Goal: Task Accomplishment & Management: Use online tool/utility

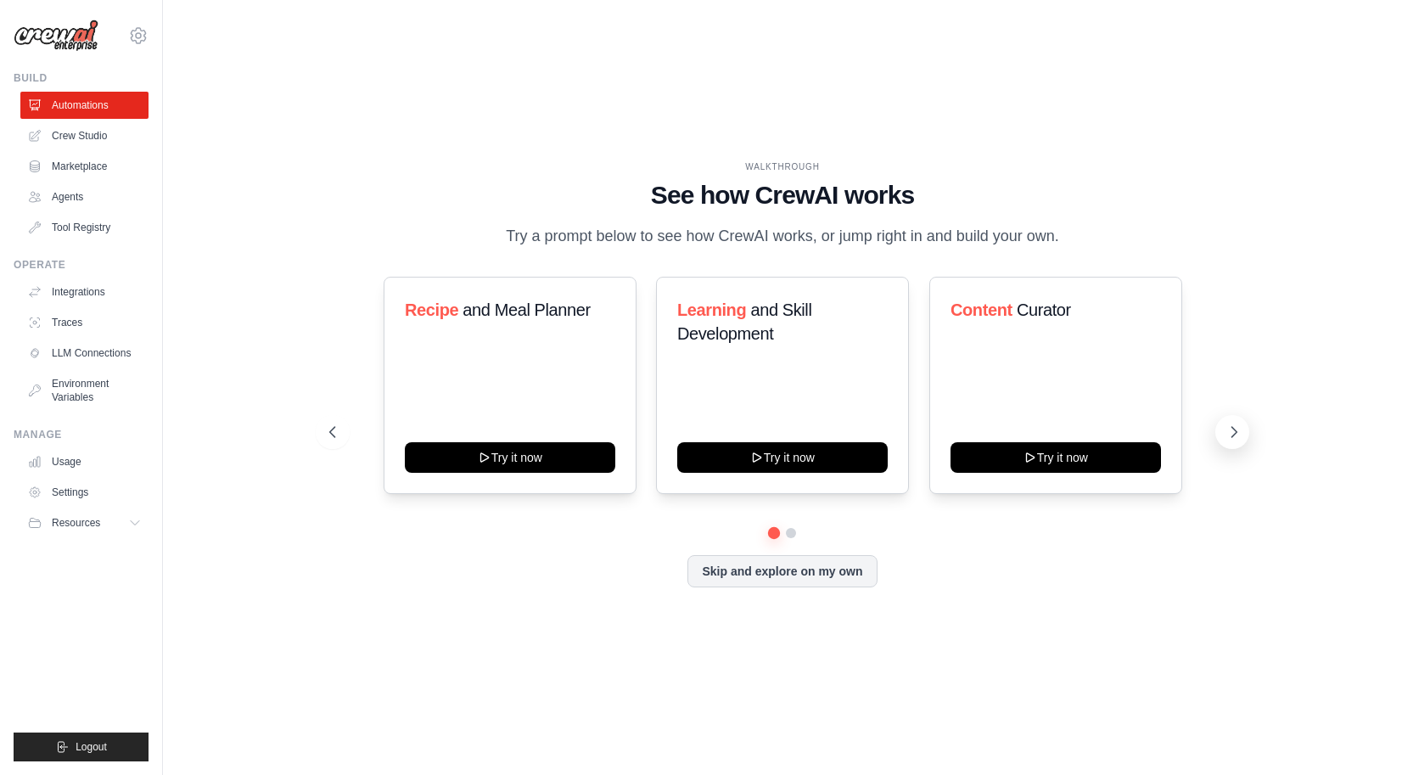
click at [1230, 422] on button at bounding box center [1232, 432] width 34 height 34
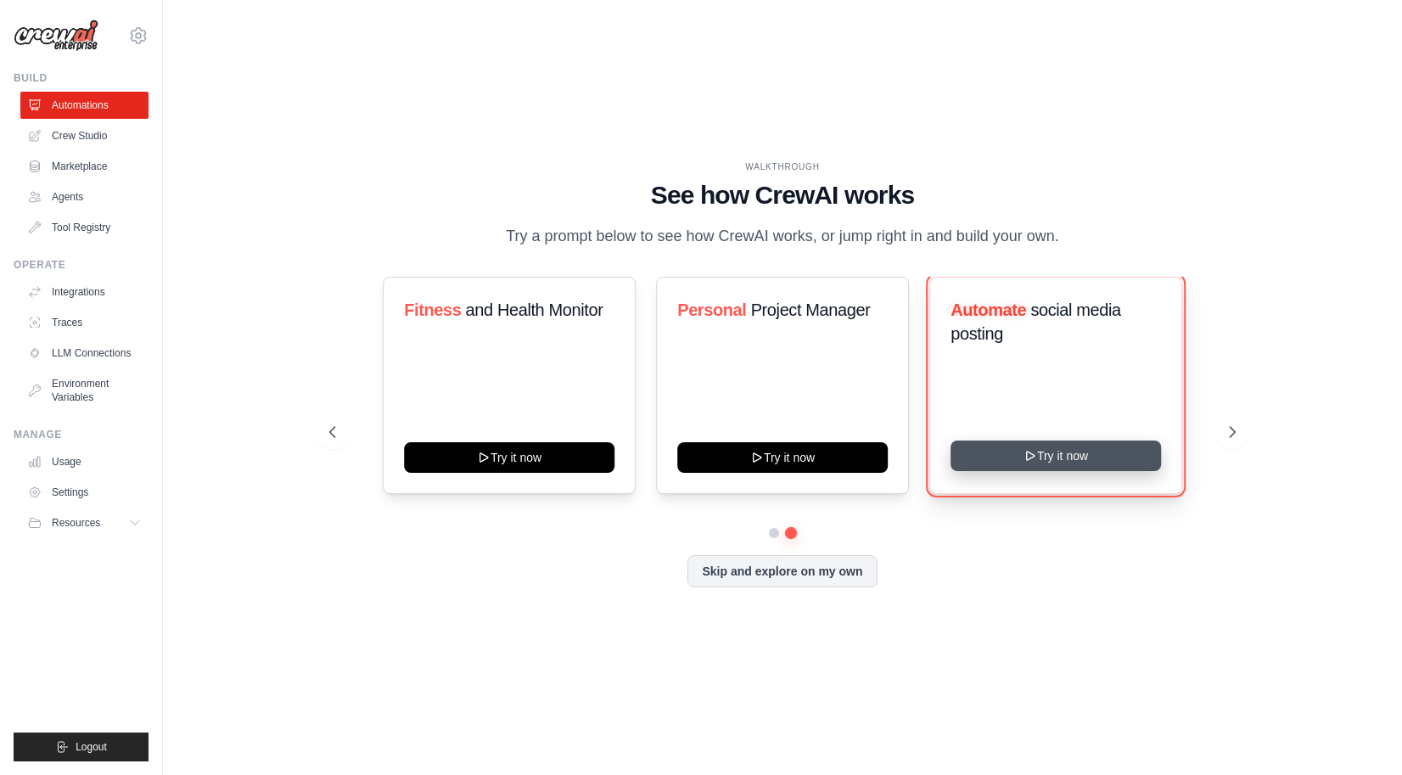
click at [1060, 459] on button "Try it now" at bounding box center [1055, 455] width 210 height 31
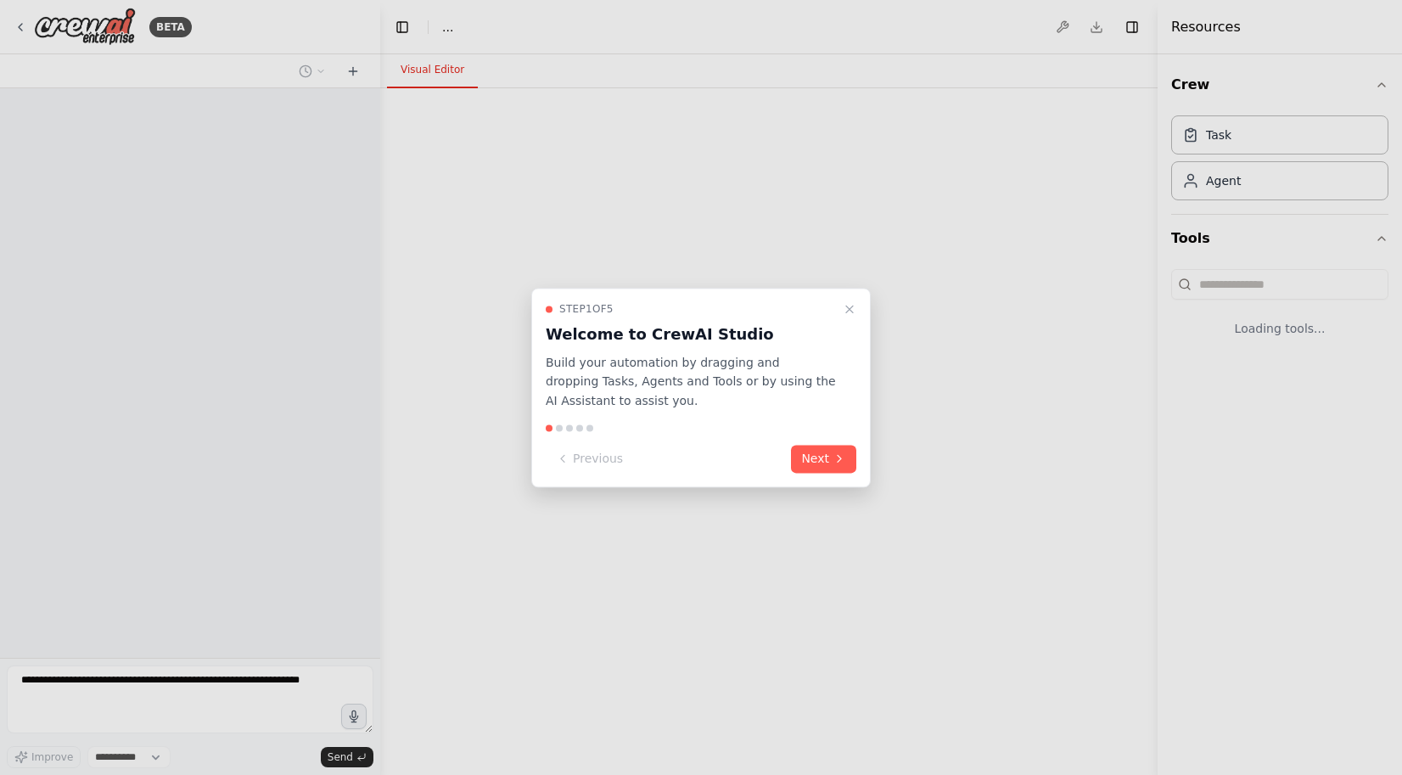
select select "****"
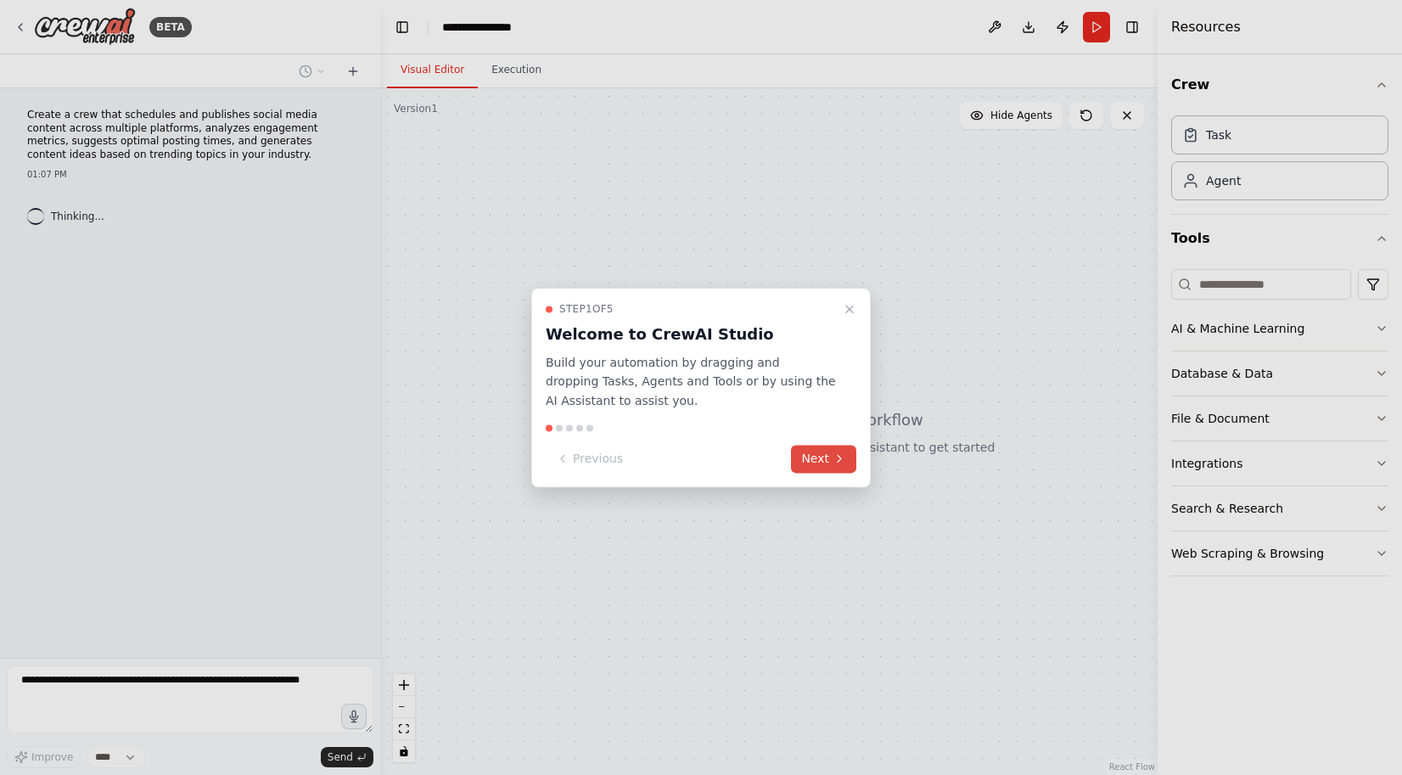
click at [810, 460] on button "Next" at bounding box center [823, 459] width 65 height 28
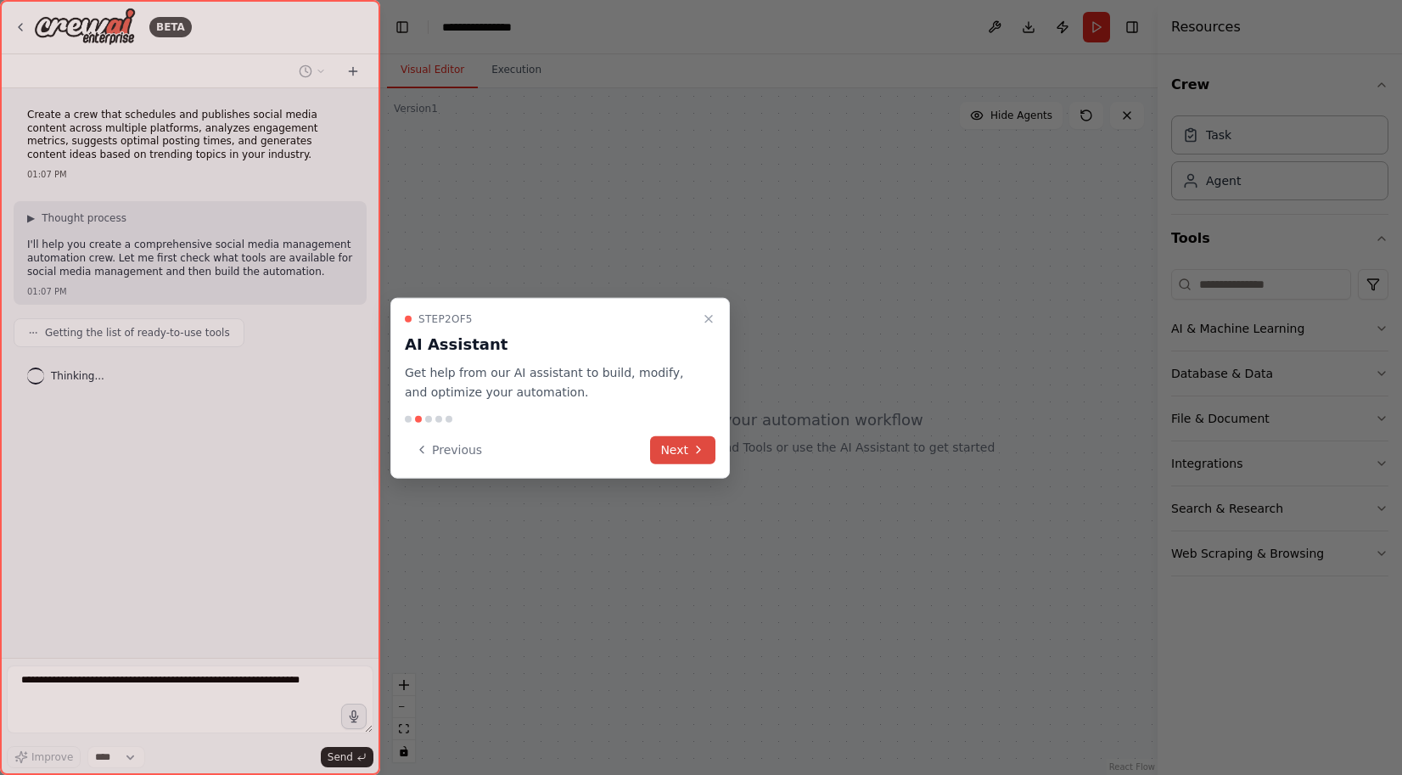
click at [681, 451] on button "Next" at bounding box center [682, 449] width 65 height 28
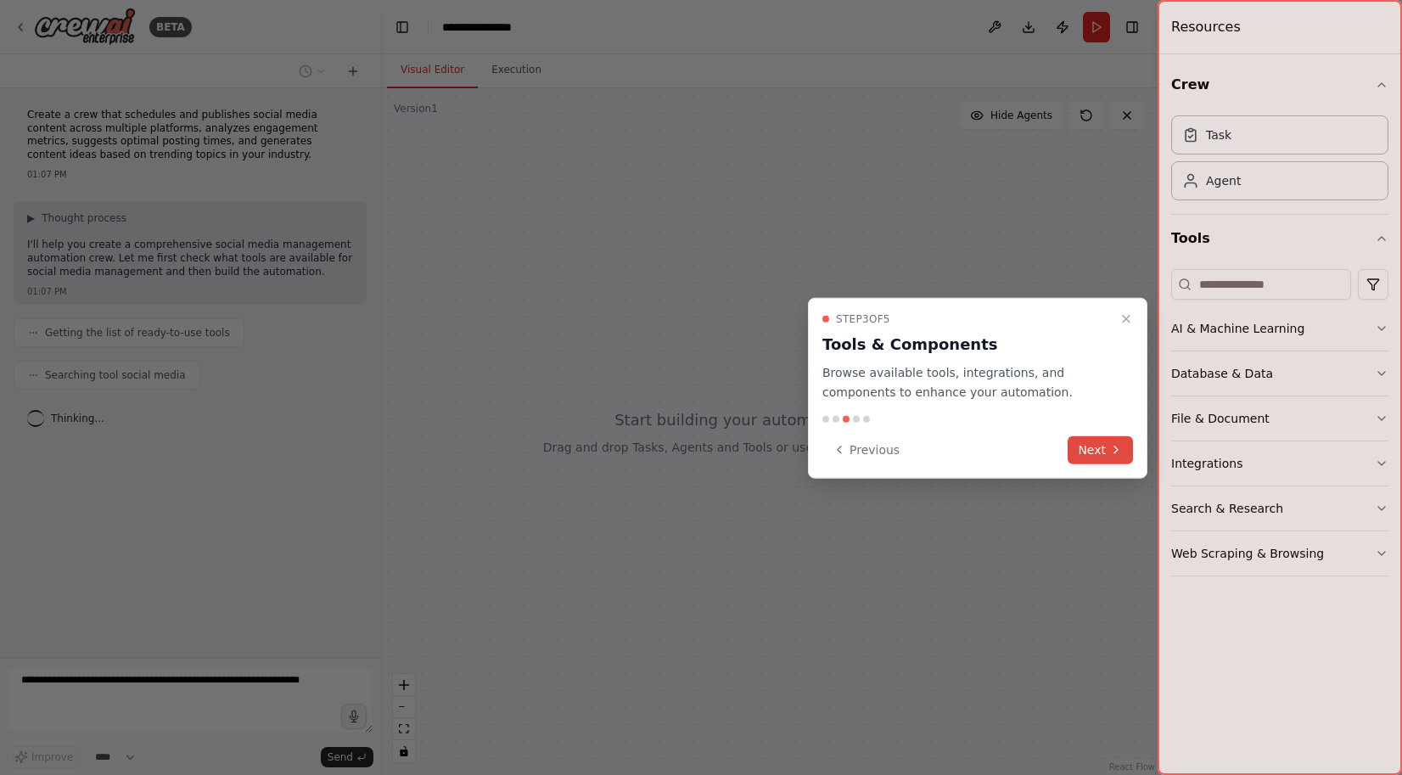
click at [1100, 443] on button "Next" at bounding box center [1099, 449] width 65 height 28
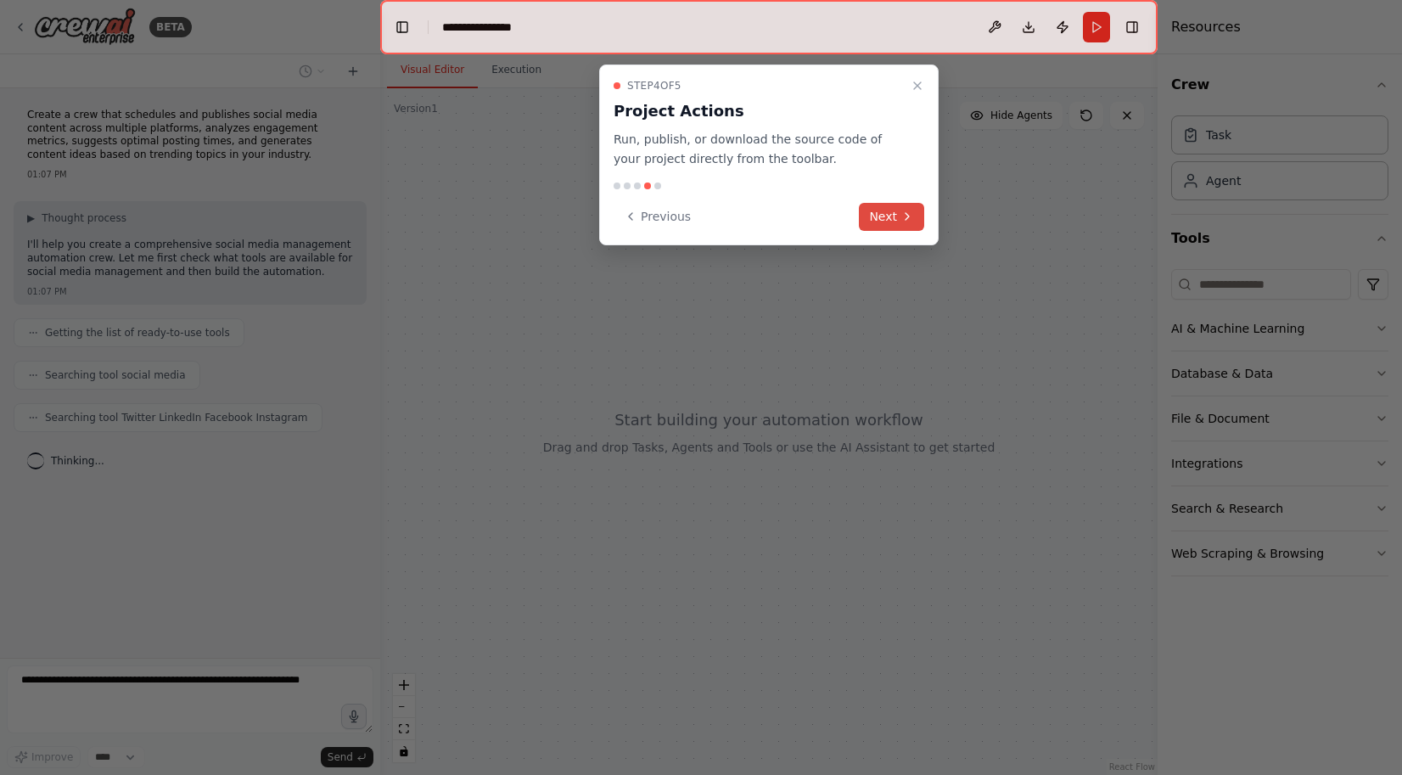
click at [892, 219] on button "Next" at bounding box center [891, 217] width 65 height 28
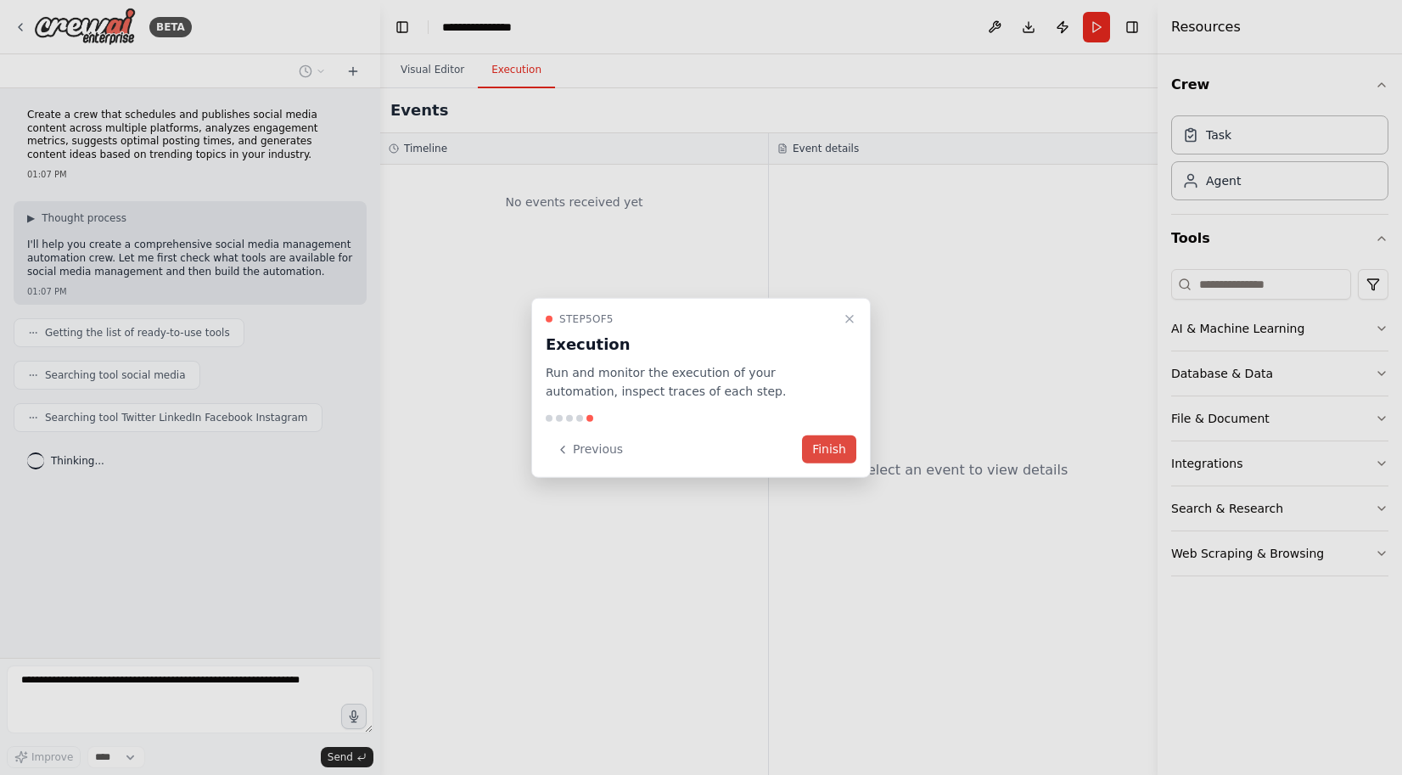
click at [834, 442] on button "Finish" at bounding box center [829, 449] width 54 height 28
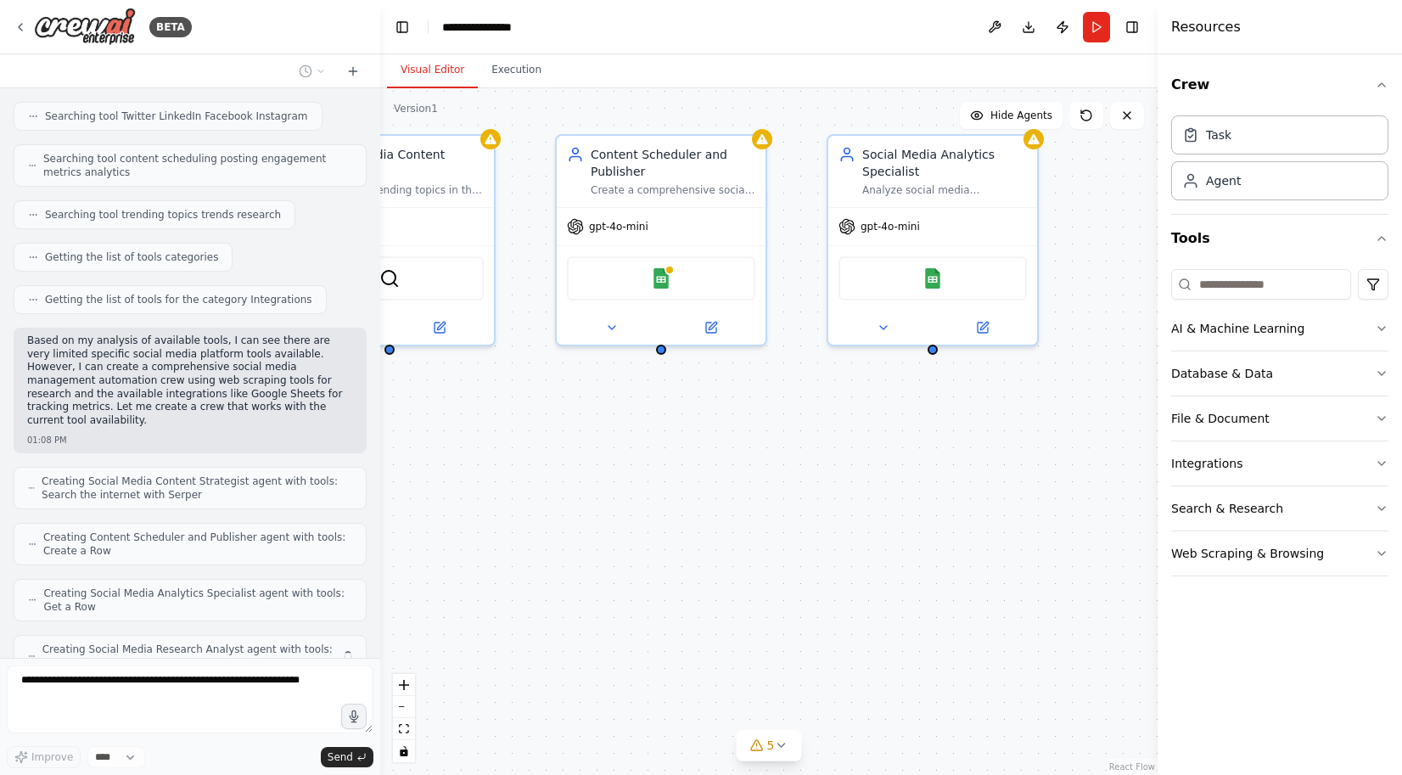
scroll to position [356, 0]
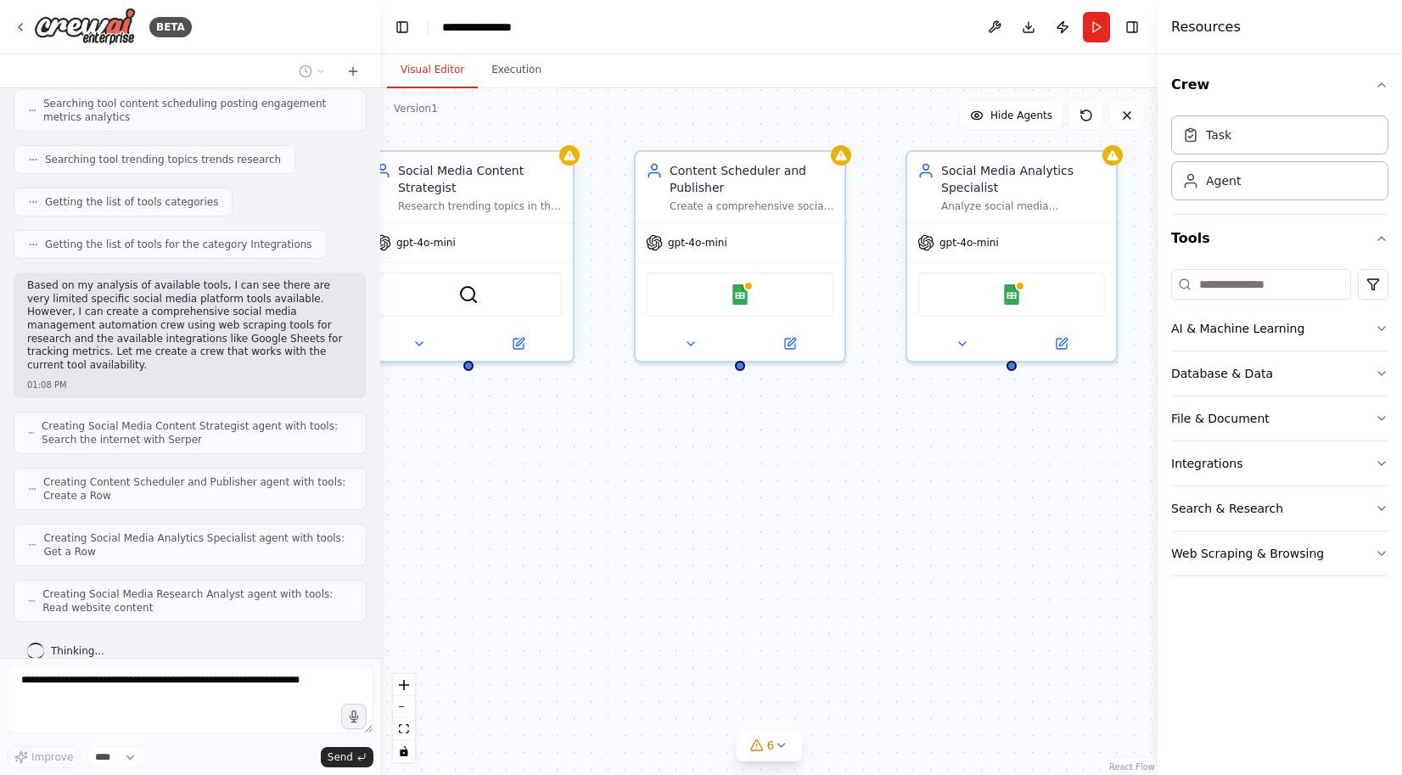
drag, startPoint x: 903, startPoint y: 624, endPoint x: 799, endPoint y: 602, distance: 105.8
click at [799, 602] on div "Social Media Content Strategist Research trending topics in the {industry} indu…" at bounding box center [768, 431] width 777 height 686
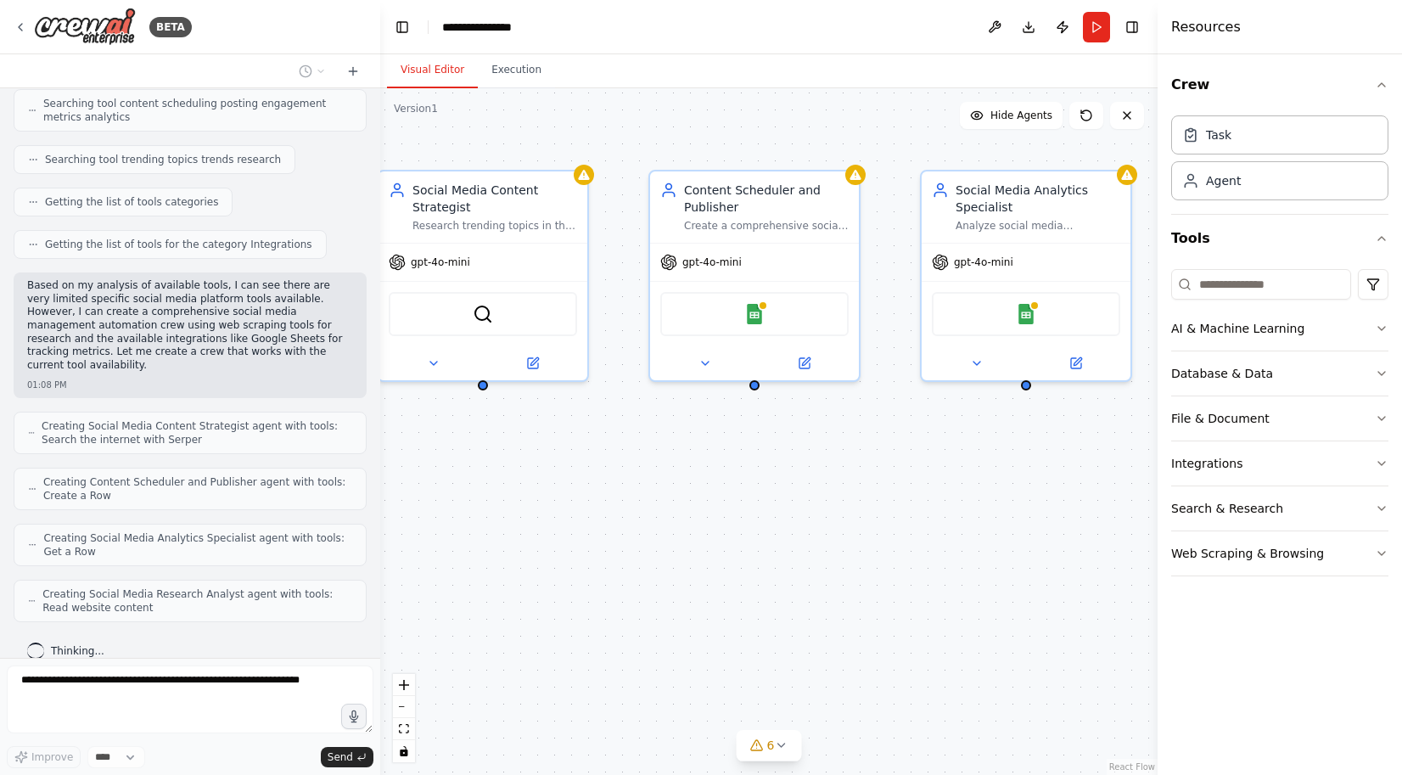
drag, startPoint x: 776, startPoint y: 512, endPoint x: 695, endPoint y: 402, distance: 136.4
click at [763, 506] on div "Social Media Content Strategist Research trending topics in the {industry} indu…" at bounding box center [768, 431] width 777 height 686
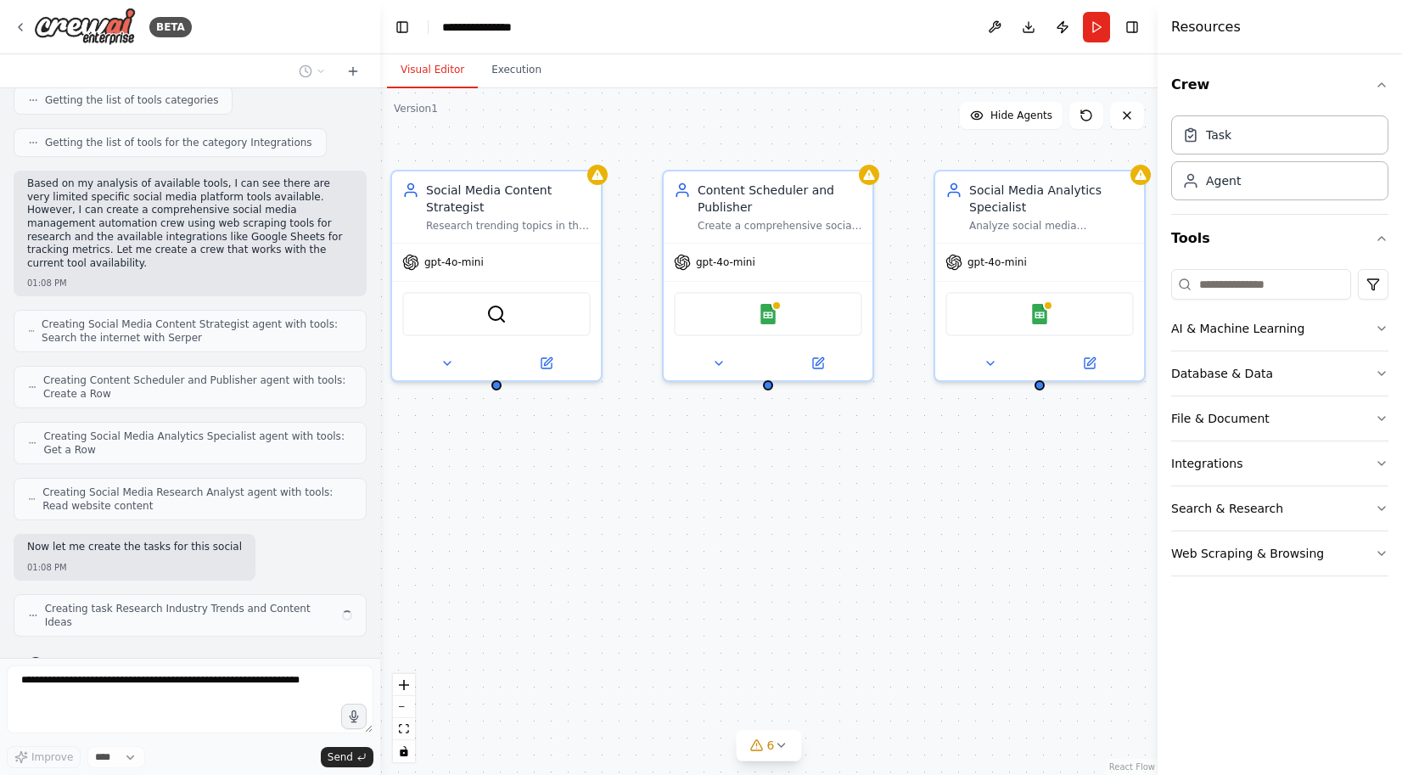
scroll to position [472, 0]
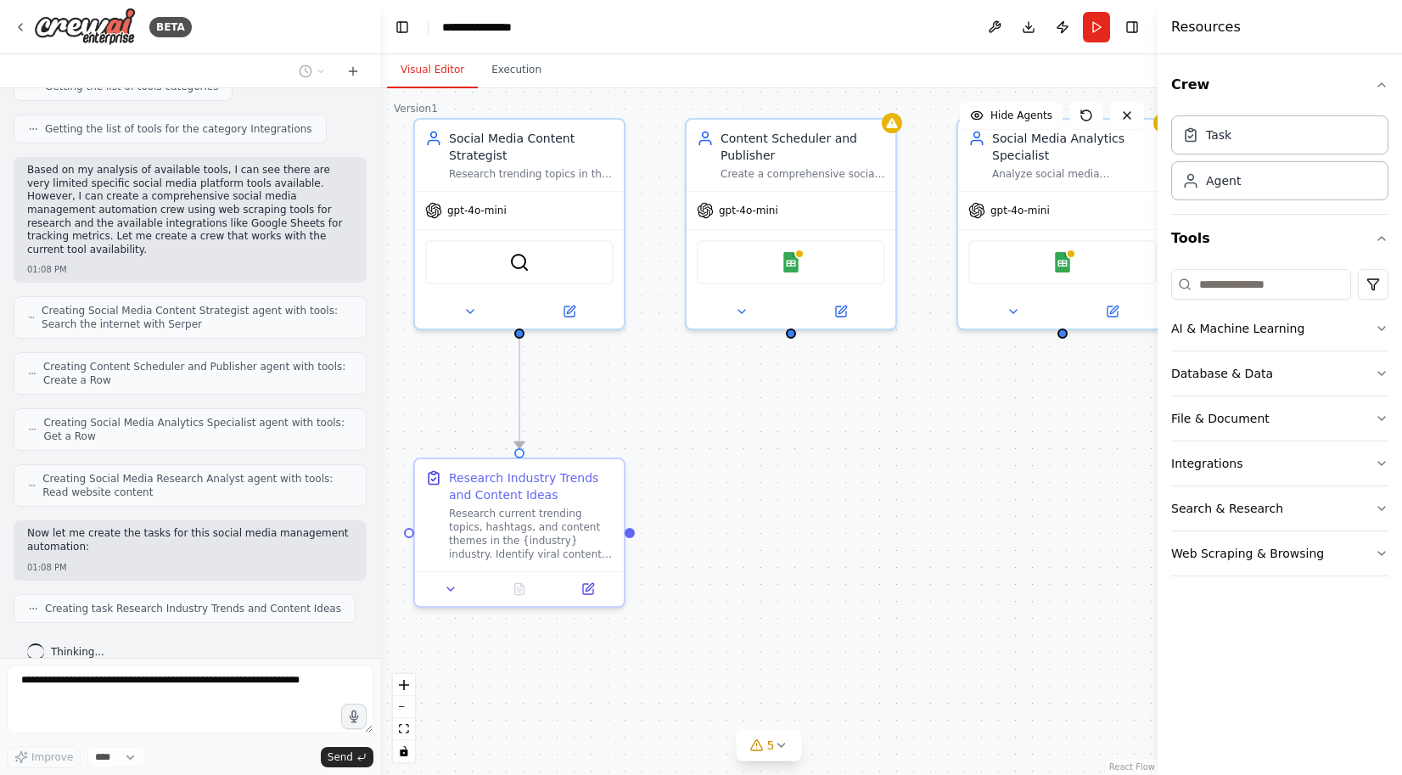
drag, startPoint x: 628, startPoint y: 501, endPoint x: 649, endPoint y: 450, distance: 55.9
click at [651, 450] on div ".deletable-edge-delete-btn { width: 20px; height: 20px; border: 0px solid #ffff…" at bounding box center [768, 431] width 777 height 686
click at [467, 311] on icon at bounding box center [470, 308] width 14 height 14
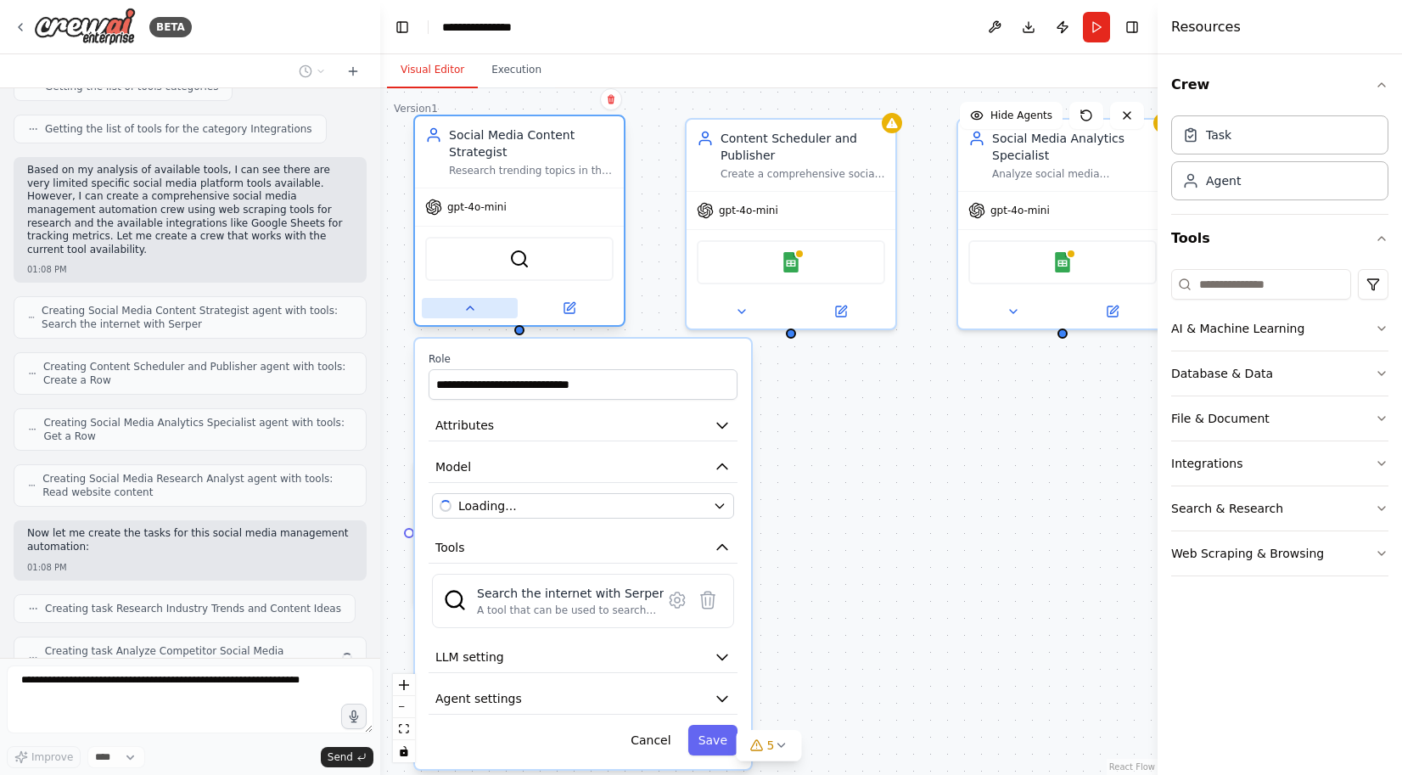
scroll to position [513, 0]
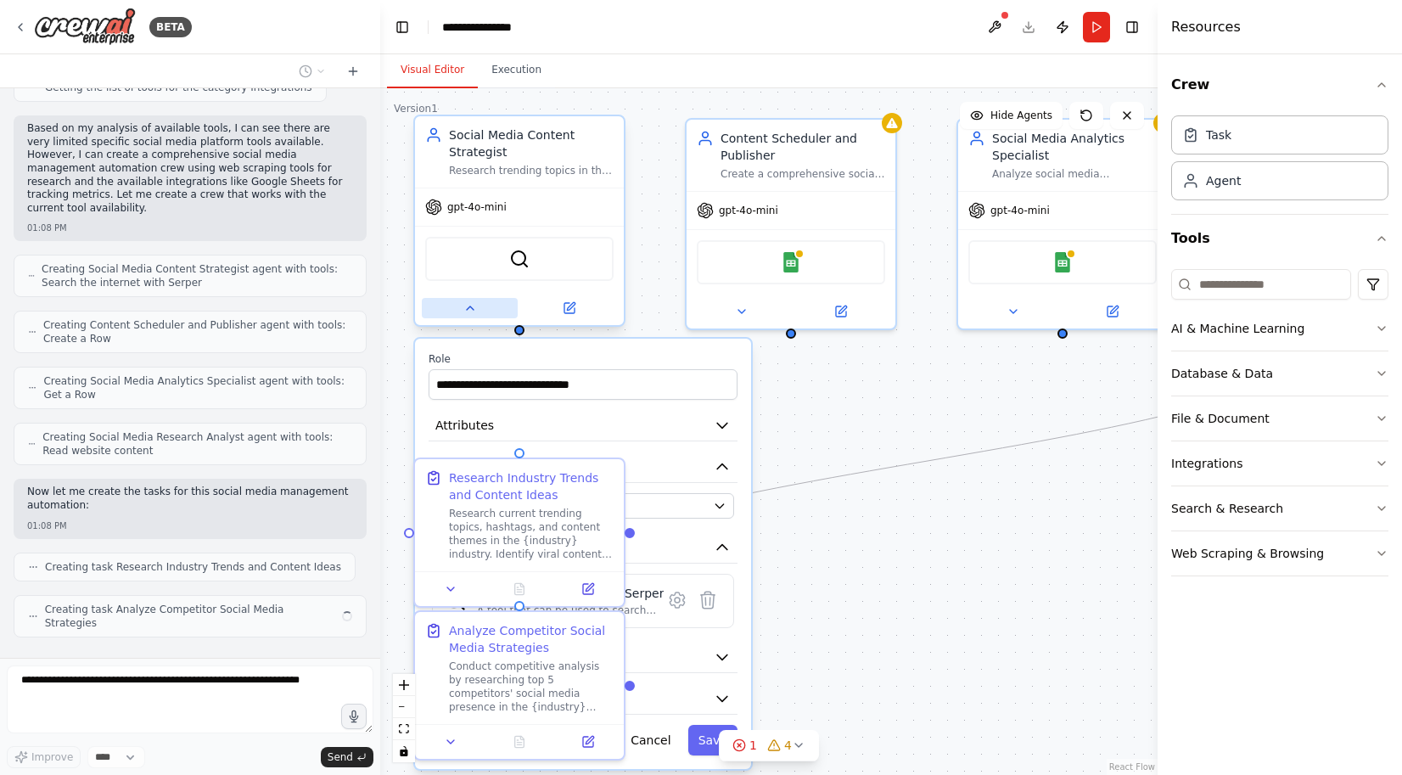
click at [467, 311] on icon at bounding box center [470, 308] width 14 height 14
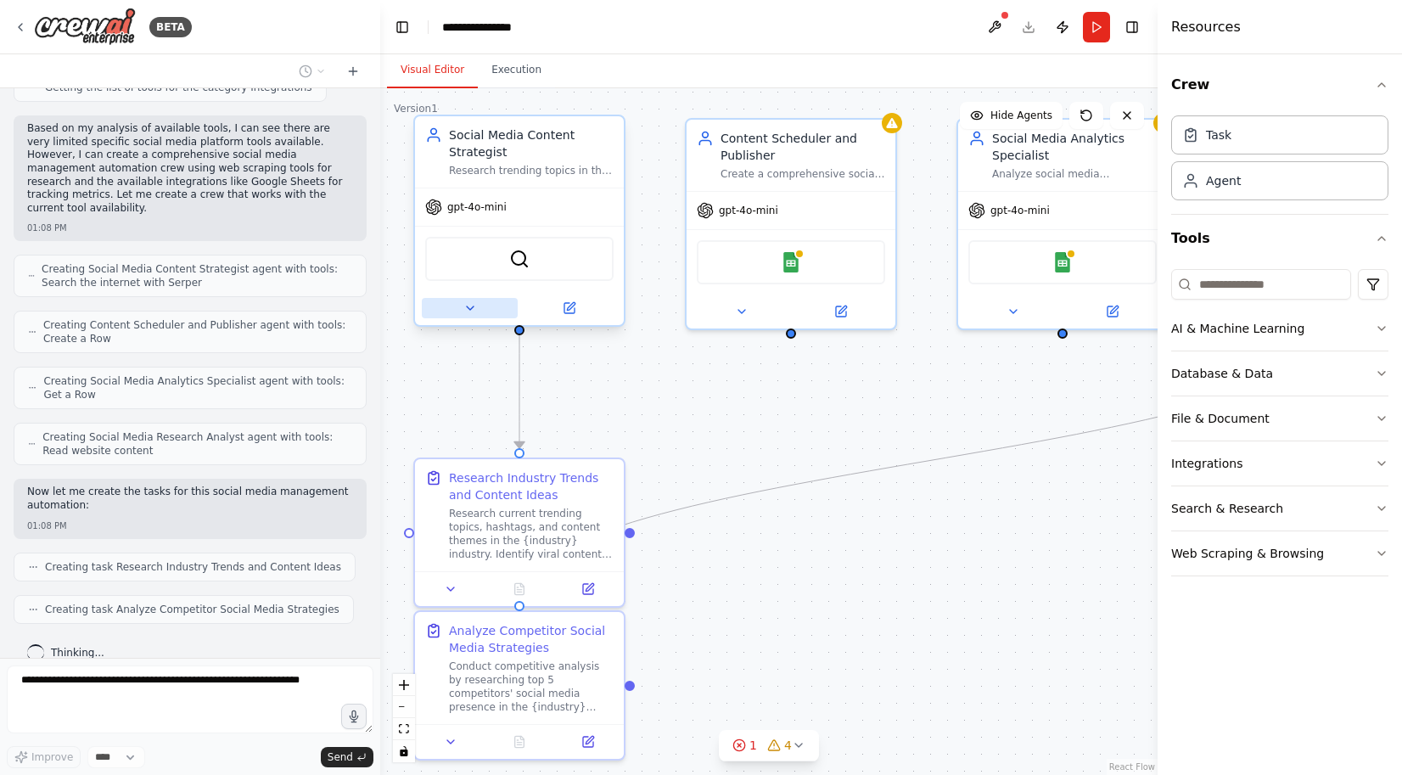
click at [467, 311] on icon at bounding box center [470, 308] width 14 height 14
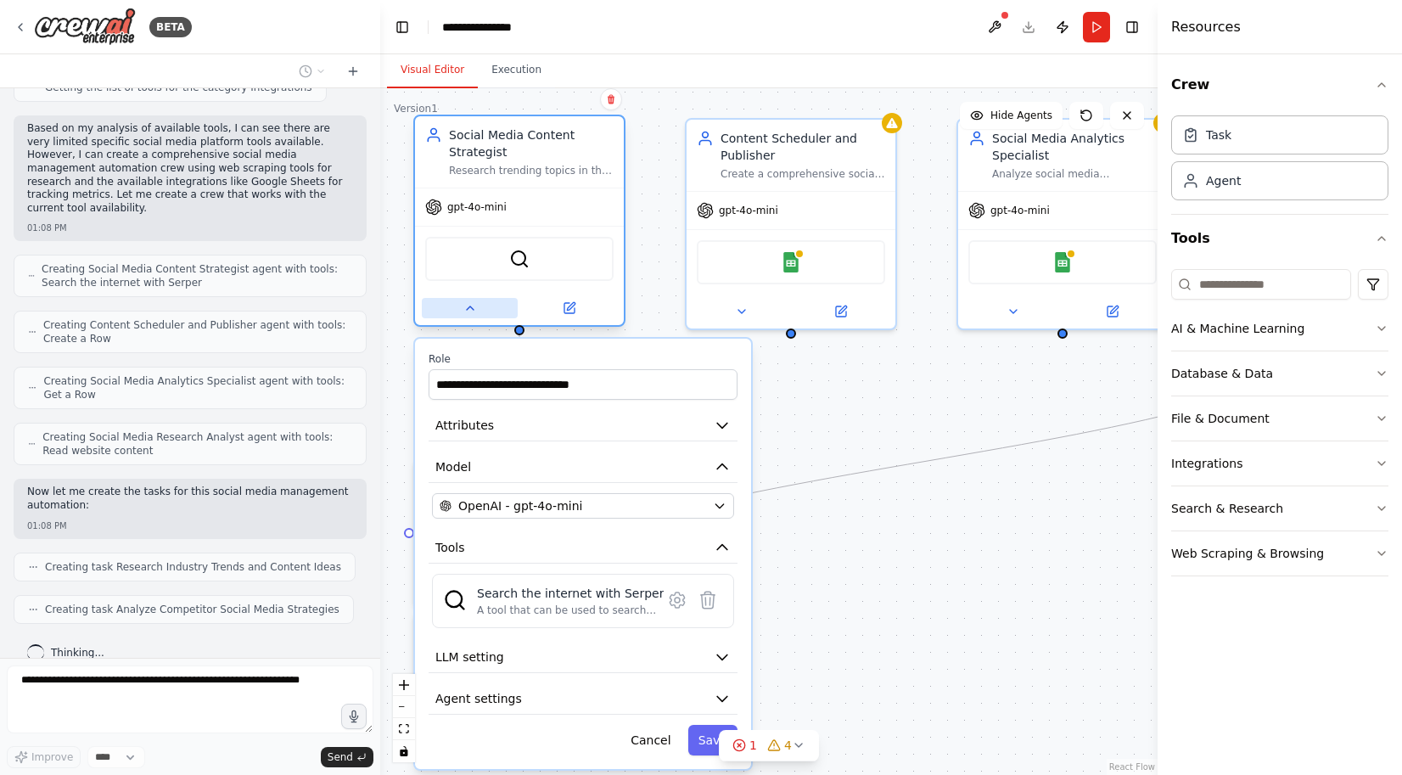
click at [467, 311] on icon at bounding box center [470, 308] width 14 height 14
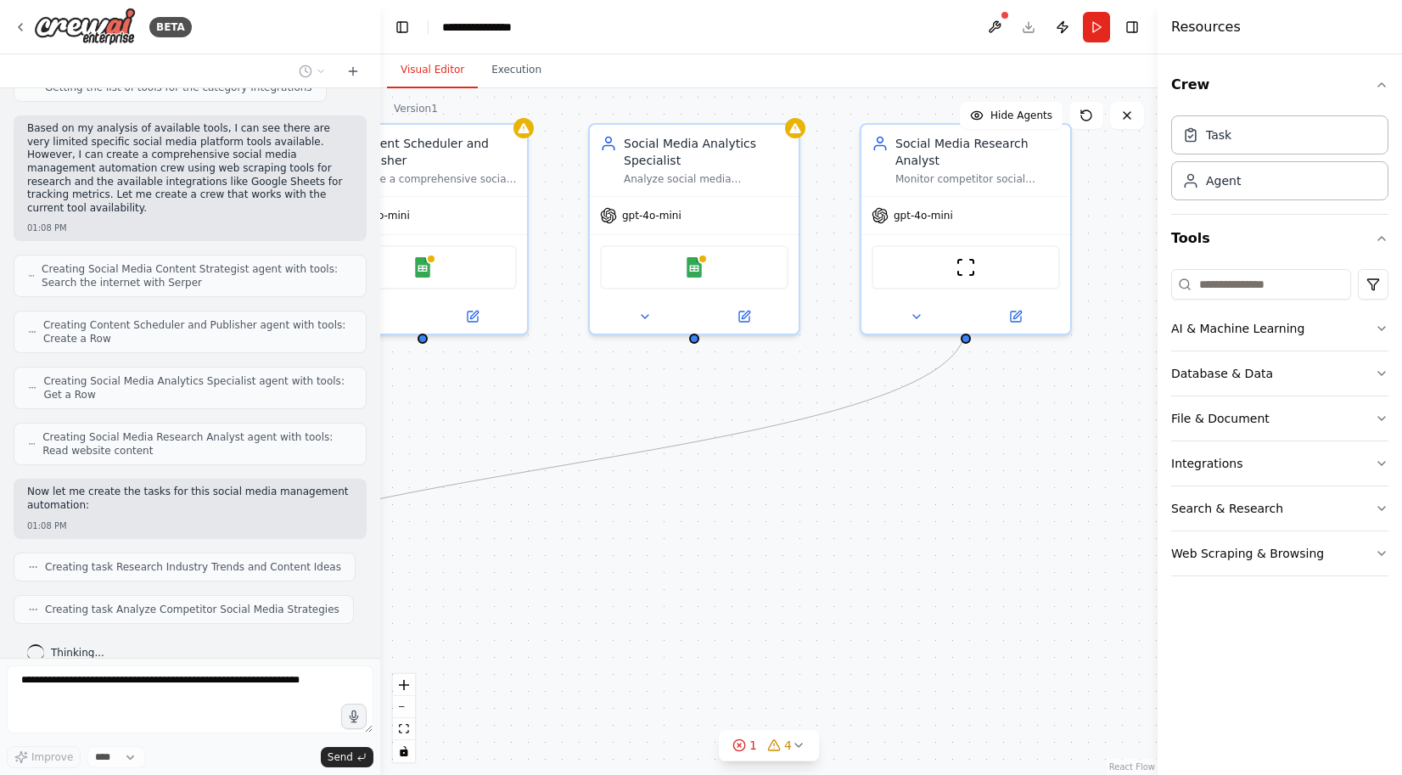
drag, startPoint x: 980, startPoint y: 582, endPoint x: 610, endPoint y: 587, distance: 369.9
click at [610, 587] on div ".deletable-edge-delete-btn { width: 20px; height: 20px; border: 0px solid #ffff…" at bounding box center [768, 431] width 777 height 686
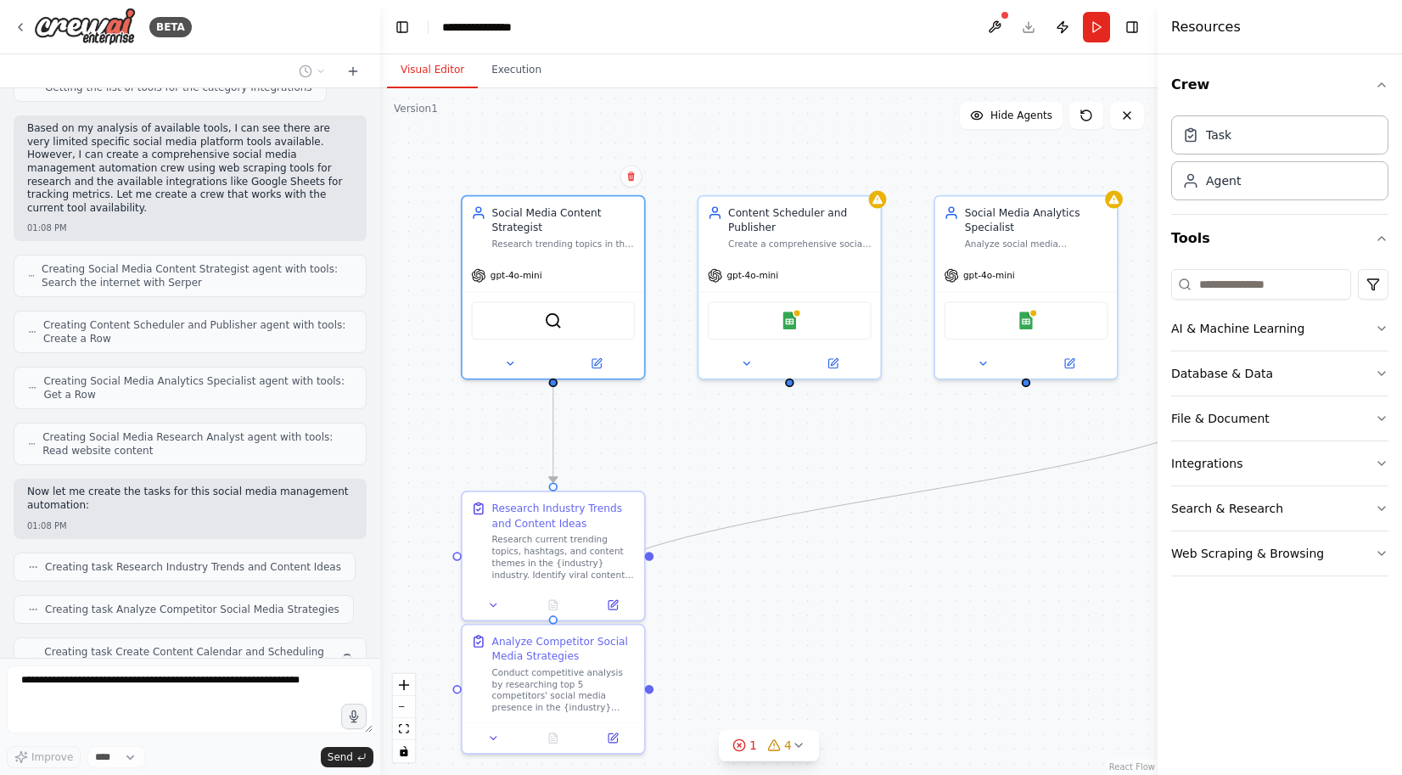
scroll to position [555, 0]
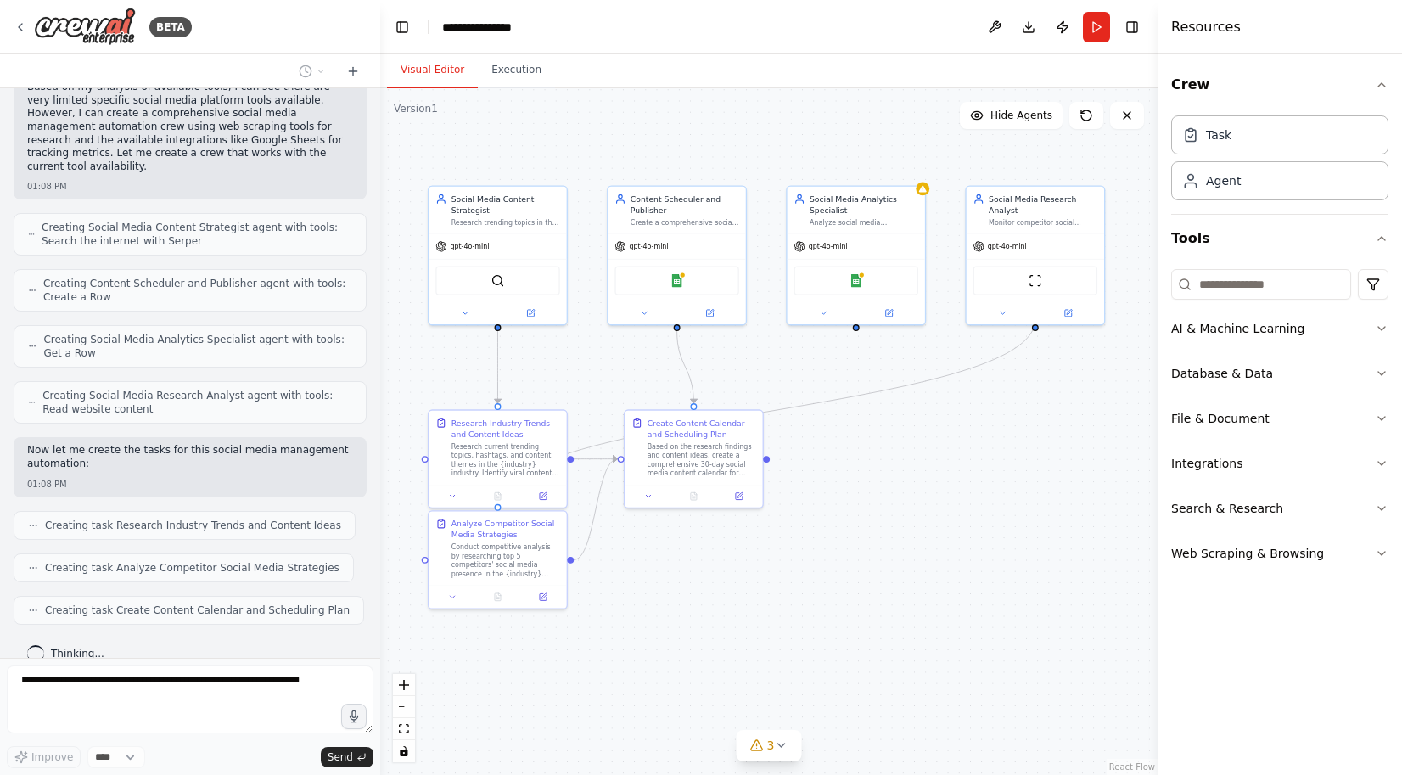
drag, startPoint x: 669, startPoint y: 507, endPoint x: 834, endPoint y: 439, distance: 178.0
click at [834, 439] on div ".deletable-edge-delete-btn { width: 20px; height: 20px; border: 0px solid #ffff…" at bounding box center [768, 431] width 777 height 686
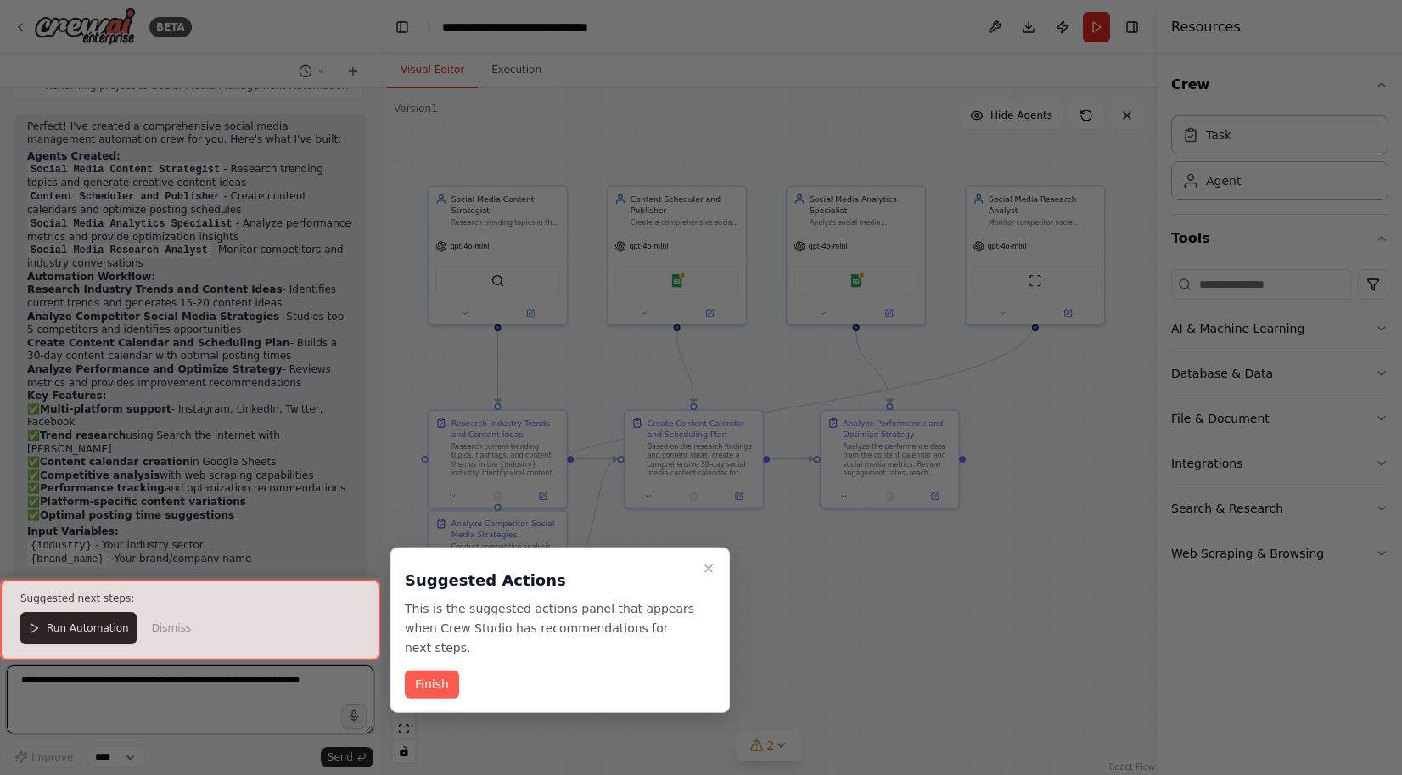
scroll to position [1293, 0]
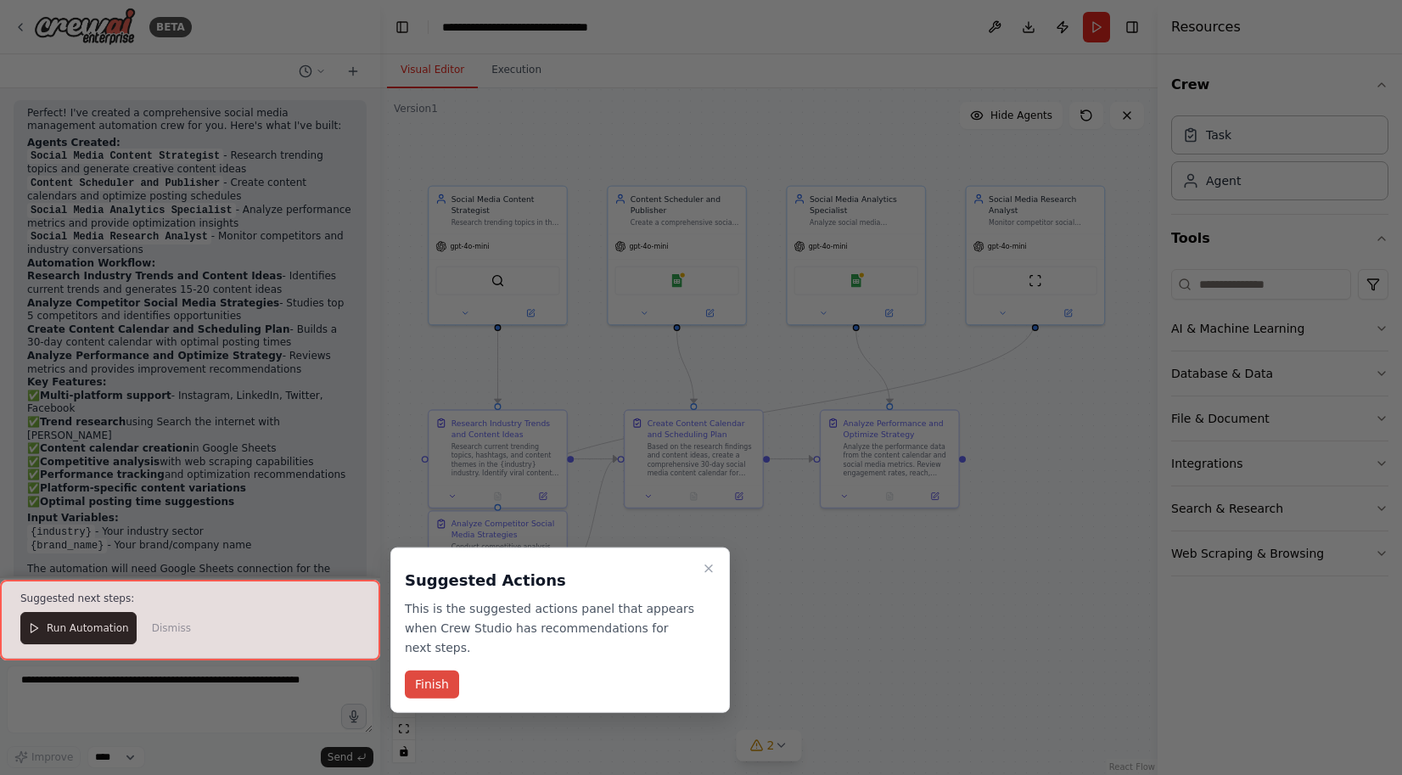
click at [435, 676] on button "Finish" at bounding box center [432, 684] width 54 height 28
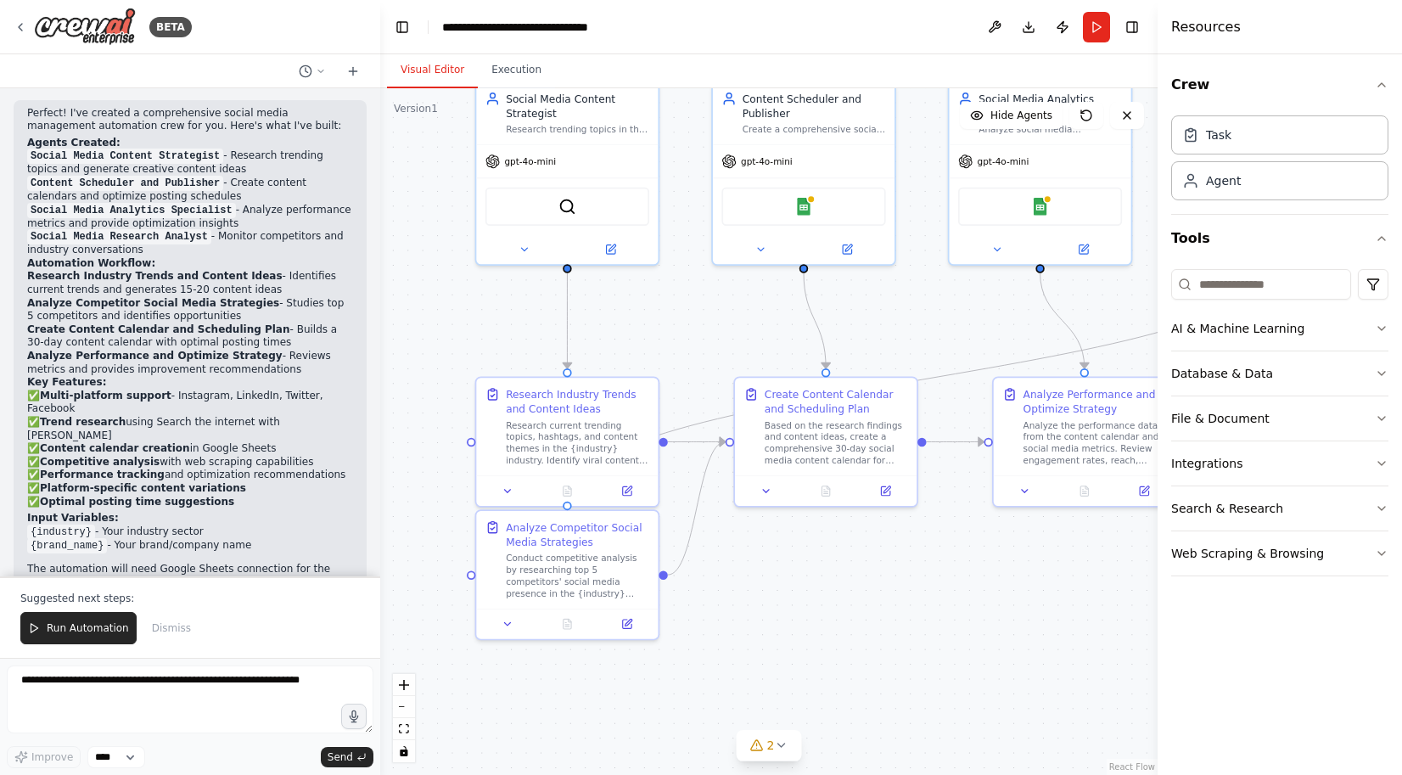
drag, startPoint x: 613, startPoint y: 319, endPoint x: 698, endPoint y: 314, distance: 85.0
click at [698, 314] on div ".deletable-edge-delete-btn { width: 20px; height: 20px; border: 0px solid #ffff…" at bounding box center [768, 431] width 777 height 686
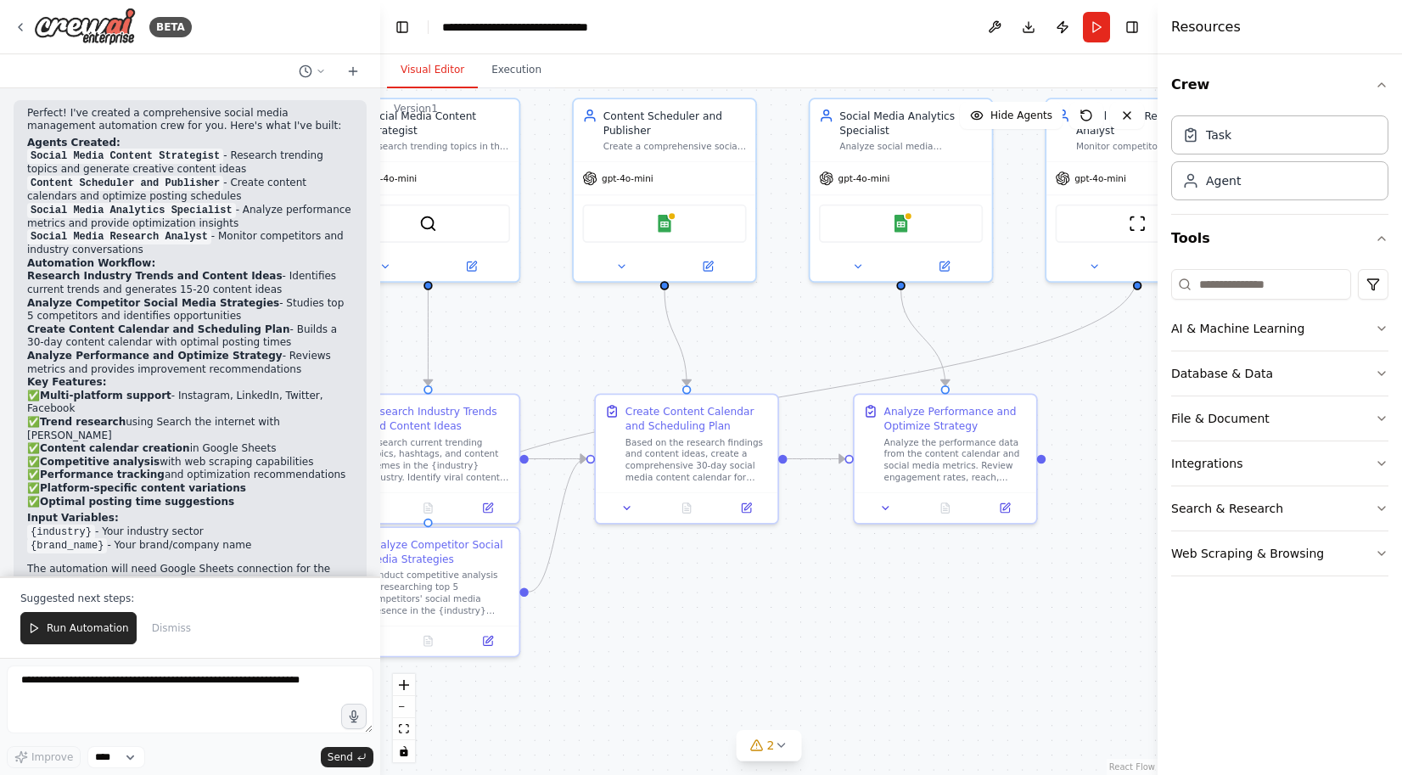
drag, startPoint x: 883, startPoint y: 543, endPoint x: 744, endPoint y: 560, distance: 140.2
click at [744, 560] on div ".deletable-edge-delete-btn { width: 20px; height: 20px; border: 0px solid #ffff…" at bounding box center [768, 431] width 777 height 686
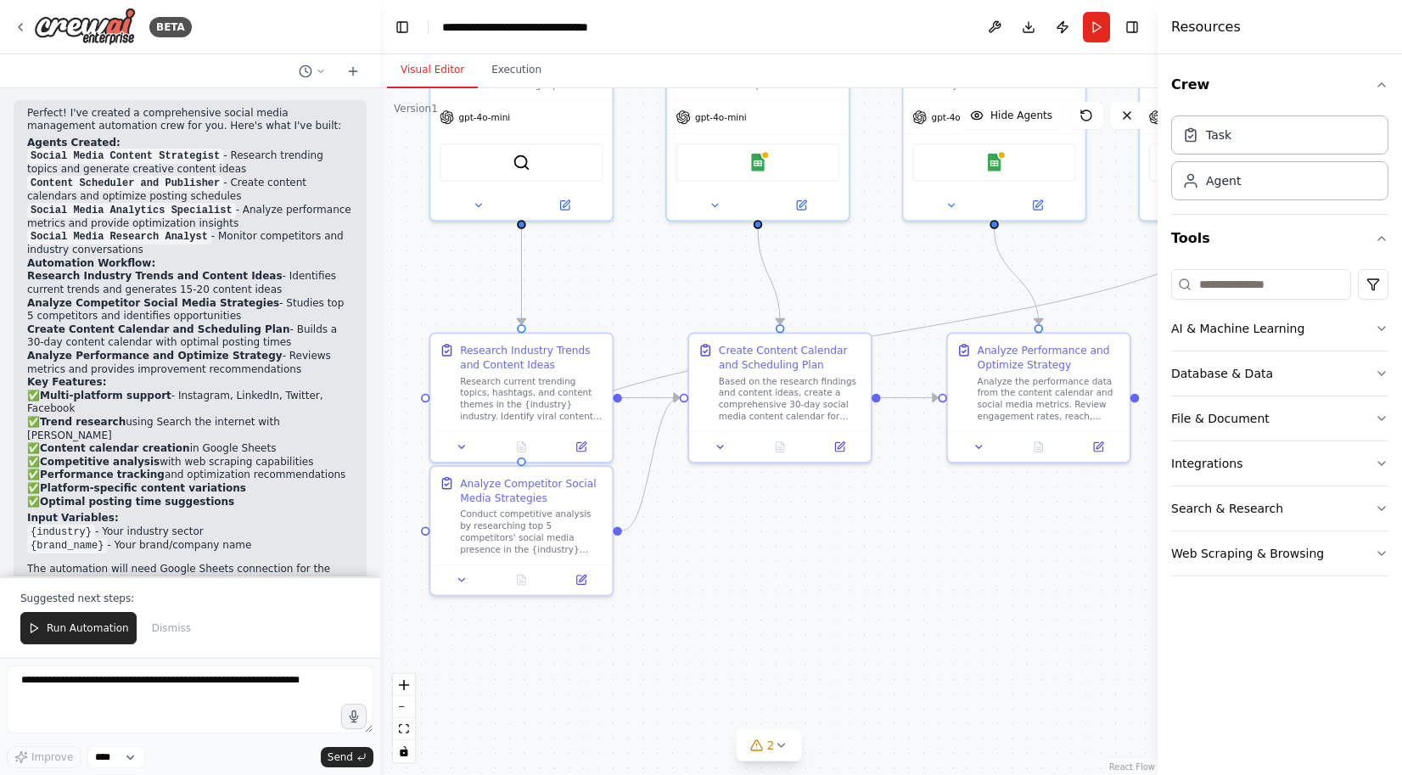
drag, startPoint x: 824, startPoint y: 548, endPoint x: 917, endPoint y: 487, distance: 111.5
click at [917, 487] on div ".deletable-edge-delete-btn { width: 20px; height: 20px; border: 0px solid #ffff…" at bounding box center [768, 431] width 777 height 686
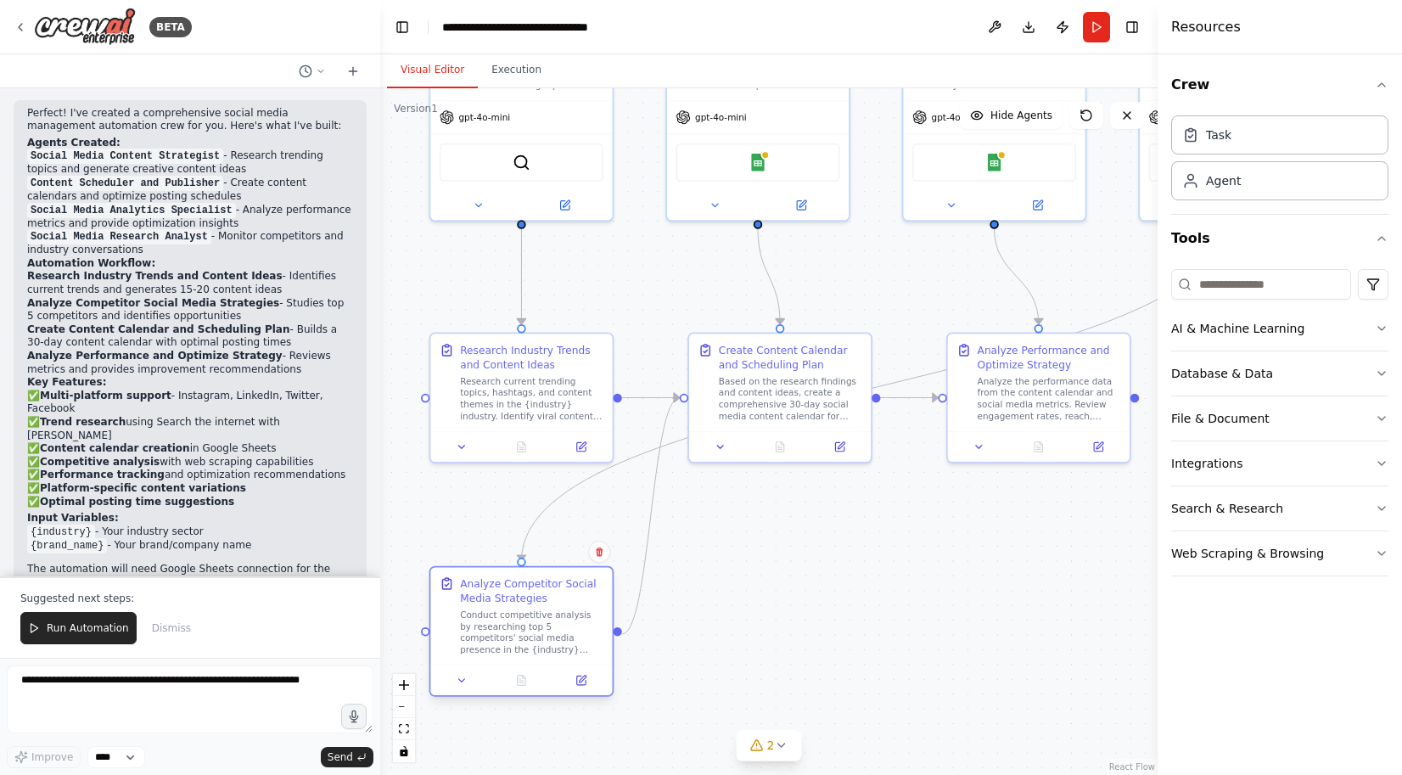
drag, startPoint x: 549, startPoint y: 490, endPoint x: 551, endPoint y: 592, distance: 102.7
click at [551, 592] on div "Analyze Competitor Social Media Strategies" at bounding box center [531, 591] width 143 height 30
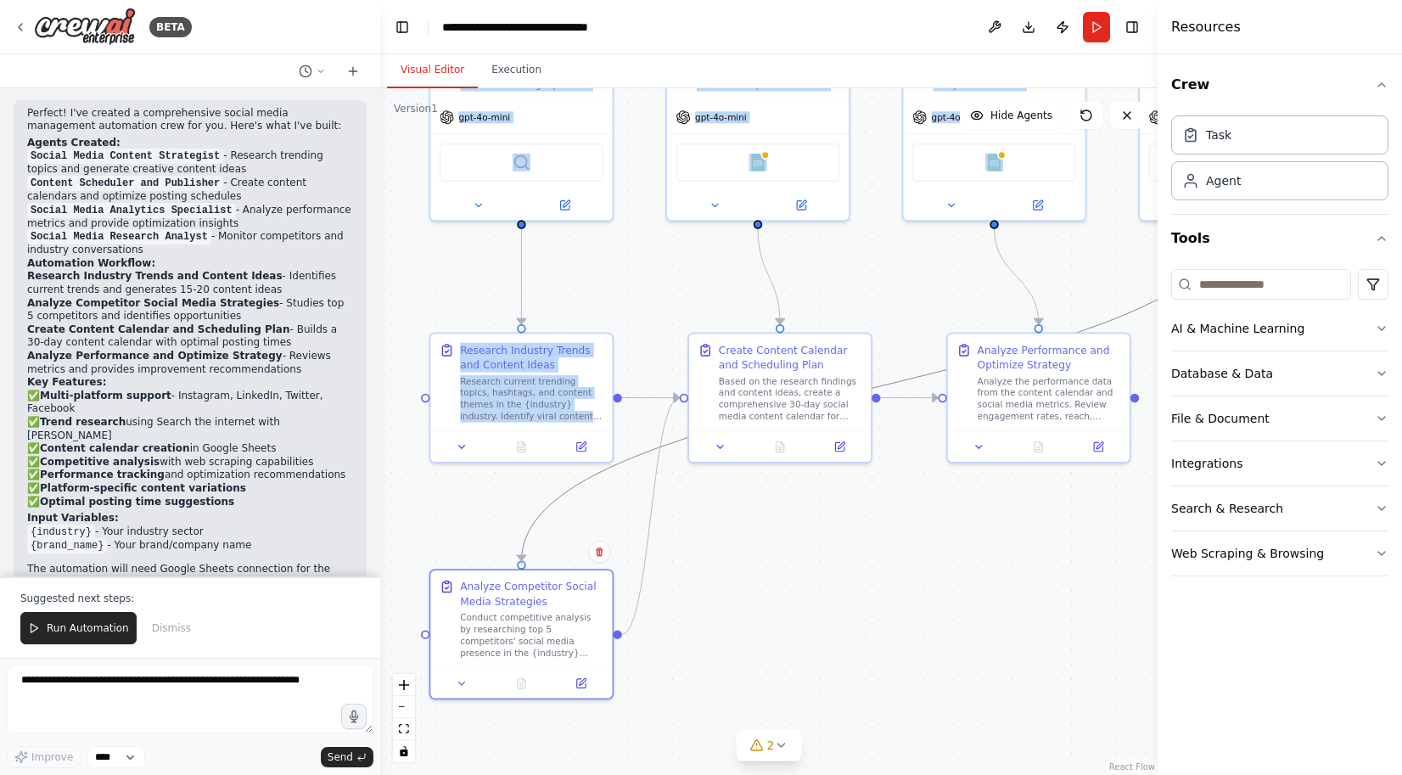
click at [522, 557] on div ".deletable-edge-delete-btn { width: 20px; height: 20px; border: 0px solid #ffff…" at bounding box center [693, 261] width 676 height 597
drag, startPoint x: 522, startPoint y: 557, endPoint x: 764, endPoint y: 623, distance: 250.7
click at [764, 623] on div ".deletable-edge-delete-btn { width: 20px; height: 20px; border: 0px solid #ffff…" at bounding box center [768, 431] width 777 height 686
click at [489, 478] on div ".deletable-edge-delete-btn { width: 20px; height: 20px; border: 0px solid #ffff…" at bounding box center [768, 431] width 777 height 686
click at [534, 379] on div "Research current trending topics, hashtags, and content themes in the {industry…" at bounding box center [532, 396] width 143 height 48
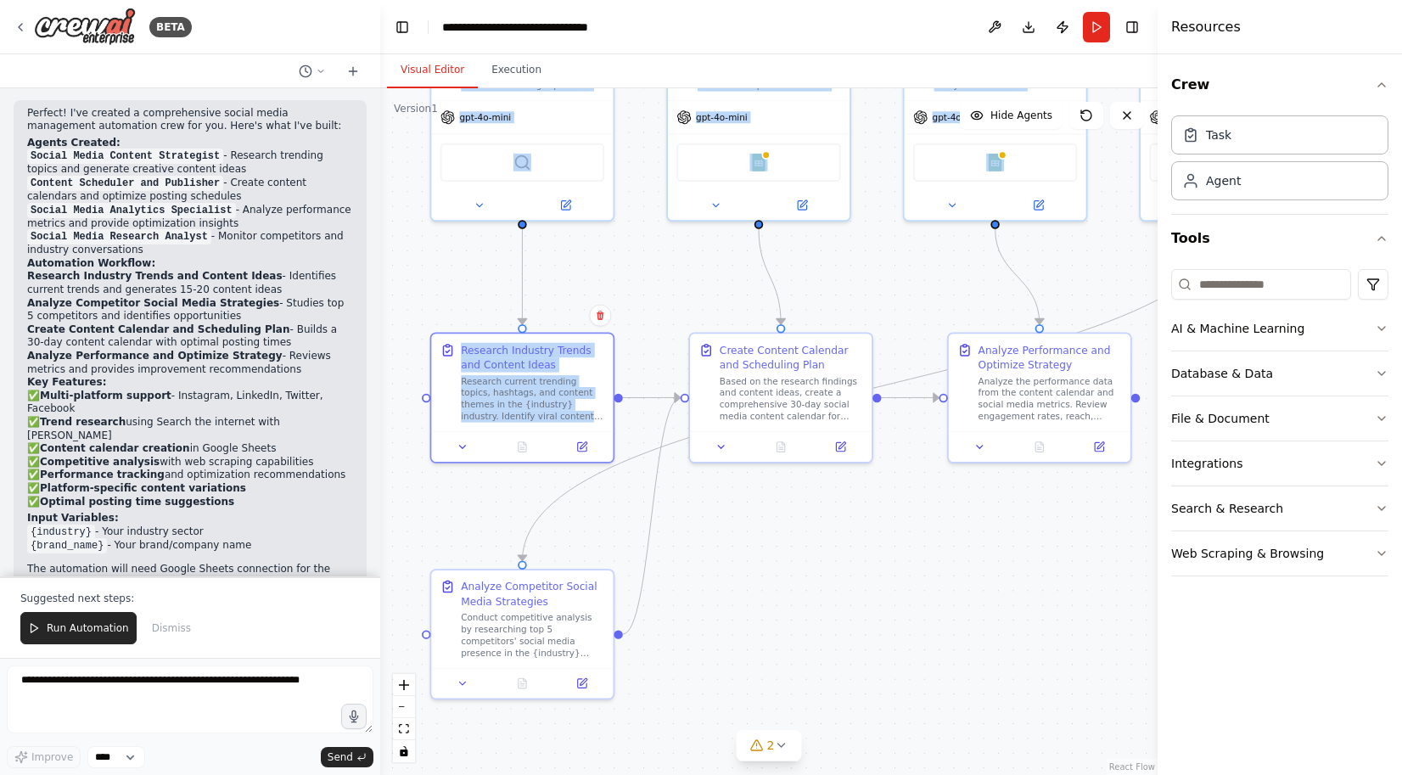
click at [668, 295] on div ".deletable-edge-delete-btn { width: 20px; height: 20px; border: 0px solid #ffff…" at bounding box center [768, 431] width 777 height 686
click at [644, 283] on div ".deletable-edge-delete-btn { width: 20px; height: 20px; border: 0px solid #ffff…" at bounding box center [768, 431] width 777 height 686
click at [671, 275] on div ".deletable-edge-delete-btn { width: 20px; height: 20px; border: 0px solid #ffff…" at bounding box center [768, 431] width 777 height 686
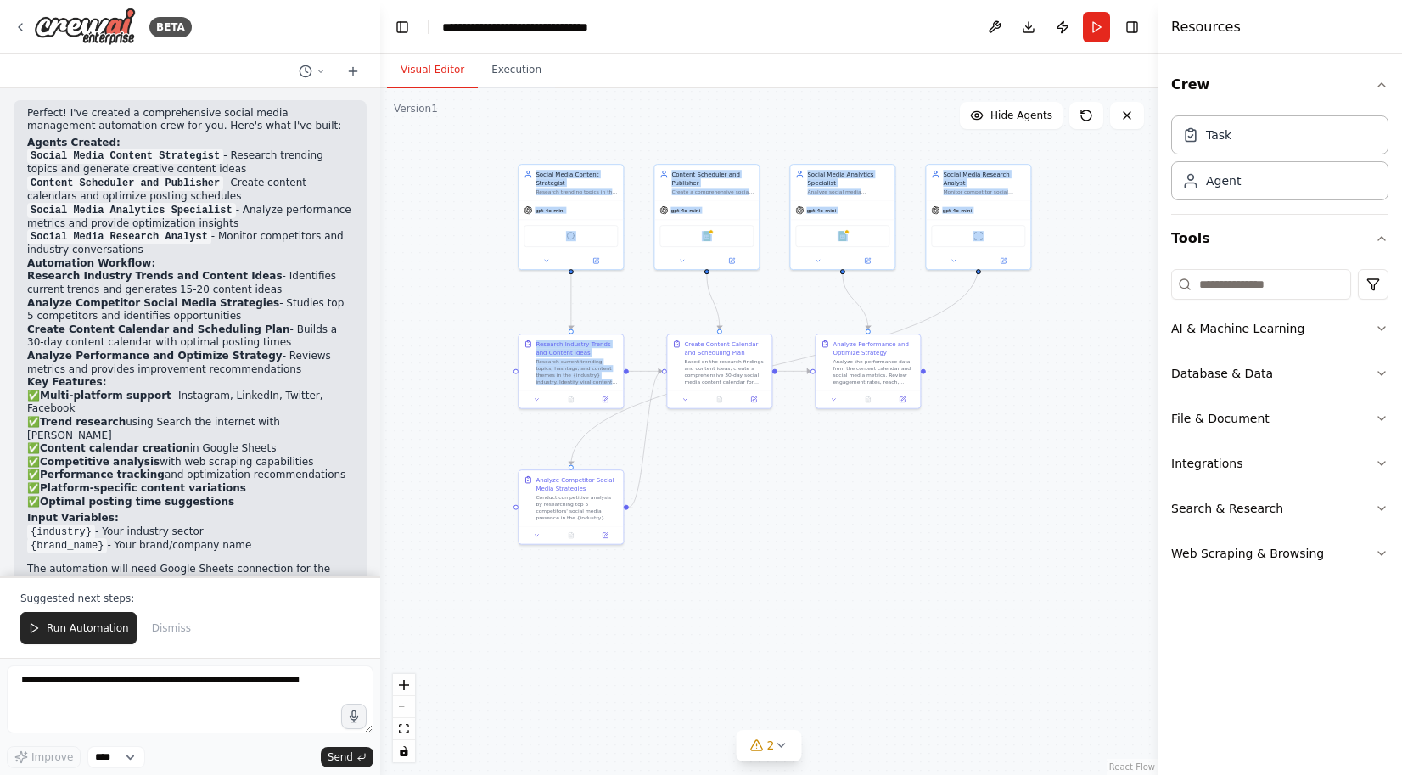
click at [982, 477] on div ".deletable-edge-delete-btn { width: 20px; height: 20px; border: 0px solid #ffff…" at bounding box center [768, 431] width 777 height 686
click at [1026, 362] on div ".deletable-edge-delete-btn { width: 20px; height: 20px; border: 0px solid #ffff…" at bounding box center [768, 431] width 777 height 686
click at [1070, 125] on button at bounding box center [1086, 115] width 34 height 27
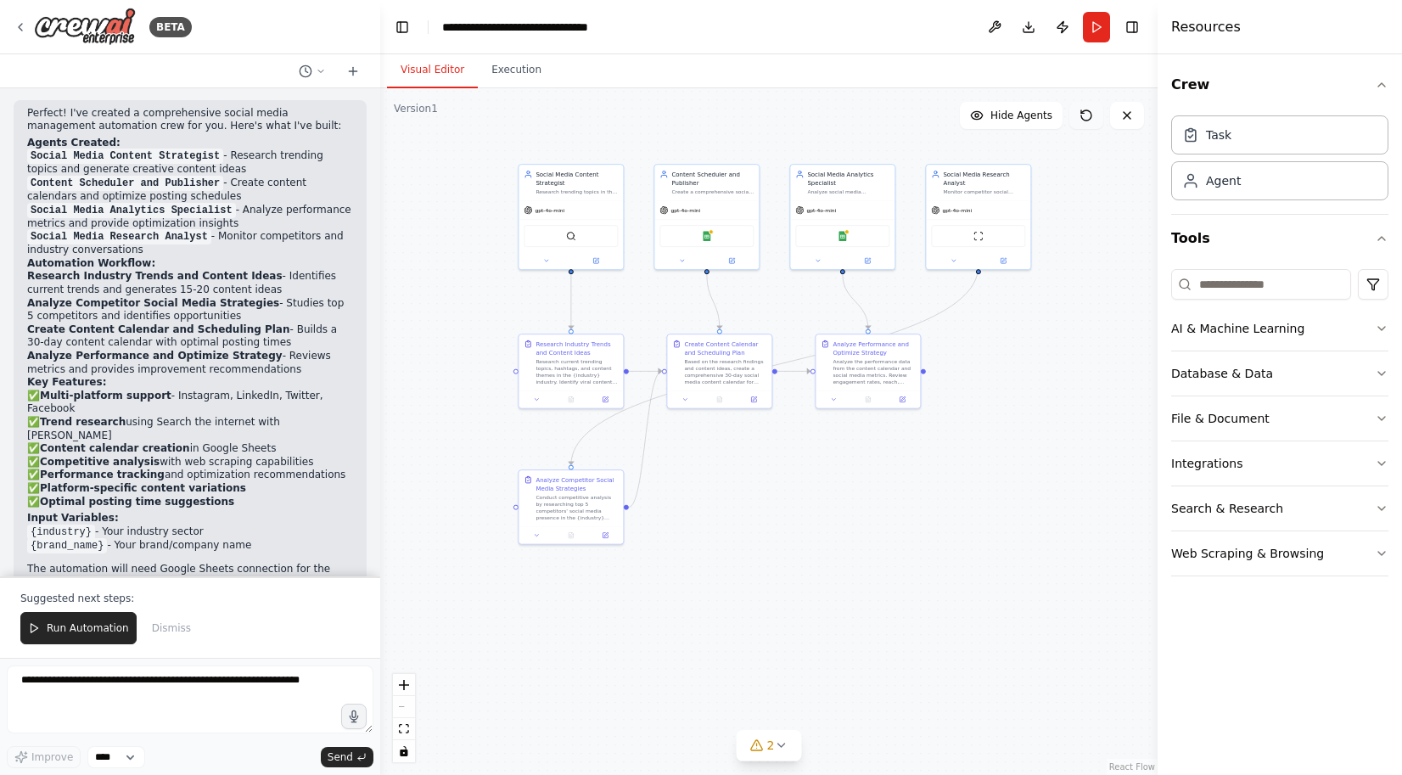
click at [1087, 115] on icon at bounding box center [1086, 116] width 14 height 14
click at [74, 621] on button "Run Automation" at bounding box center [78, 628] width 116 height 32
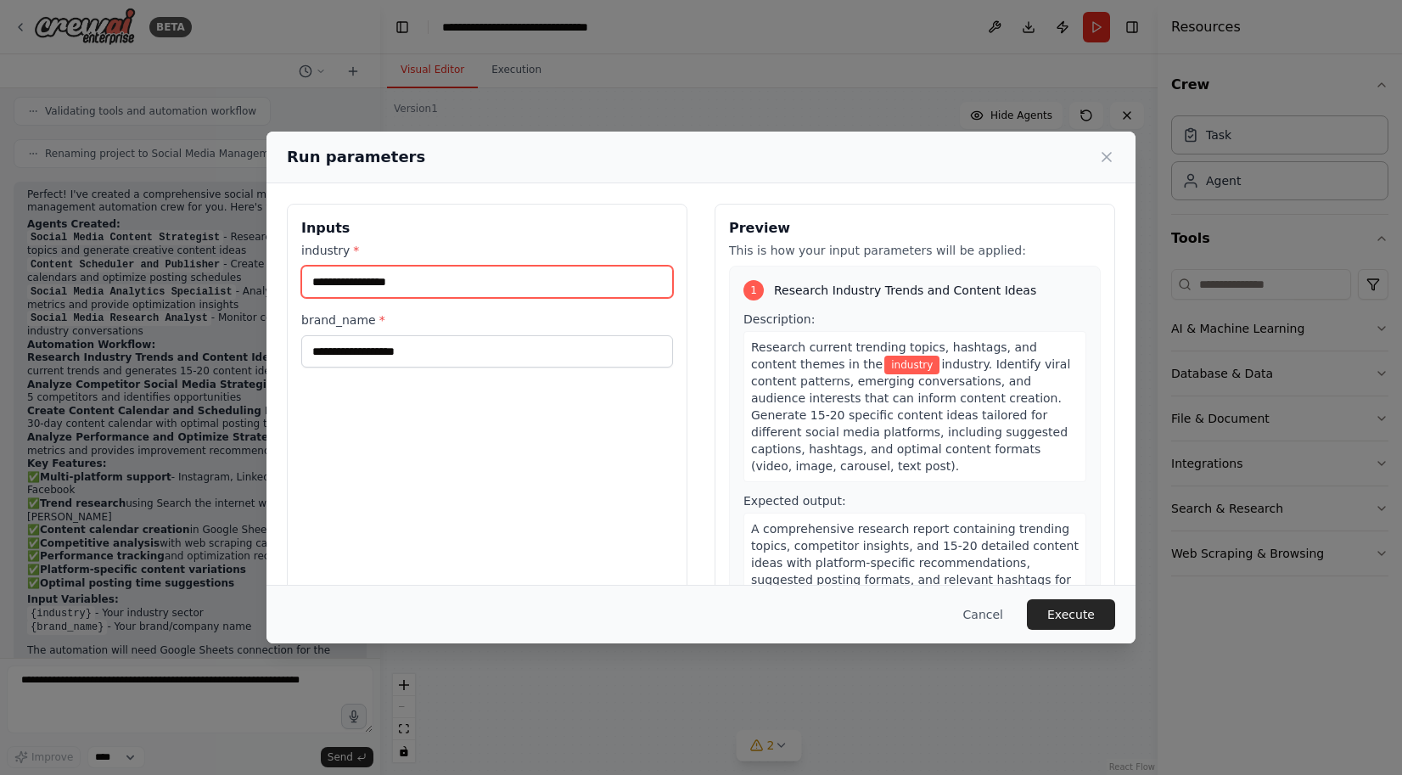
click at [532, 280] on input "industry *" at bounding box center [487, 282] width 372 height 32
type input "******"
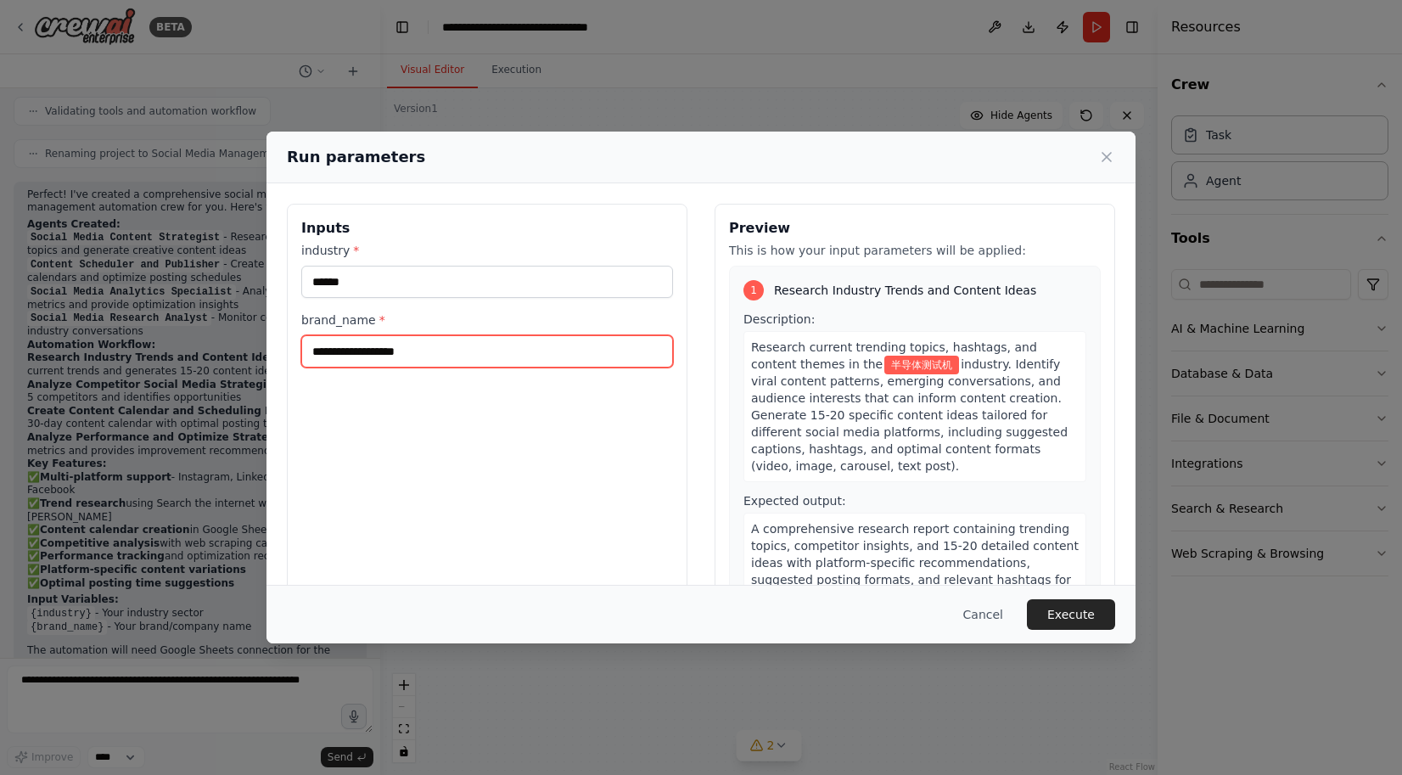
click at [468, 359] on input "brand_name *" at bounding box center [487, 351] width 372 height 32
type input "*"
type input "****"
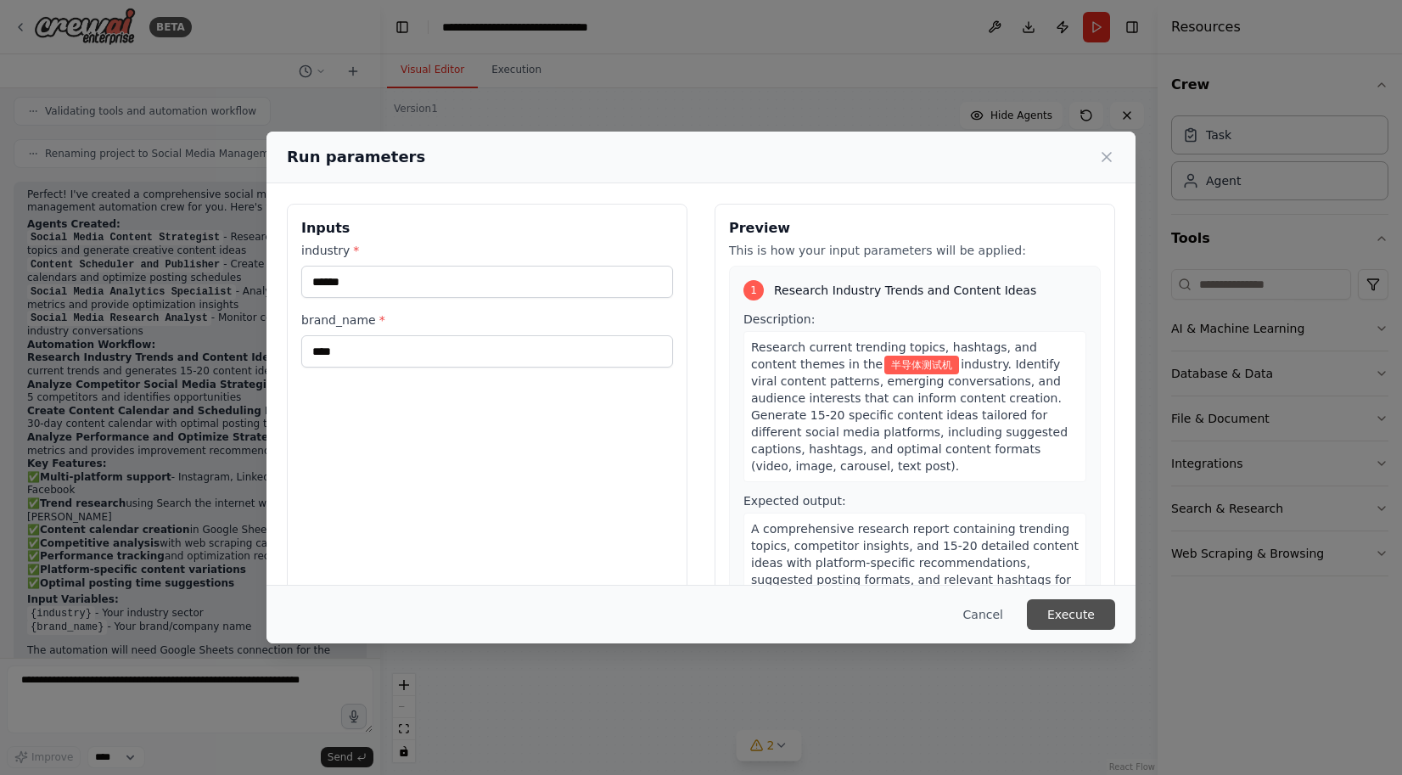
click at [1051, 626] on button "Execute" at bounding box center [1071, 614] width 88 height 31
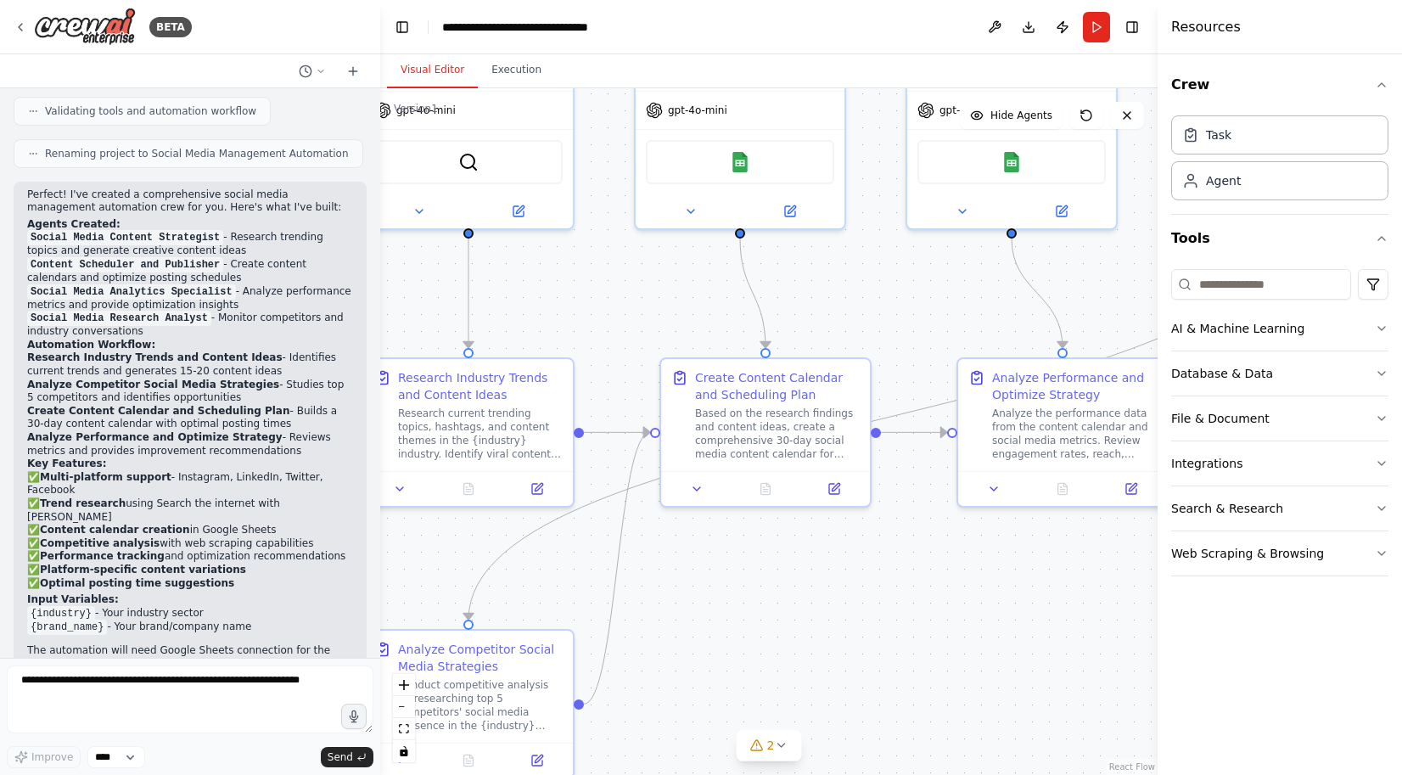
drag, startPoint x: 817, startPoint y: 714, endPoint x: 714, endPoint y: 559, distance: 186.1
click at [714, 559] on div ".deletable-edge-delete-btn { width: 20px; height: 20px; border: 0px solid #ffff…" at bounding box center [768, 431] width 777 height 686
click at [777, 743] on icon at bounding box center [780, 744] width 7 height 3
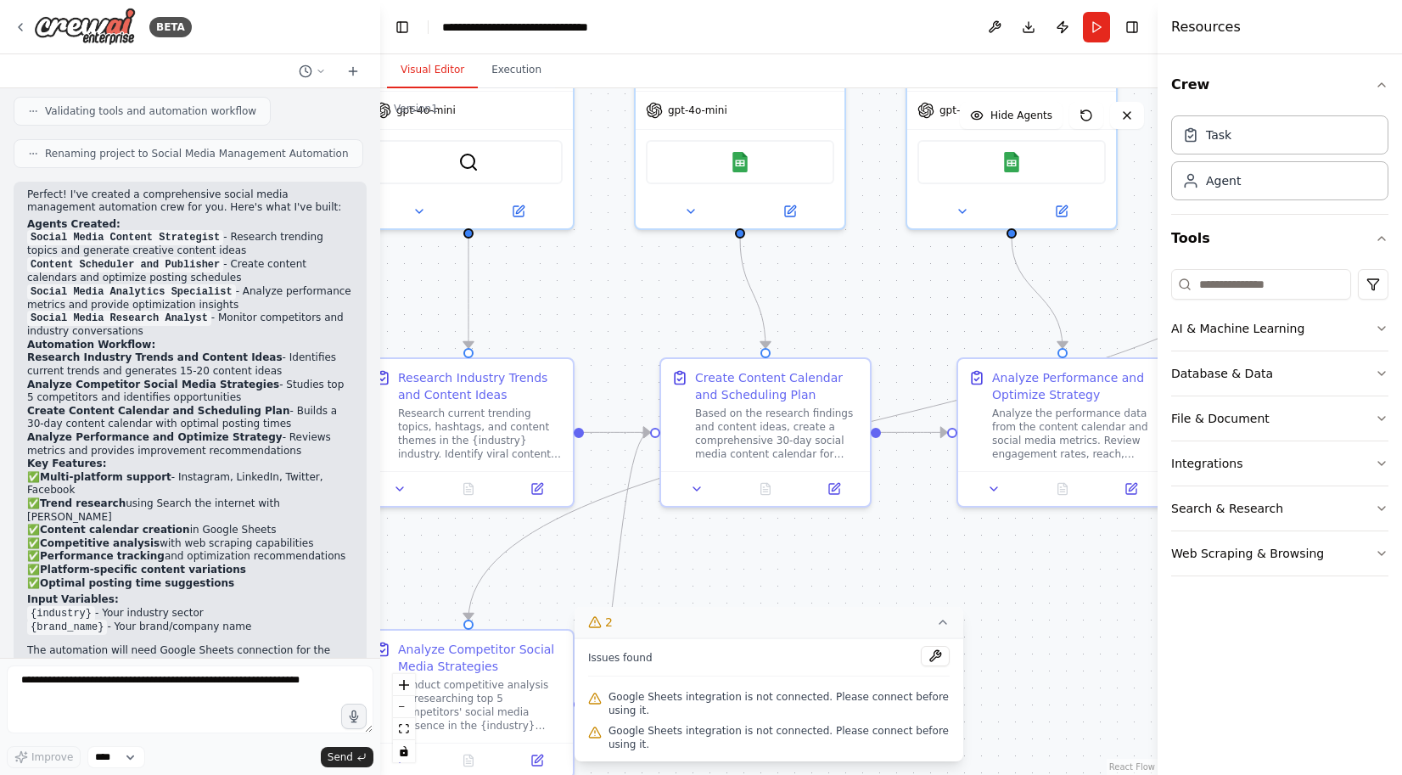
click at [845, 717] on span "Google Sheets integration is not connected. Please connect before using it." at bounding box center [778, 703] width 341 height 27
click at [927, 666] on button at bounding box center [934, 656] width 29 height 20
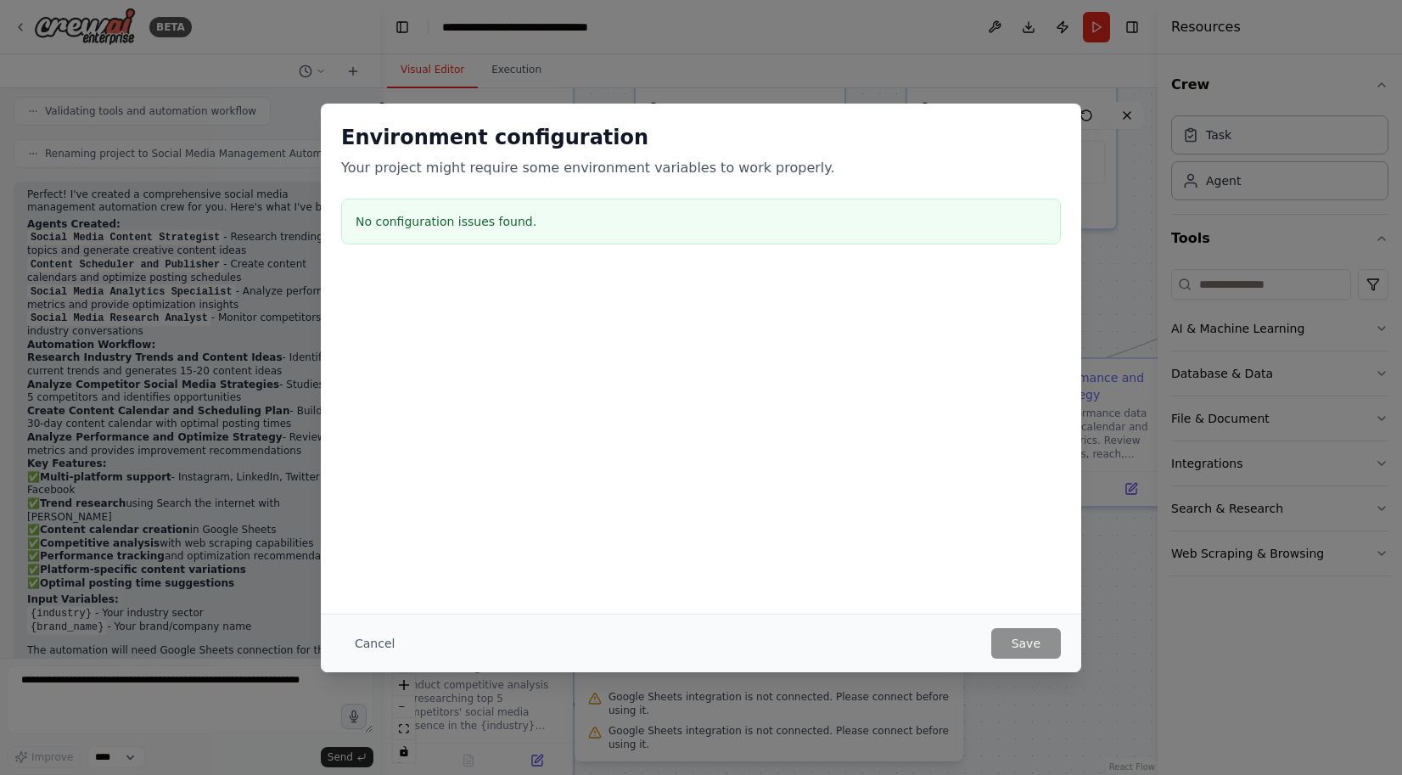
click at [459, 213] on h3 "No configuration issues found." at bounding box center [700, 221] width 691 height 17
click at [379, 643] on button "Cancel" at bounding box center [374, 643] width 67 height 31
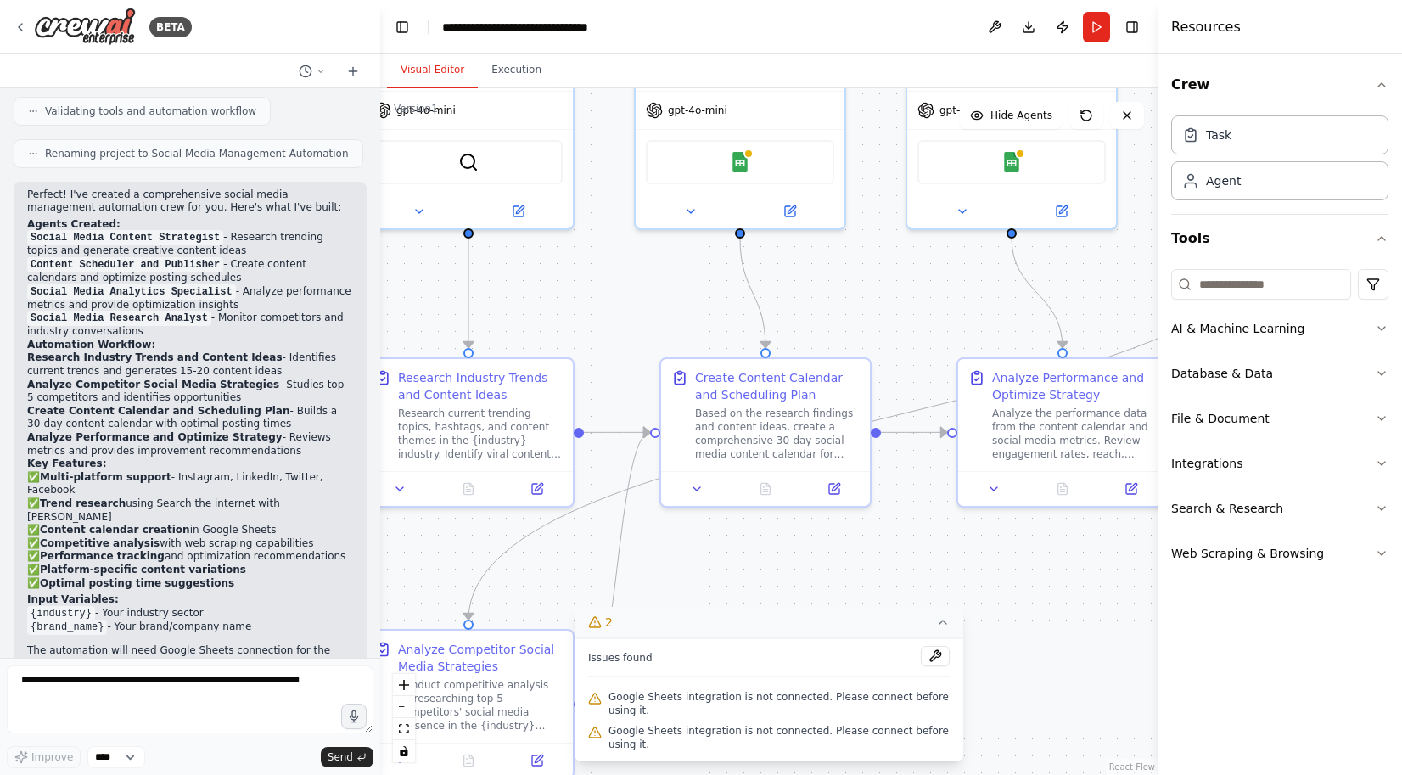
click at [697, 717] on span "Google Sheets integration is not connected. Please connect before using it." at bounding box center [778, 703] width 341 height 27
click at [649, 717] on span "Google Sheets integration is not connected. Please connect before using it." at bounding box center [778, 703] width 341 height 27
click at [1349, 238] on button "Tools" at bounding box center [1279, 239] width 217 height 48
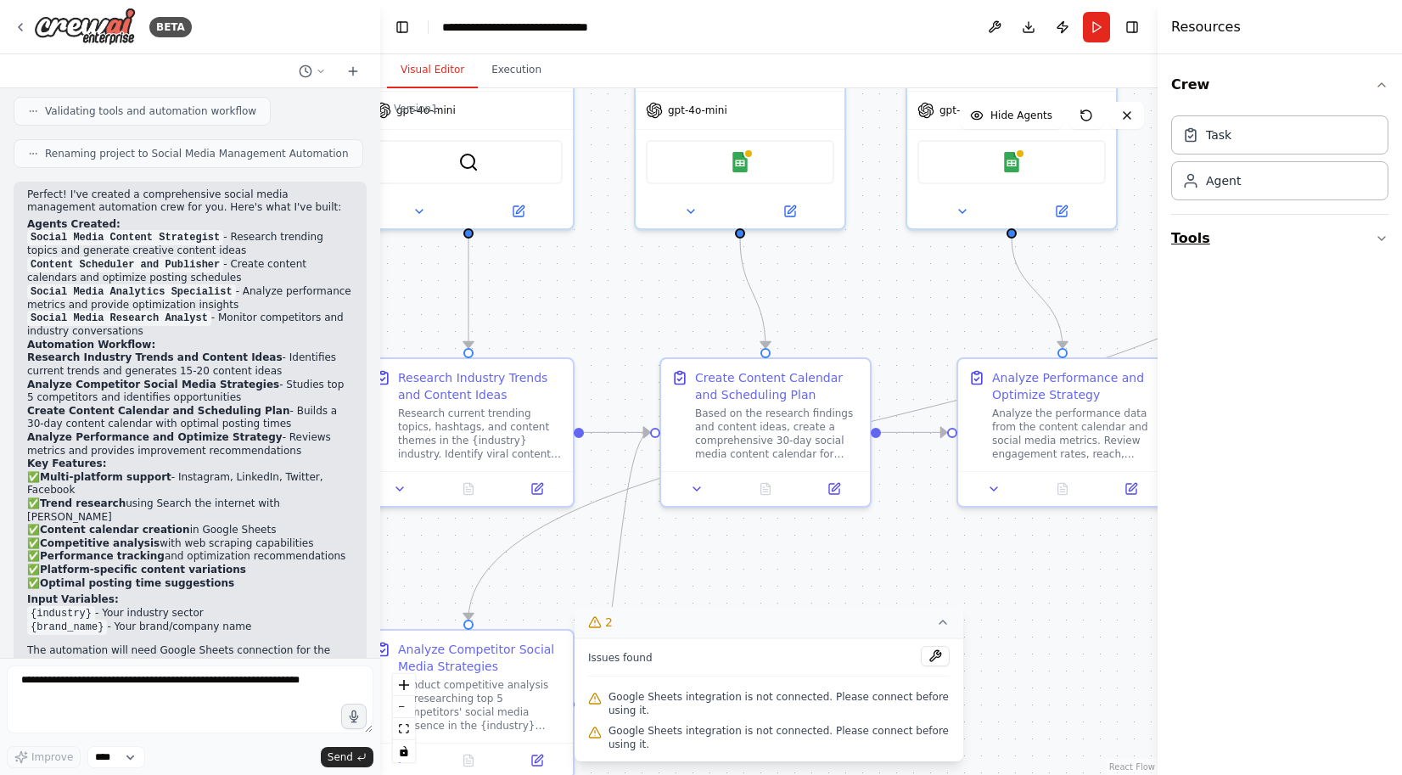
click at [1349, 238] on button "Tools" at bounding box center [1279, 239] width 217 height 48
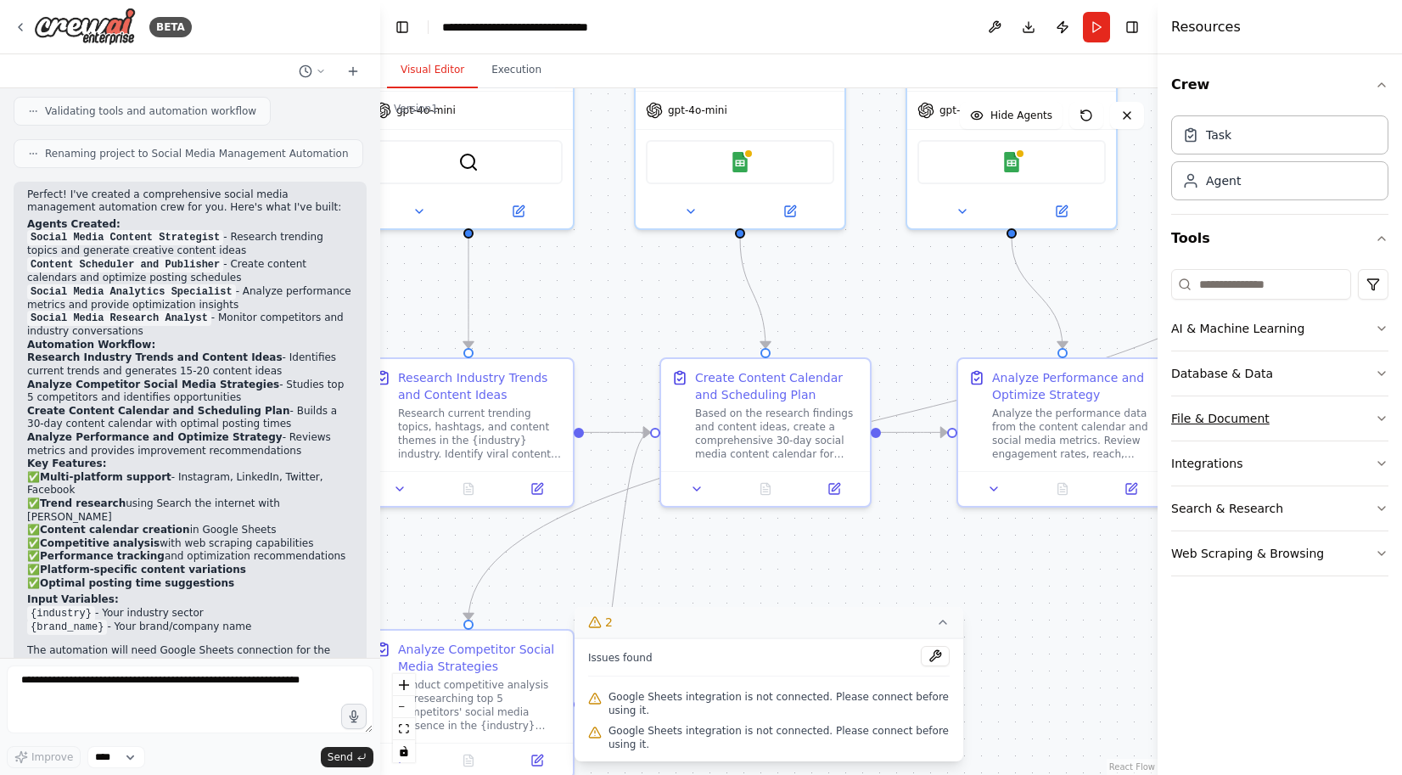
click at [1328, 409] on button "File & Document" at bounding box center [1279, 418] width 217 height 44
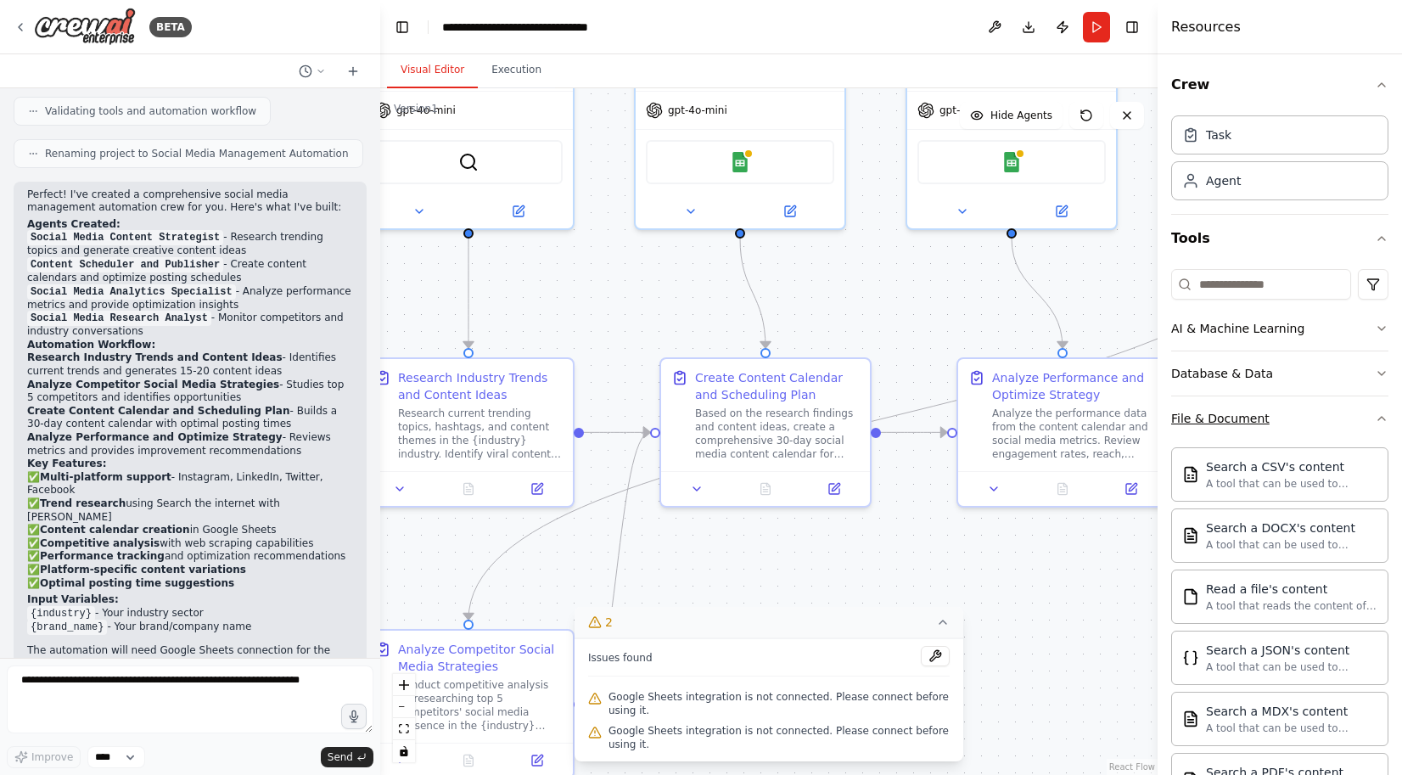
click at [1328, 409] on button "File & Document" at bounding box center [1279, 418] width 217 height 44
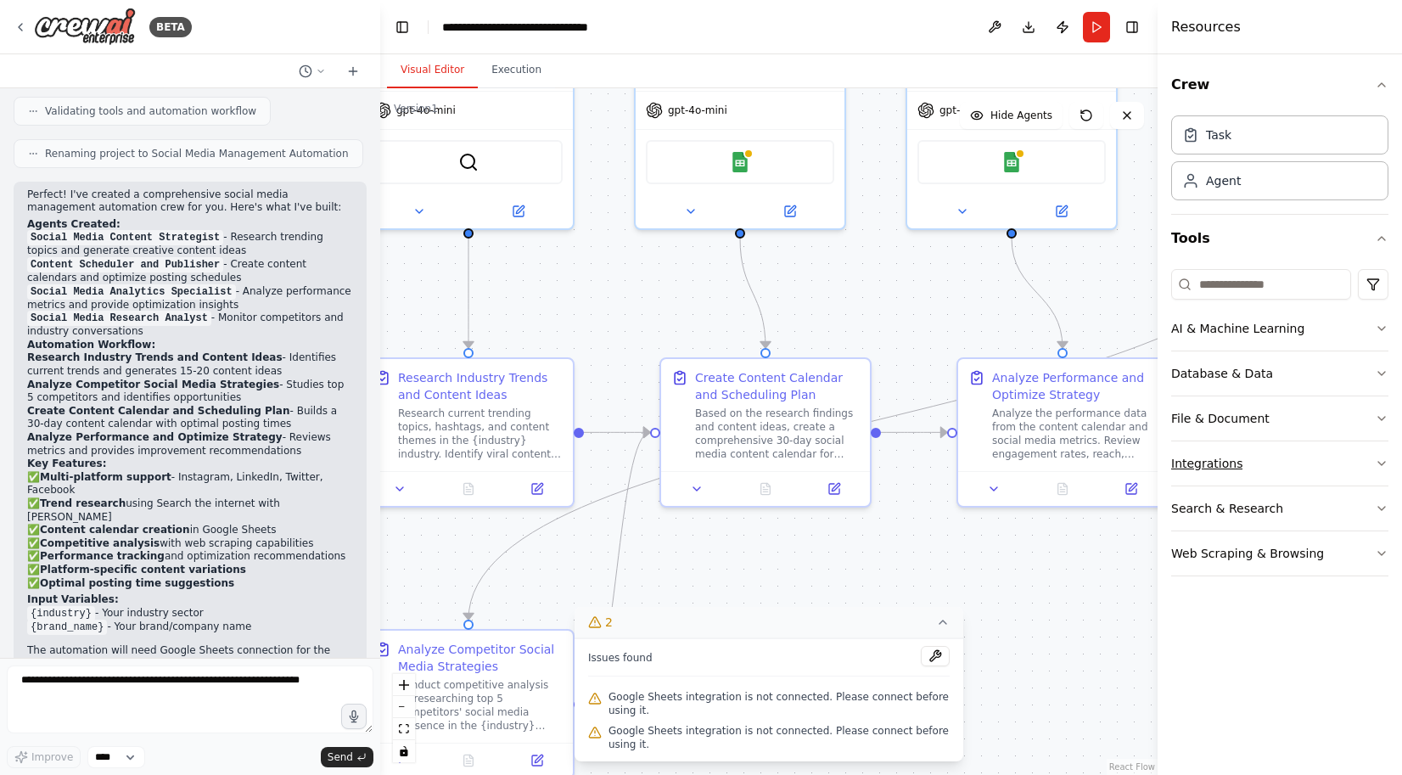
click at [1294, 449] on button "Integrations" at bounding box center [1279, 463] width 217 height 44
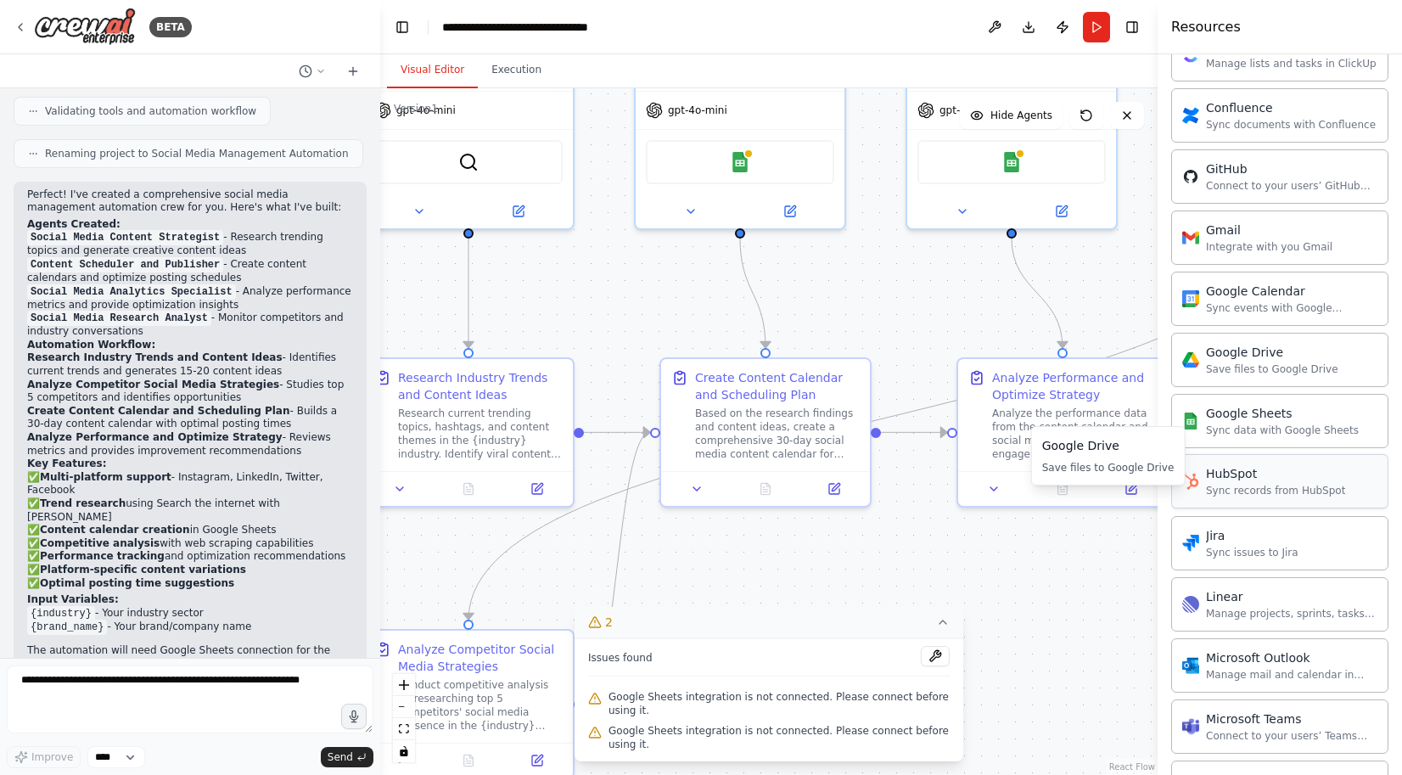
scroll to position [594, 0]
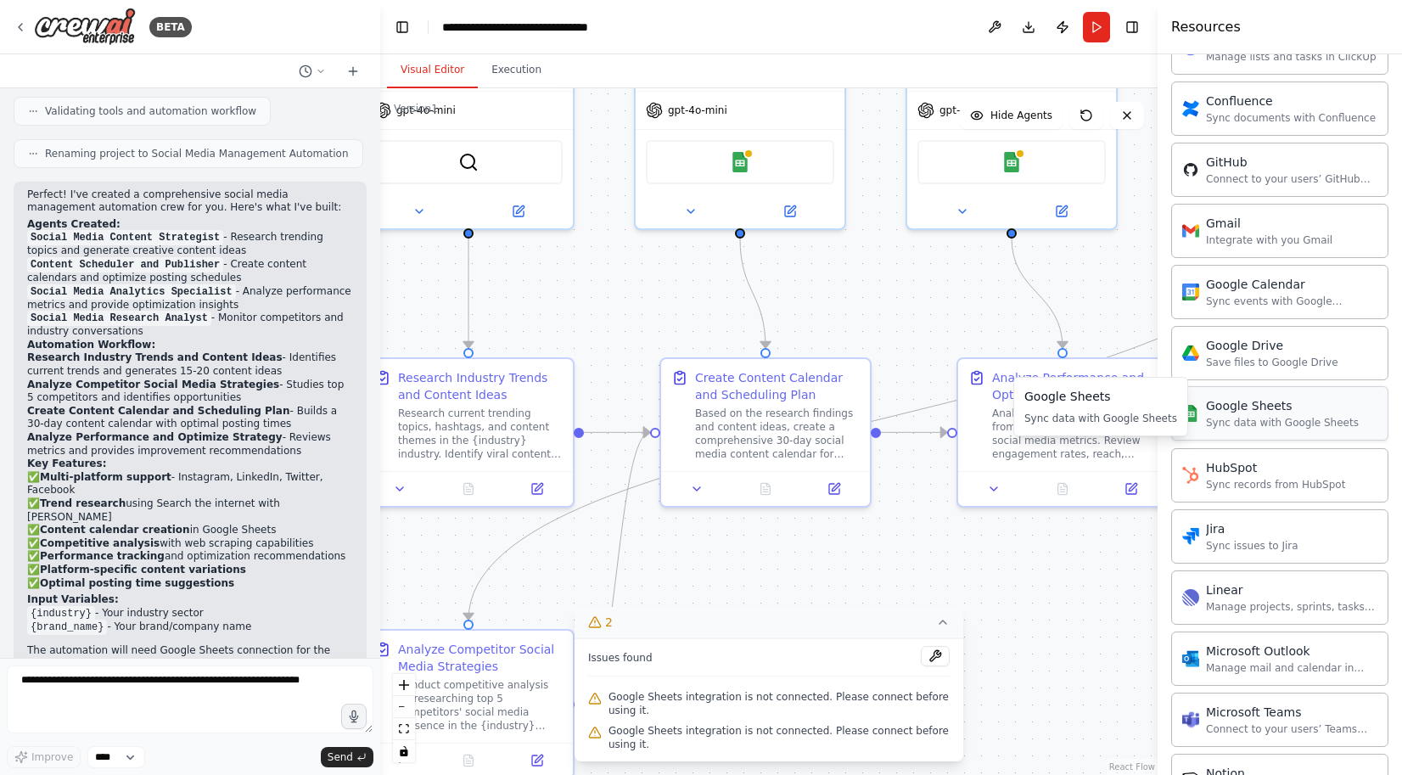
click at [1287, 423] on div "Google Sheets Sync data with Google Sheets" at bounding box center [1279, 413] width 217 height 54
click at [1204, 409] on div "Google Sheets Sync data with Google Sheets" at bounding box center [1270, 413] width 176 height 32
click at [1183, 412] on img at bounding box center [1190, 413] width 17 height 17
click at [944, 629] on icon at bounding box center [943, 622] width 14 height 14
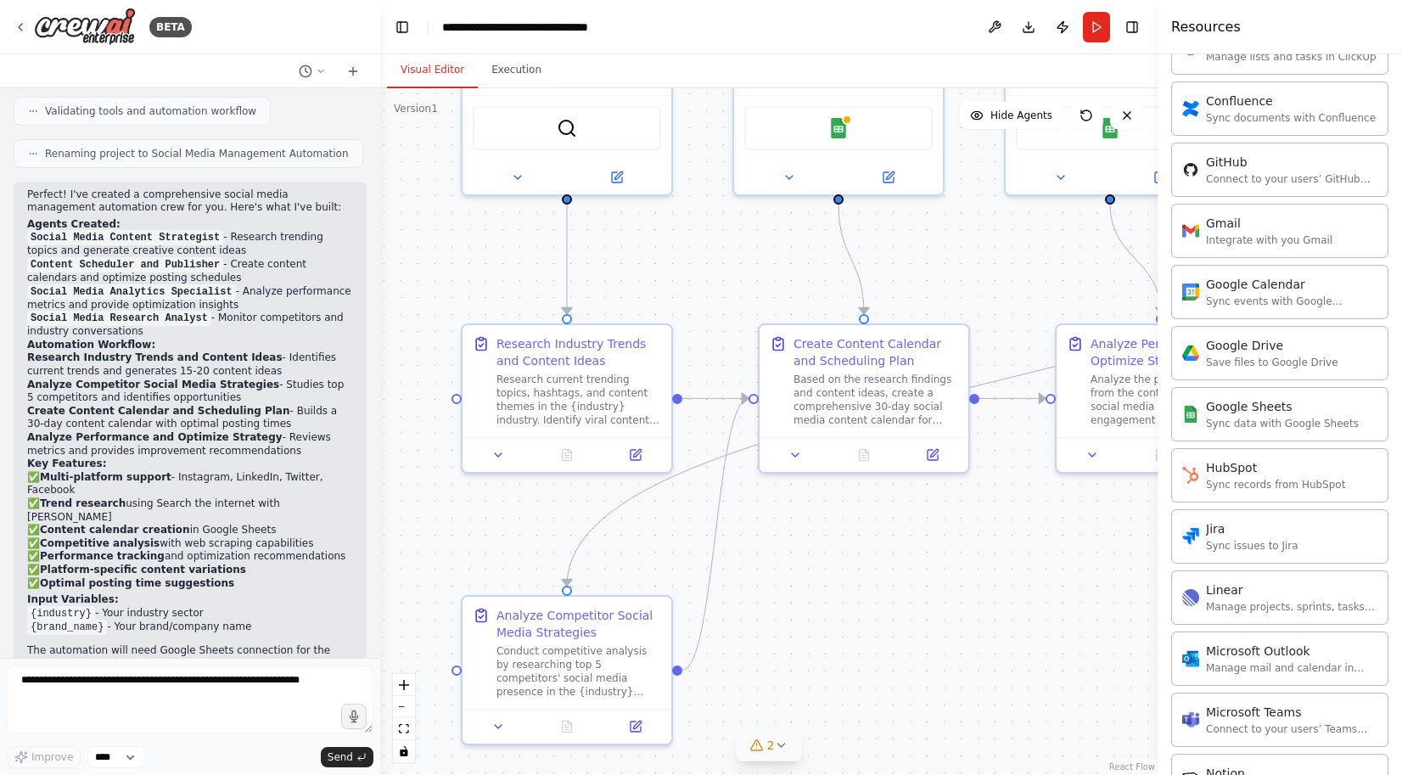
drag, startPoint x: 805, startPoint y: 574, endPoint x: 924, endPoint y: 523, distance: 129.6
click at [924, 523] on div ".deletable-edge-delete-btn { width: 20px; height: 20px; border: 0px solid #ffff…" at bounding box center [768, 431] width 777 height 686
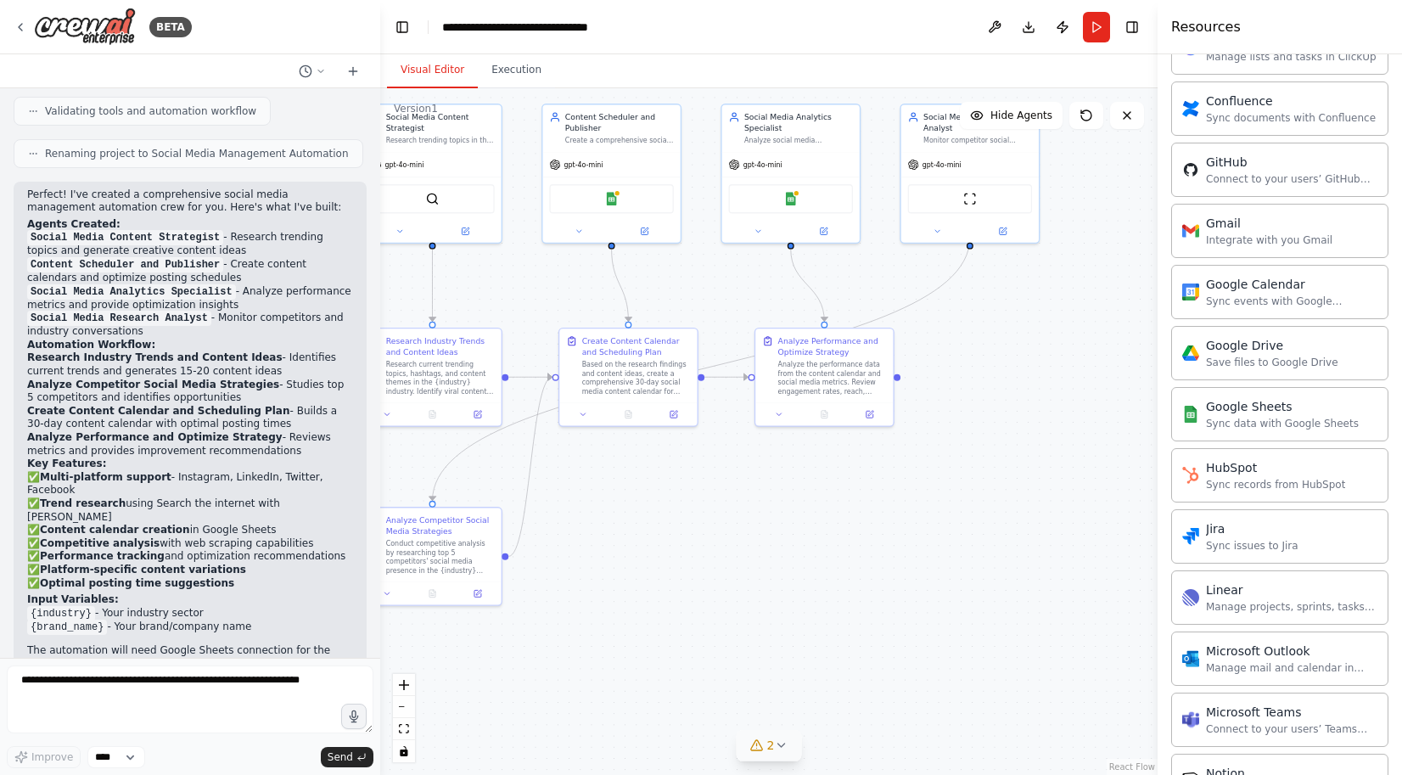
drag, startPoint x: 790, startPoint y: 492, endPoint x: 693, endPoint y: 498, distance: 96.9
click at [693, 498] on div ".deletable-edge-delete-btn { width: 20px; height: 20px; border: 0px solid #ffff…" at bounding box center [768, 431] width 777 height 686
click at [1102, 26] on button "Run" at bounding box center [1096, 27] width 27 height 31
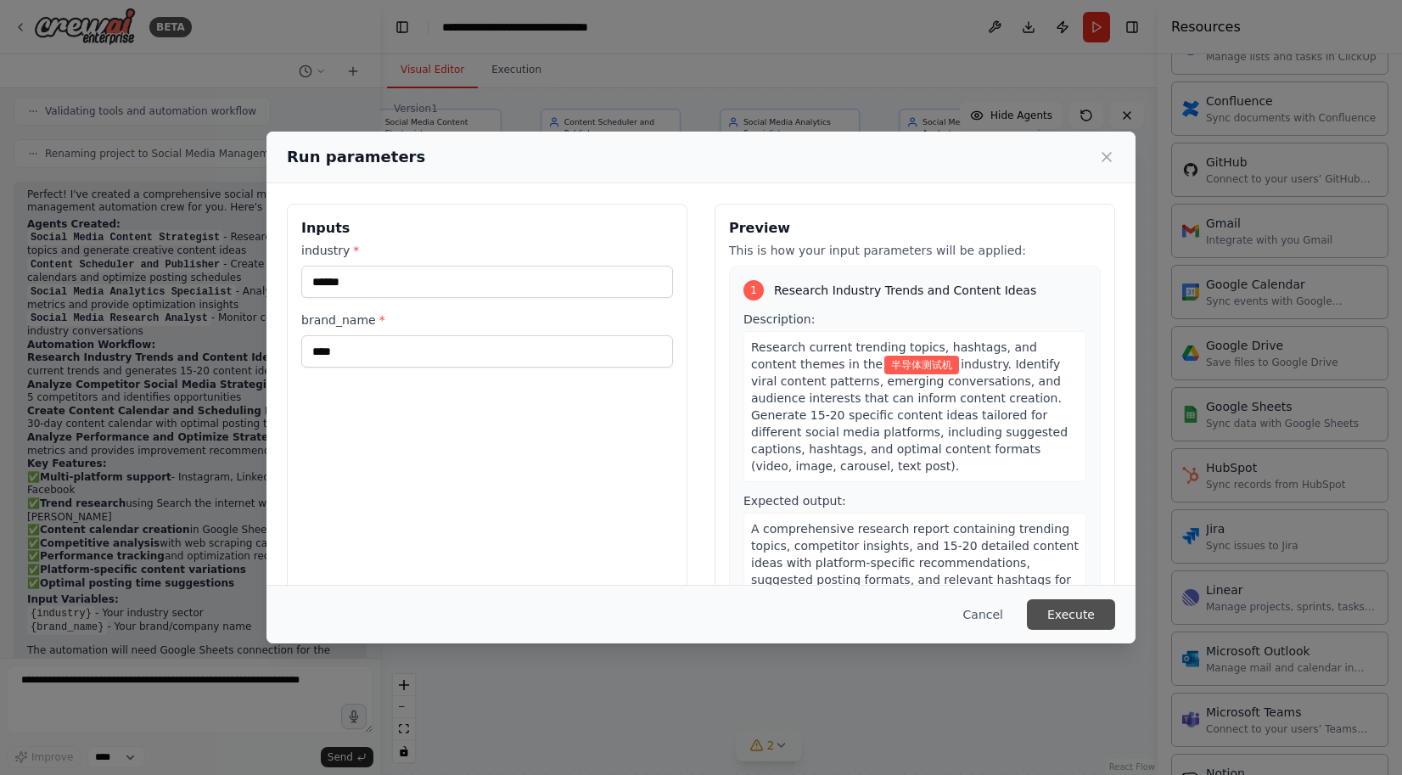
click at [1075, 607] on button "Execute" at bounding box center [1071, 614] width 88 height 31
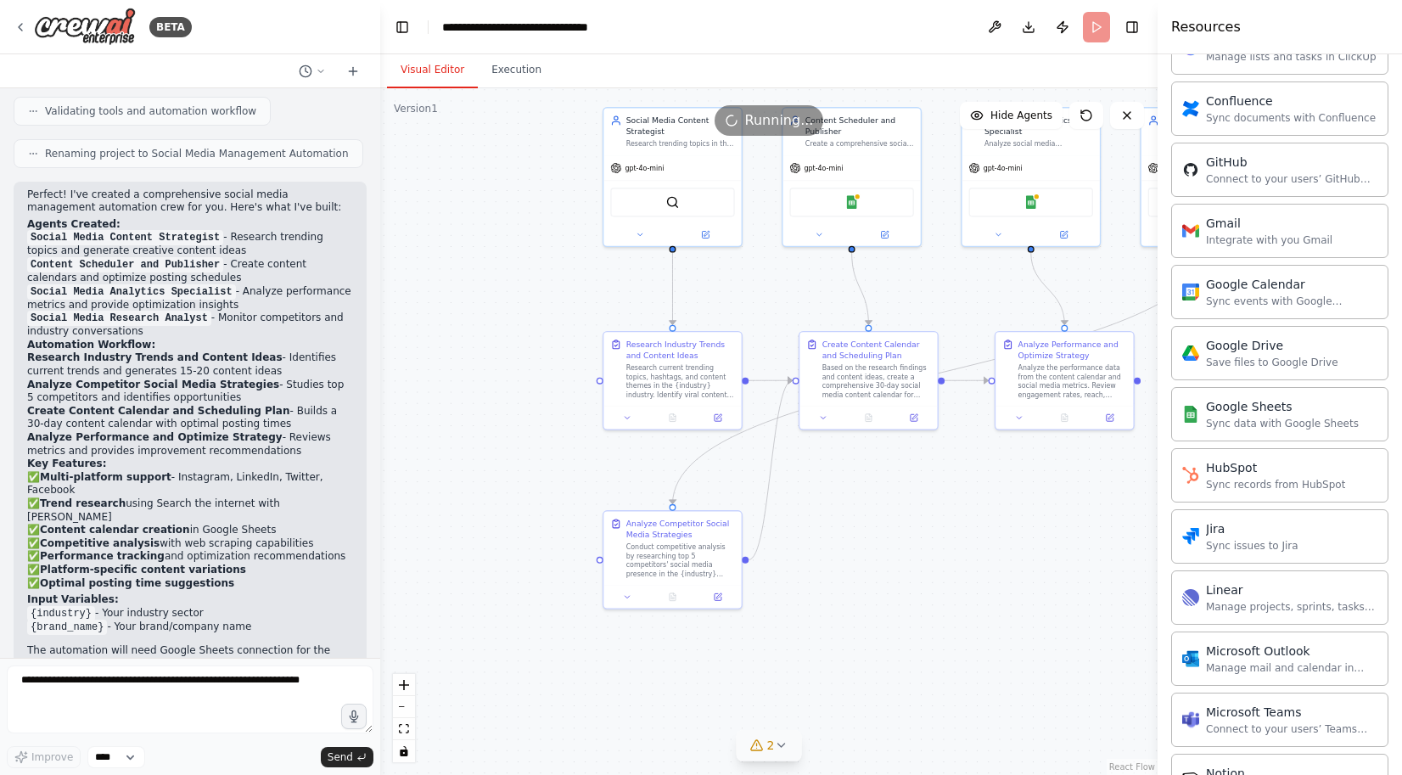
drag, startPoint x: 719, startPoint y: 519, endPoint x: 960, endPoint y: 518, distance: 240.9
click at [960, 518] on div ".deletable-edge-delete-btn { width: 20px; height: 20px; border: 0px solid #ffff…" at bounding box center [768, 431] width 777 height 686
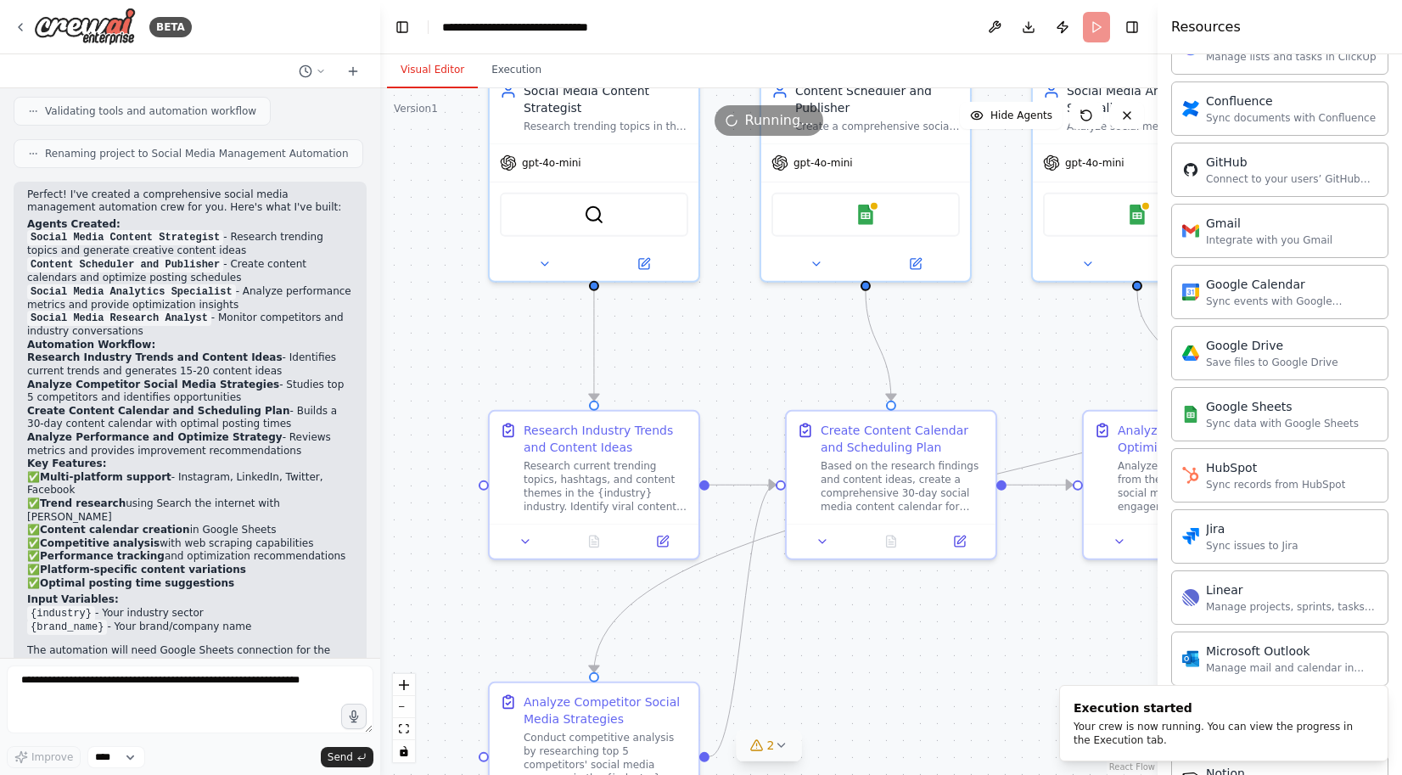
drag, startPoint x: 732, startPoint y: 277, endPoint x: 746, endPoint y: 371, distance: 95.1
click at [746, 371] on div ".deletable-edge-delete-btn { width: 20px; height: 20px; border: 0px solid #ffff…" at bounding box center [768, 431] width 777 height 686
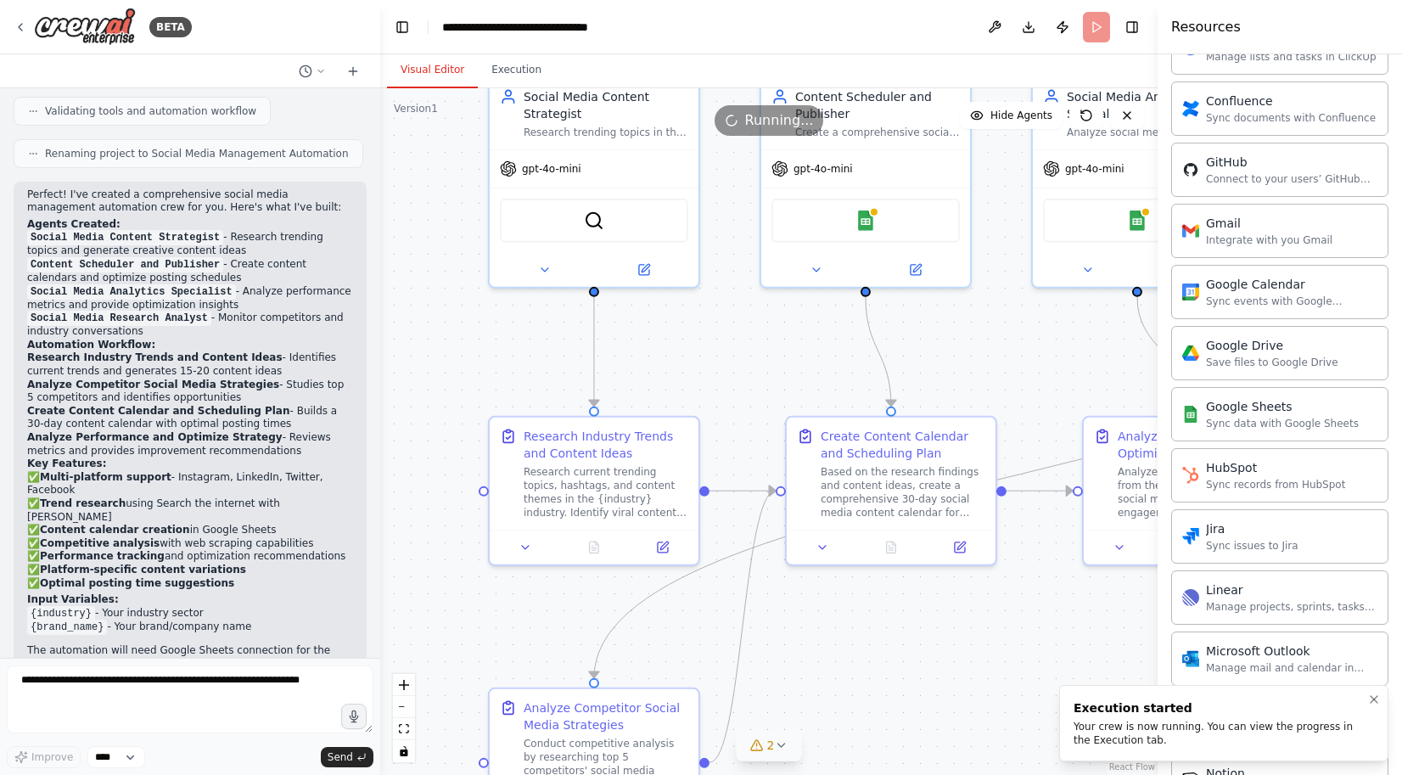
click at [1248, 719] on div "Execution started Your crew is now running. You can view the progress in the Ex…" at bounding box center [1220, 723] width 294 height 48
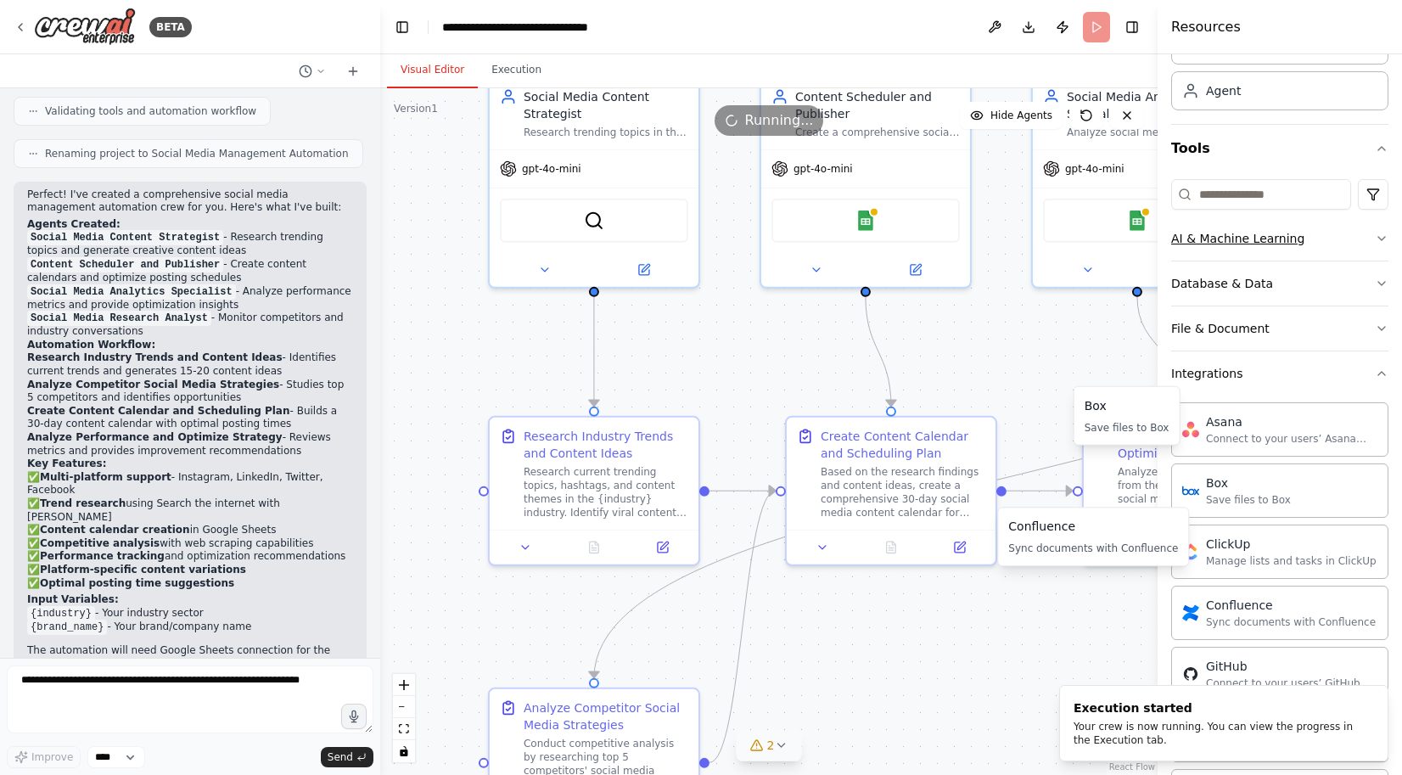
scroll to position [0, 0]
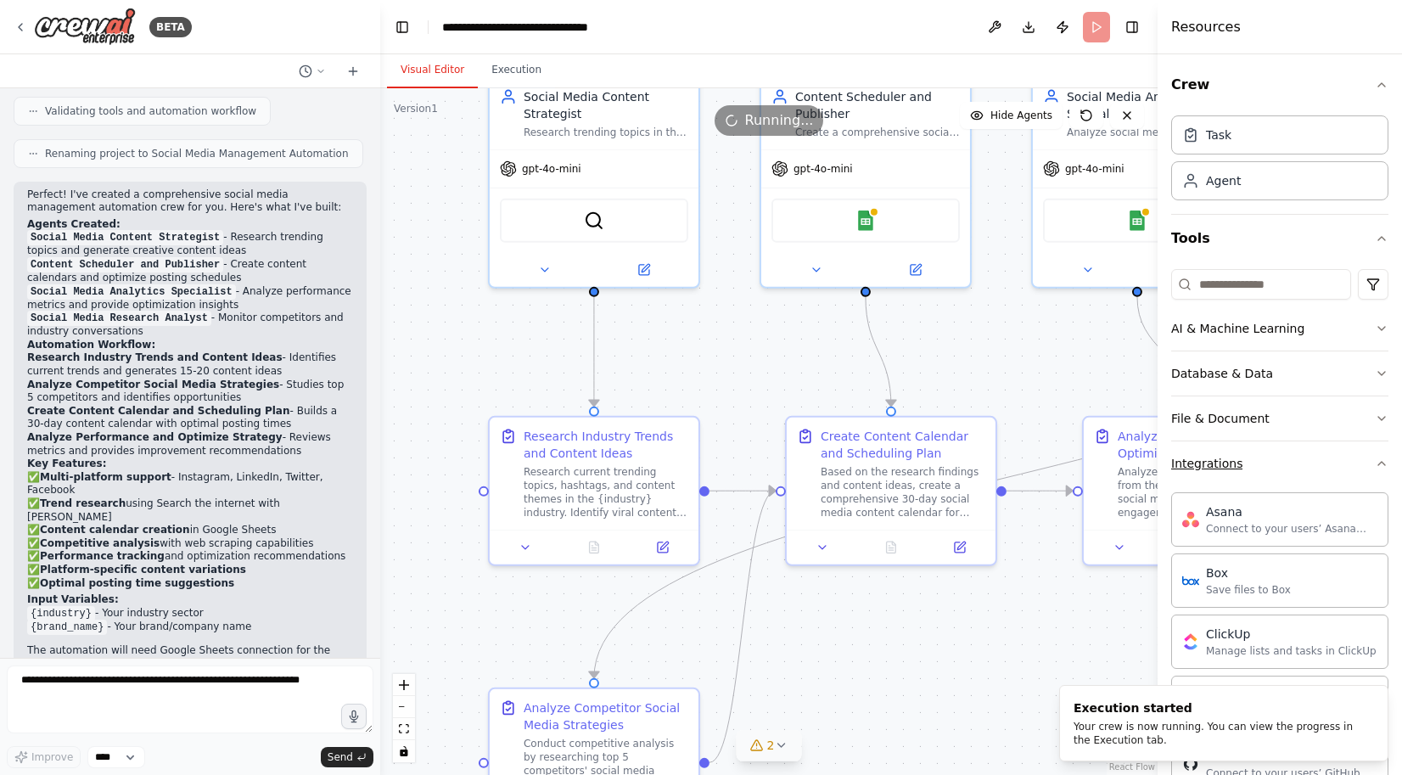
click at [1329, 469] on button "Integrations" at bounding box center [1279, 463] width 217 height 44
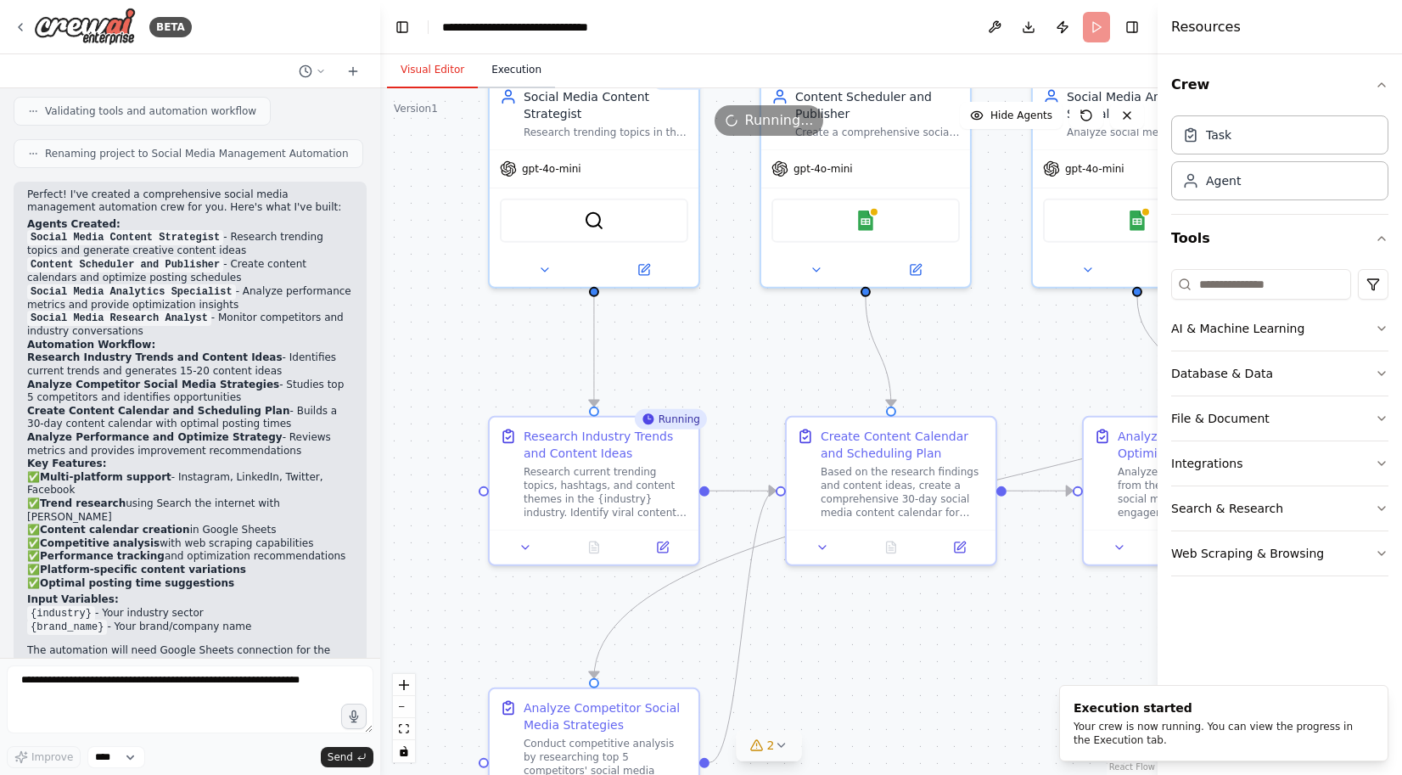
click at [506, 78] on button "Execution" at bounding box center [516, 71] width 77 height 36
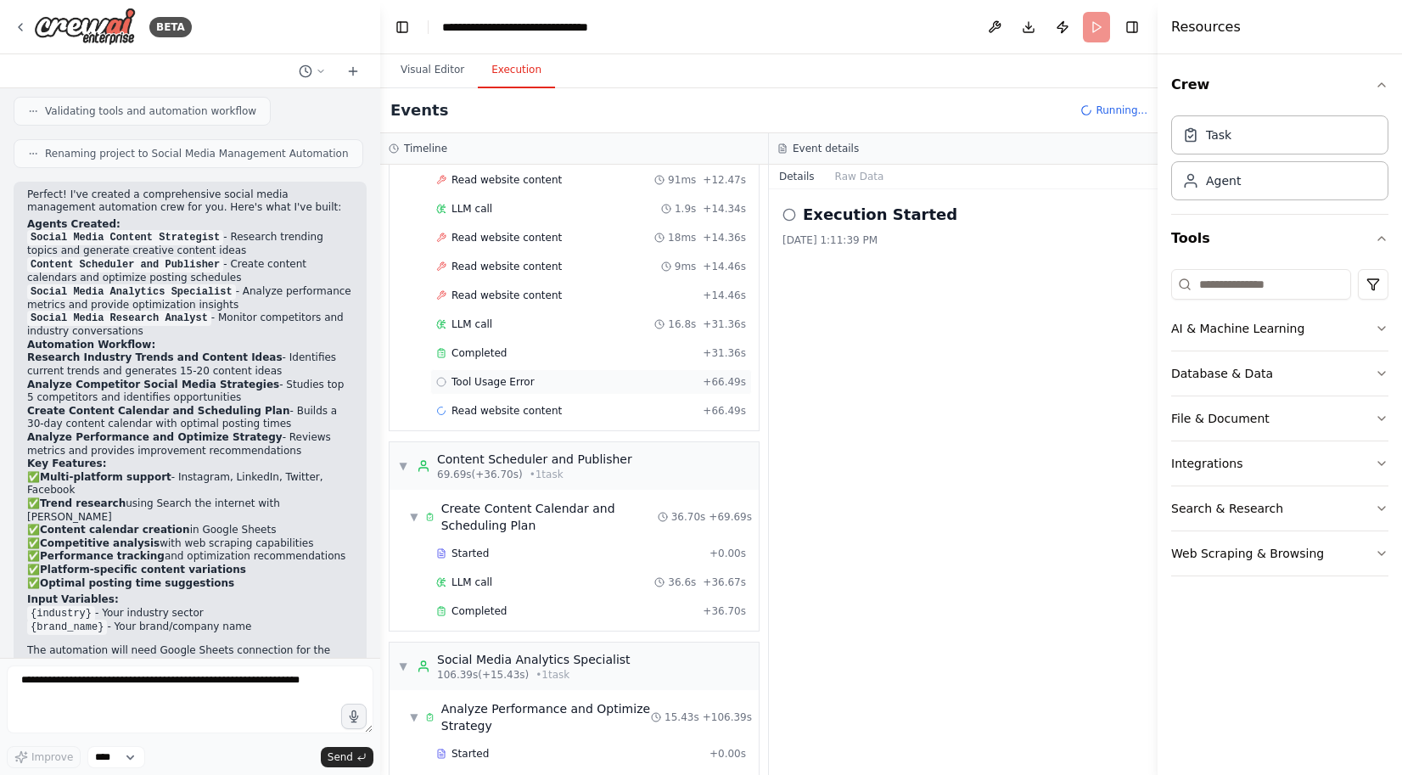
scroll to position [1216, 0]
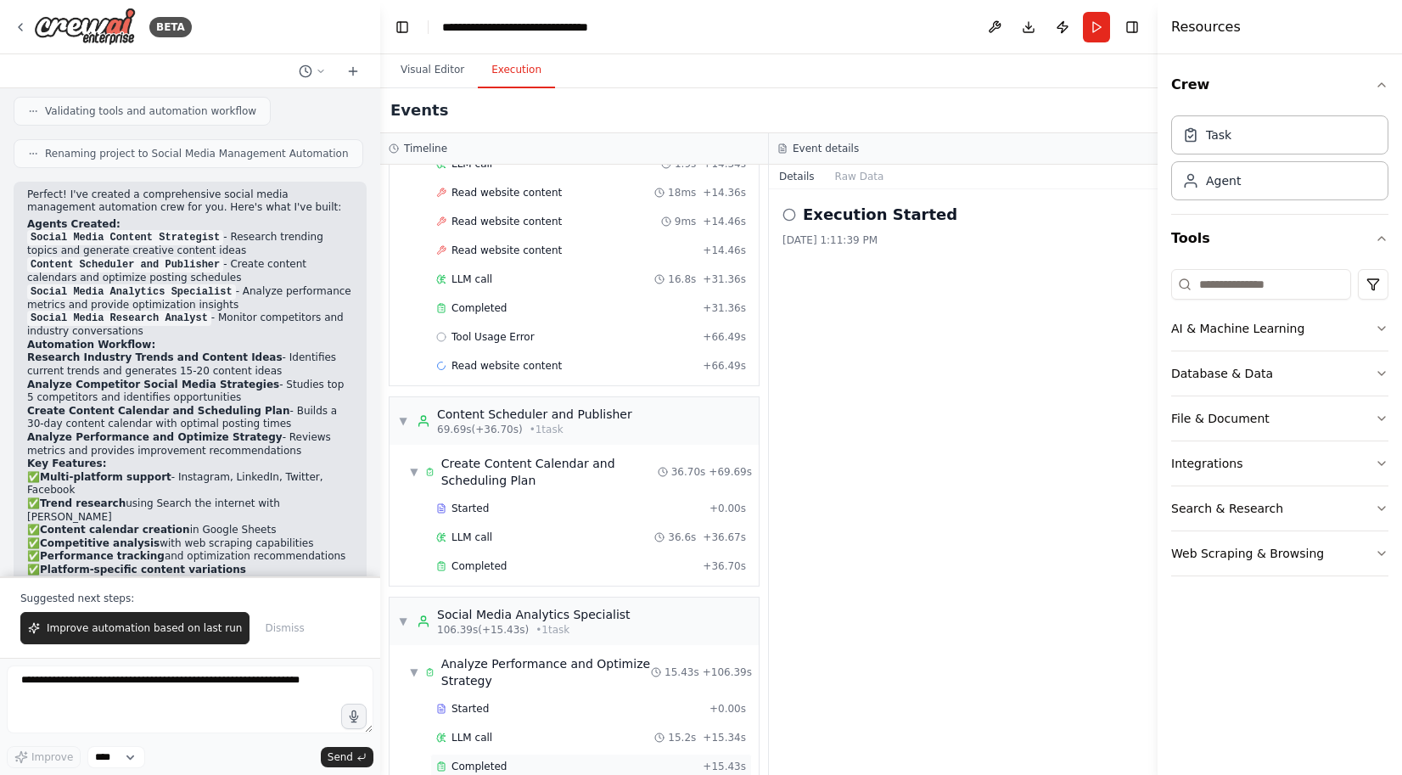
click at [500, 759] on span "Completed" at bounding box center [478, 766] width 55 height 14
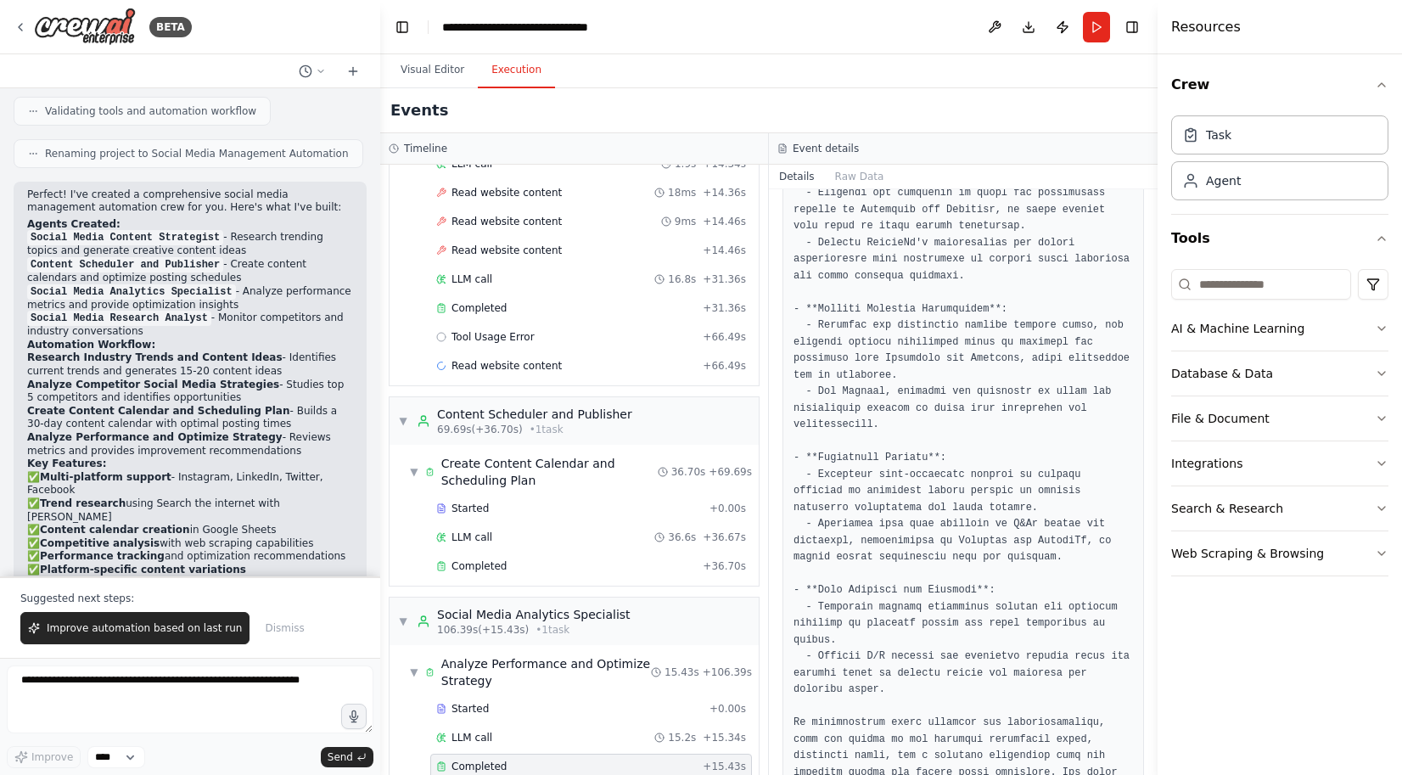
scroll to position [1522, 0]
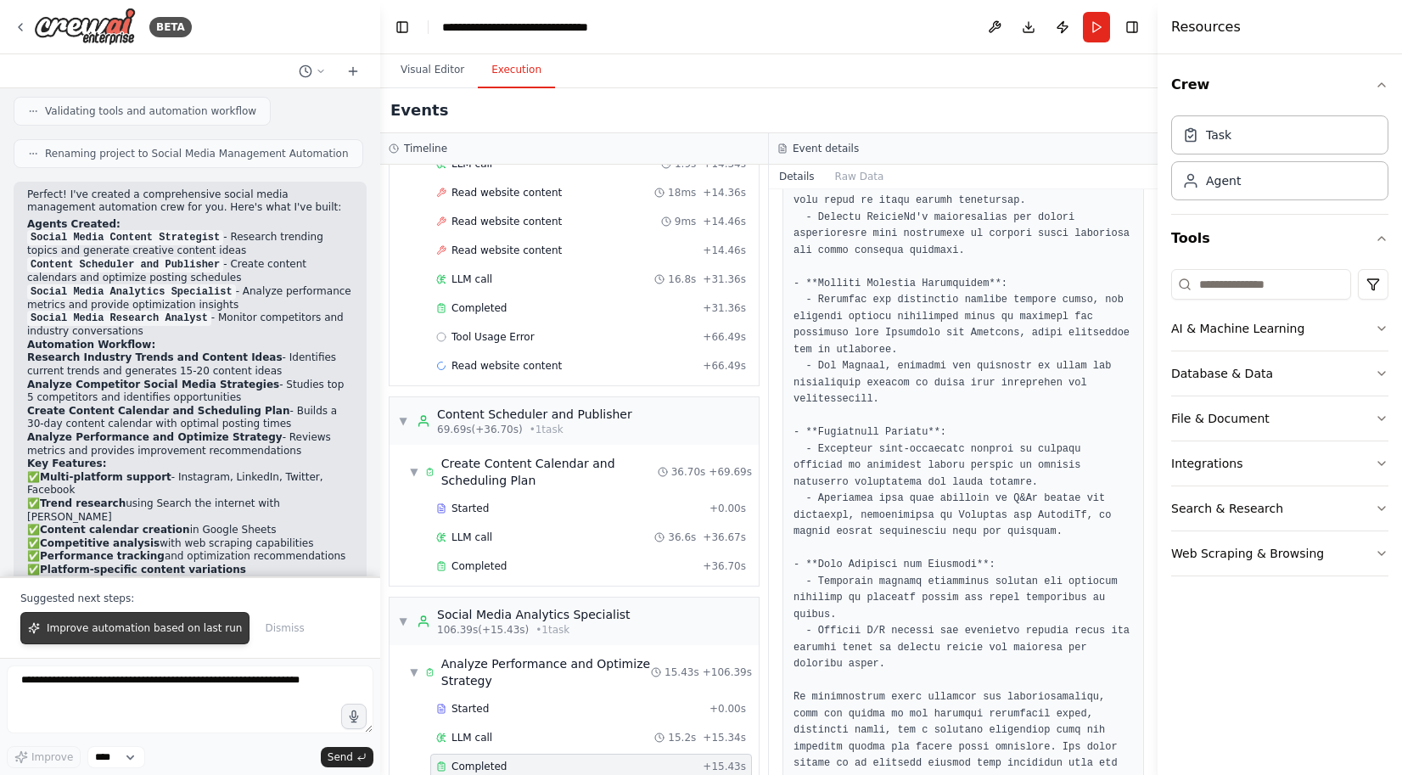
click at [69, 619] on button "Improve automation based on last run" at bounding box center [134, 628] width 229 height 32
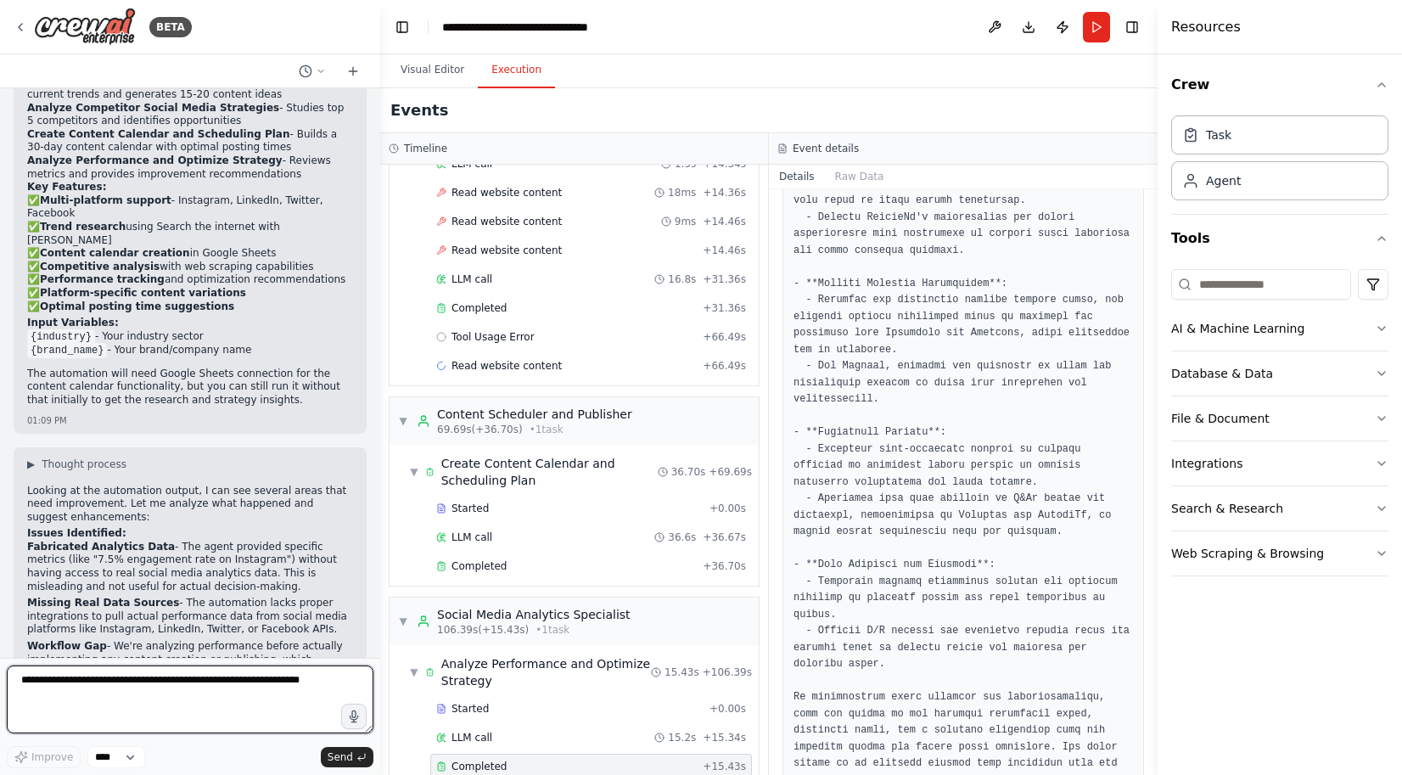
scroll to position [1485, 0]
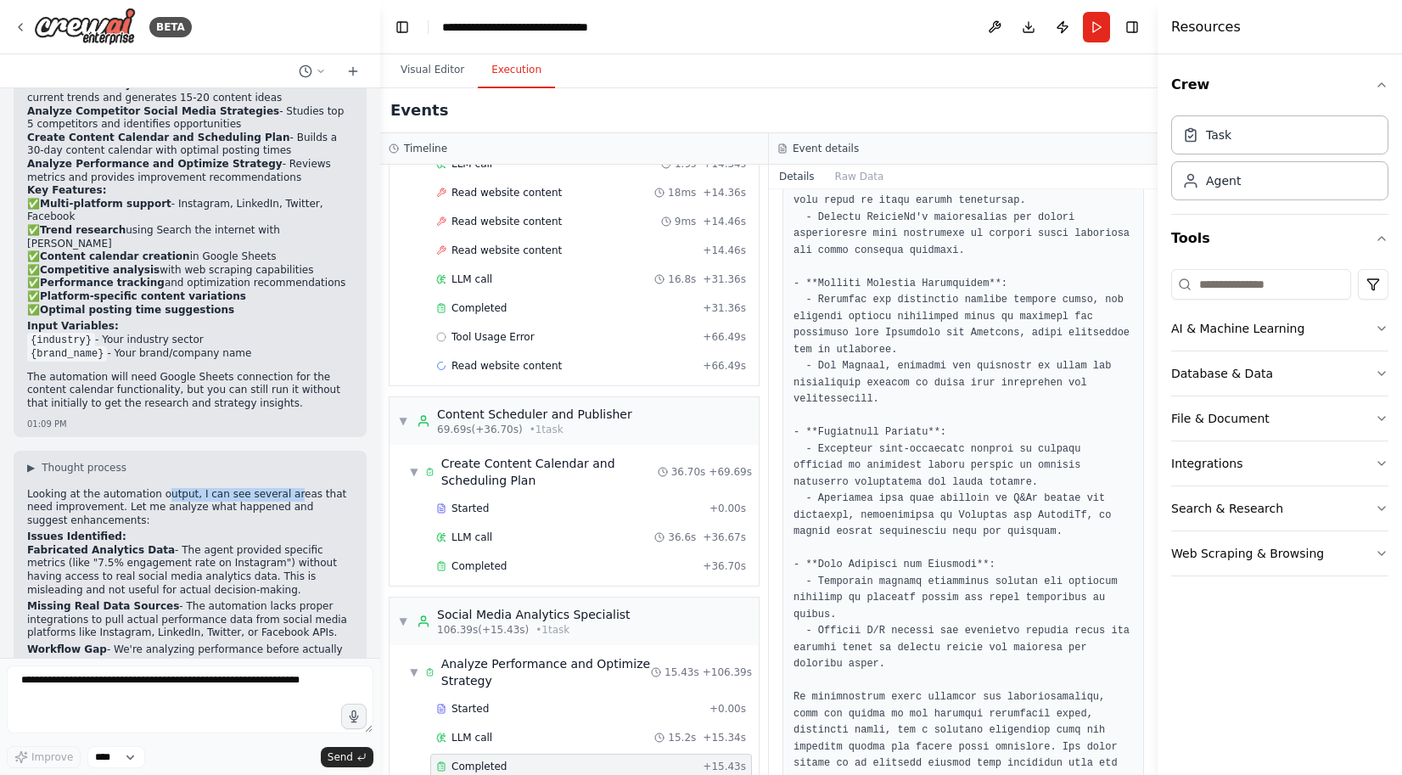
drag, startPoint x: 156, startPoint y: 433, endPoint x: 262, endPoint y: 429, distance: 106.1
click at [265, 488] on p "Looking at the automation output, I can see several areas that need improvement…" at bounding box center [190, 508] width 326 height 40
click at [35, 461] on span "▶" at bounding box center [31, 468] width 8 height 14
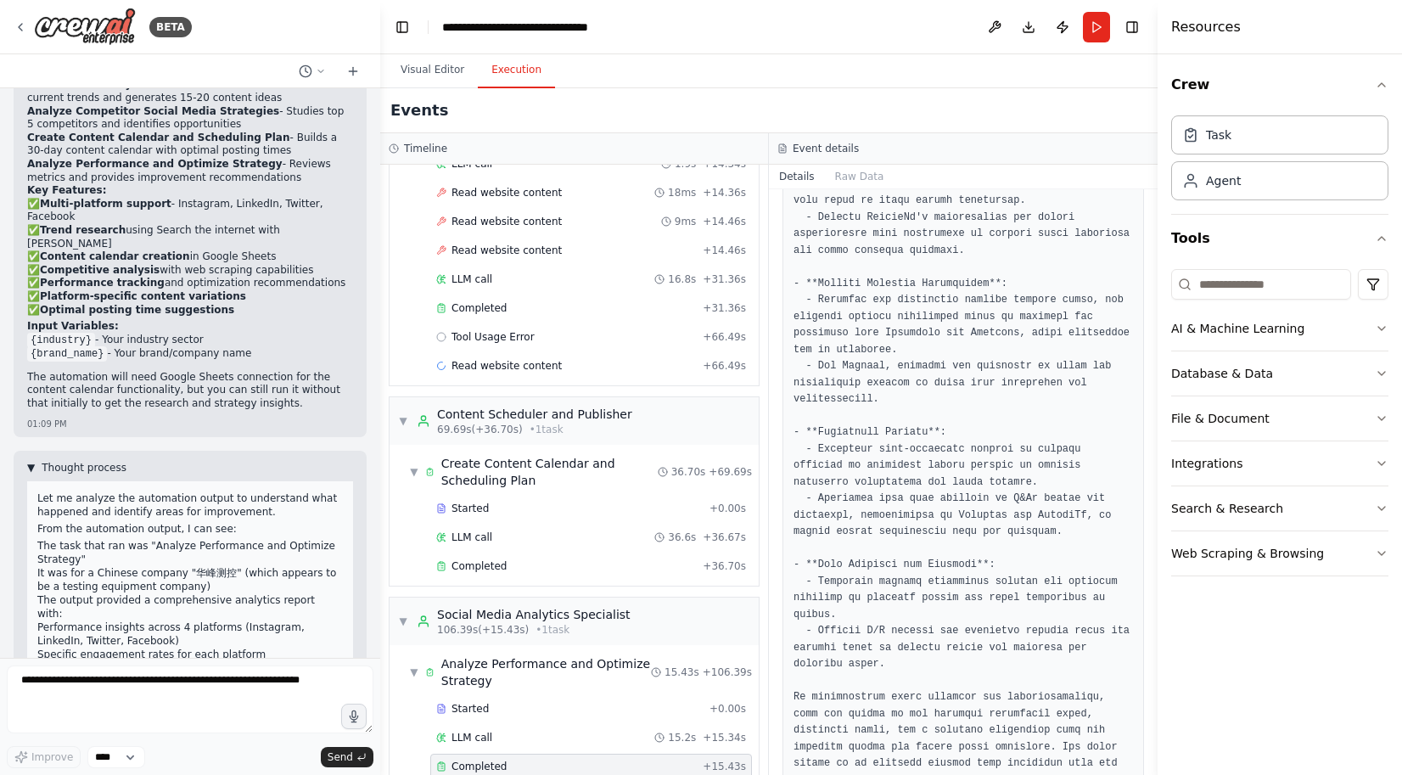
click at [35, 461] on span "▼" at bounding box center [31, 468] width 8 height 14
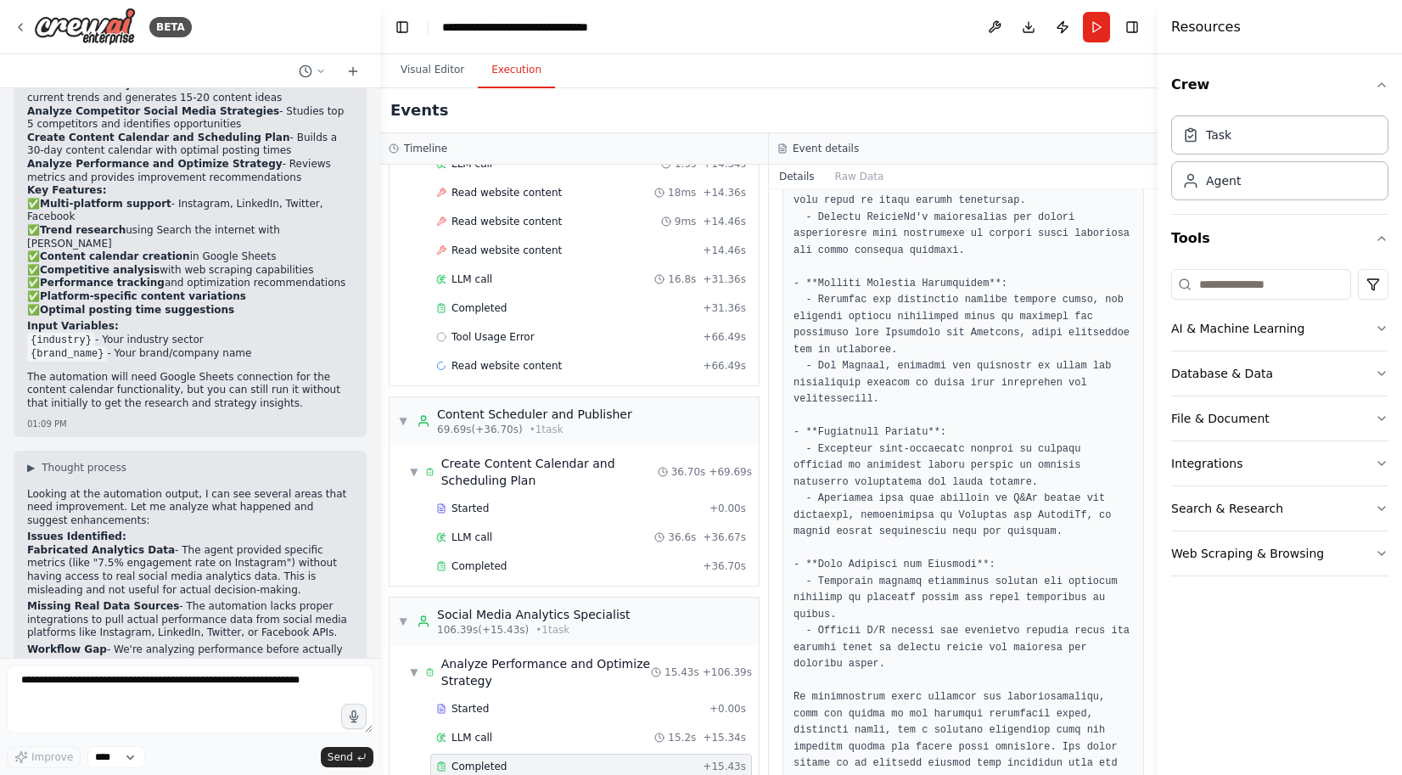
click at [118, 488] on p "Looking at the automation output, I can see several areas that need improvement…" at bounding box center [190, 508] width 326 height 40
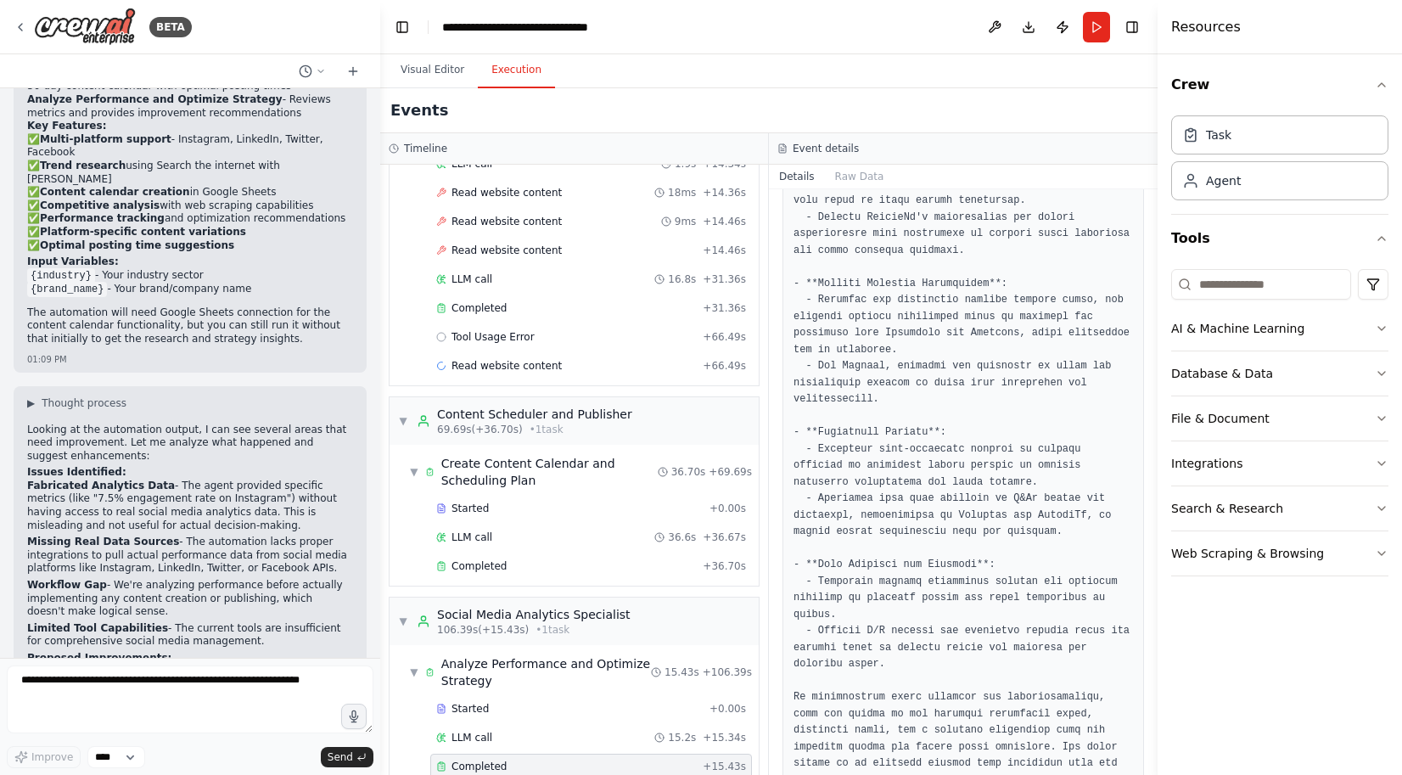
scroll to position [1654, 0]
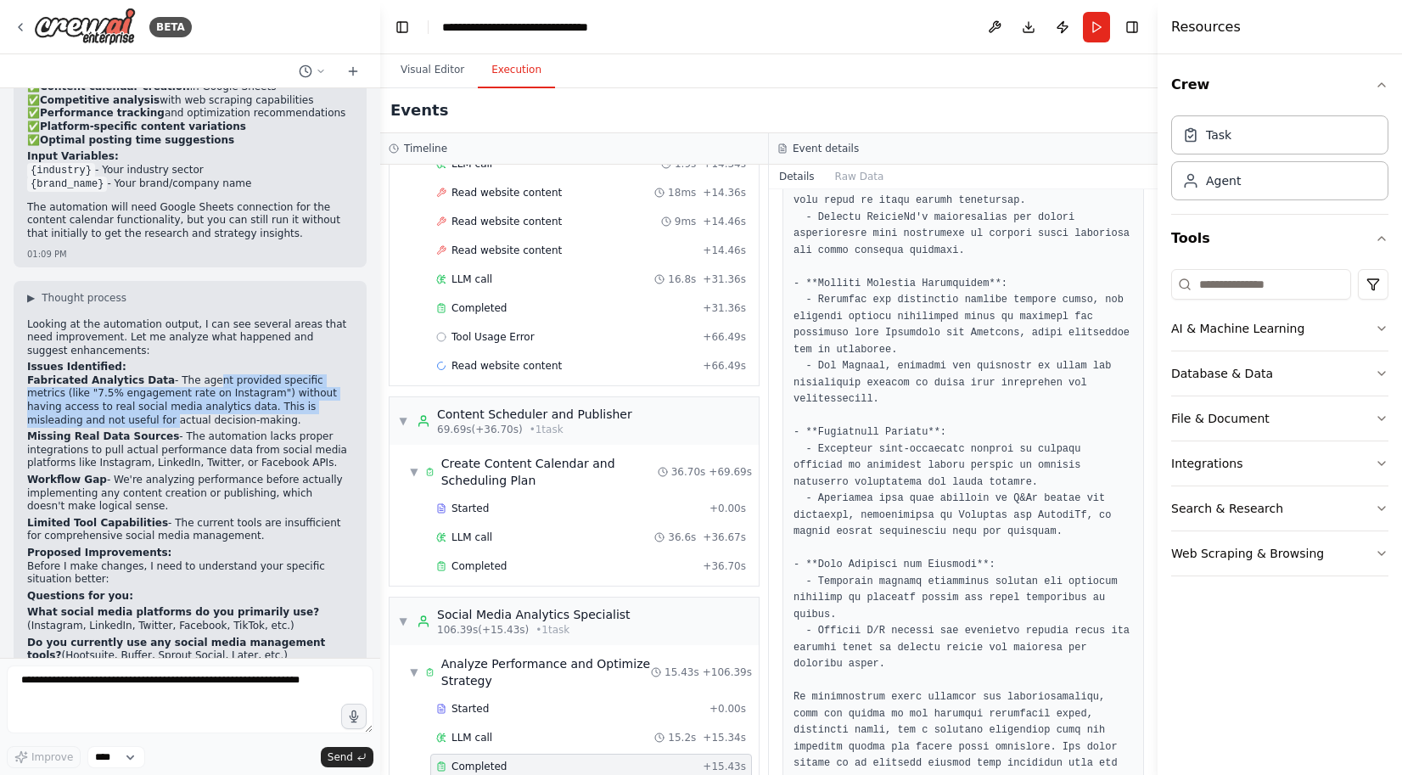
drag, startPoint x: 194, startPoint y: 315, endPoint x: 321, endPoint y: 339, distance: 128.8
click at [321, 374] on p "Fabricated Analytics Data - The agent provided specific metrics (like "7.5% eng…" at bounding box center [190, 400] width 326 height 53
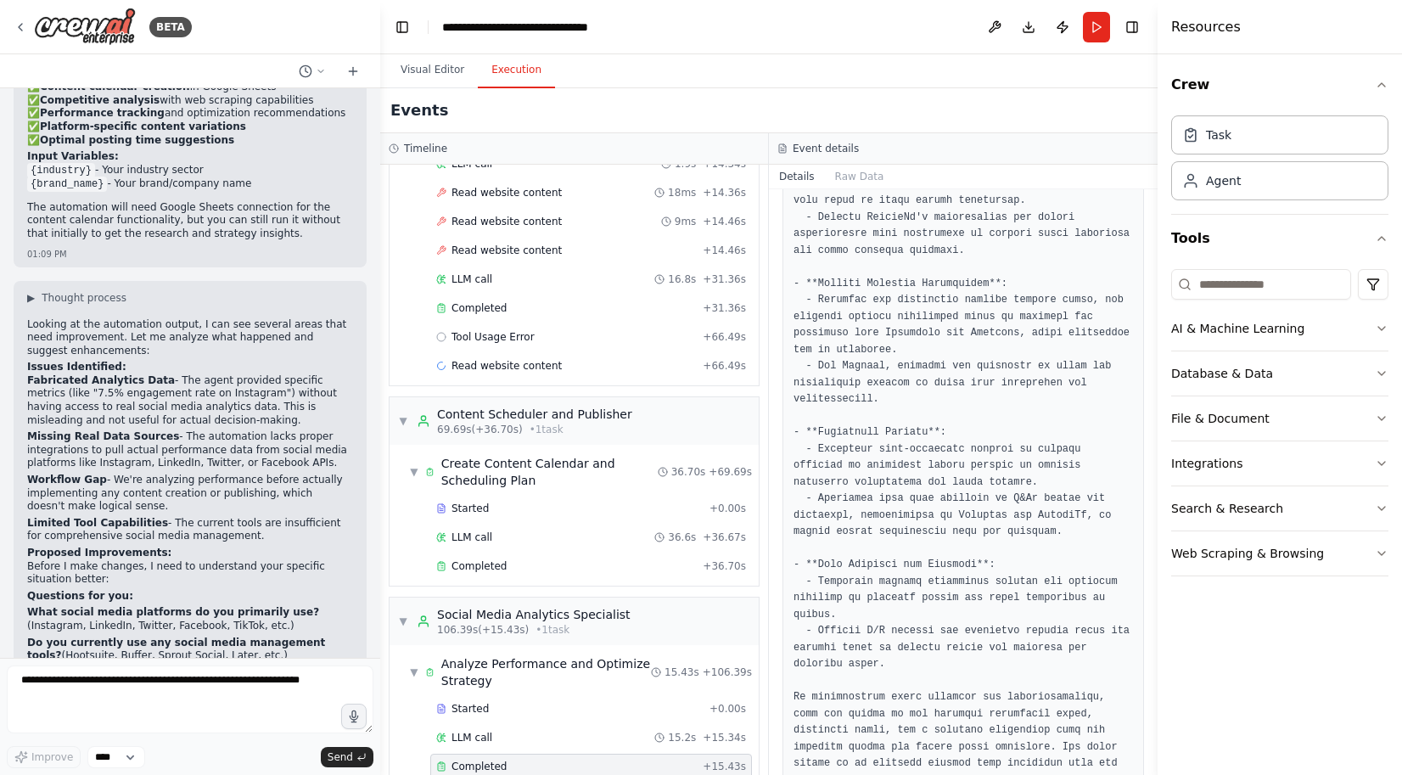
drag, startPoint x: 321, startPoint y: 339, endPoint x: 247, endPoint y: 362, distance: 77.3
click at [247, 374] on p "Fabricated Analytics Data - The agent provided specific metrics (like "7.5% eng…" at bounding box center [190, 400] width 326 height 53
drag, startPoint x: 176, startPoint y: 345, endPoint x: 177, endPoint y: 359, distance: 13.7
click at [177, 374] on p "Fabricated Analytics Data - The agent provided specific metrics (like "7.5% eng…" at bounding box center [190, 400] width 326 height 53
drag, startPoint x: 177, startPoint y: 359, endPoint x: 89, endPoint y: 377, distance: 90.0
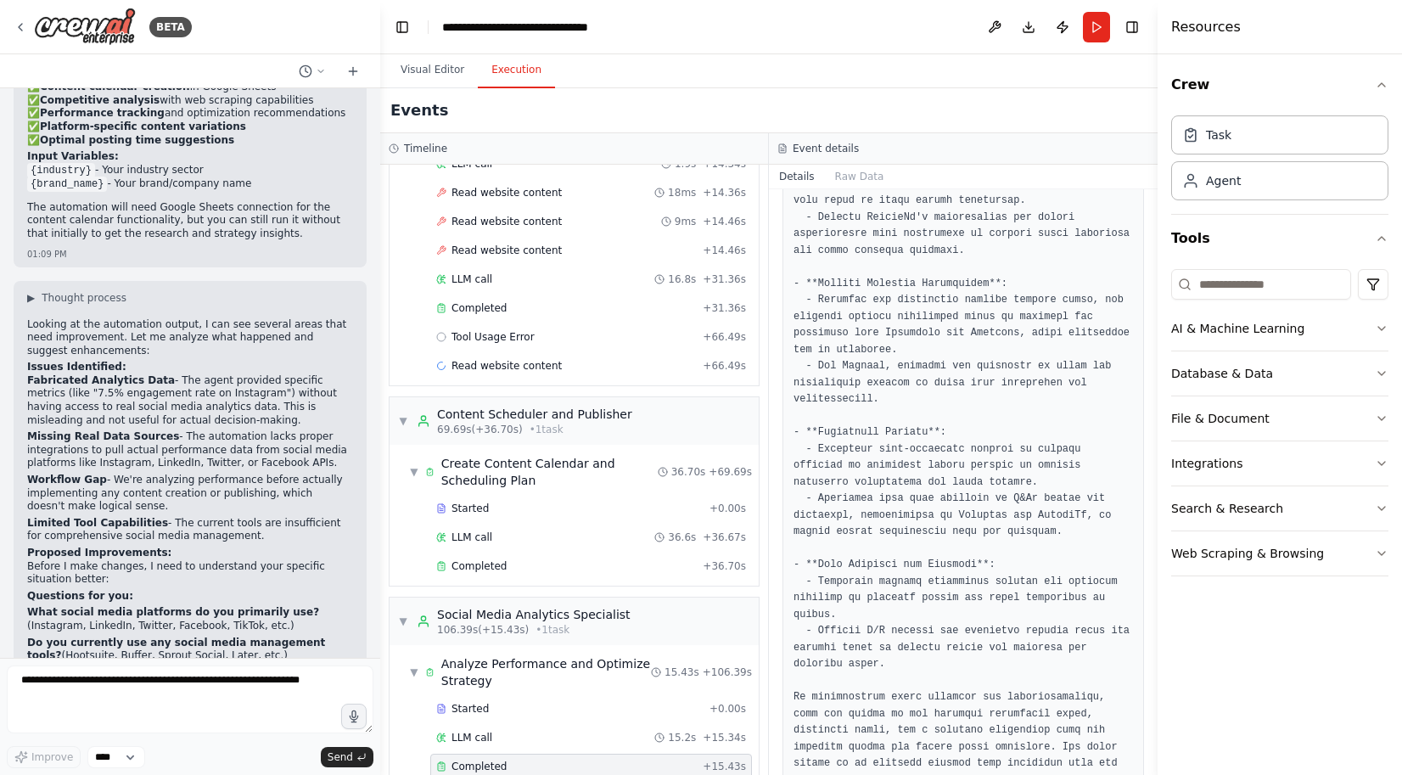
click at [89, 430] on strong "Missing Real Data Sources" at bounding box center [103, 436] width 152 height 12
drag, startPoint x: 153, startPoint y: 369, endPoint x: 294, endPoint y: 383, distance: 142.4
click at [294, 430] on p "Missing Real Data Sources - The automation lacks proper integrations to pull ac…" at bounding box center [190, 450] width 326 height 40
drag, startPoint x: 294, startPoint y: 383, endPoint x: 104, endPoint y: 411, distance: 192.1
click at [104, 473] on p "Workflow Gap - We're analyzing performance before actually implementing any con…" at bounding box center [190, 493] width 326 height 40
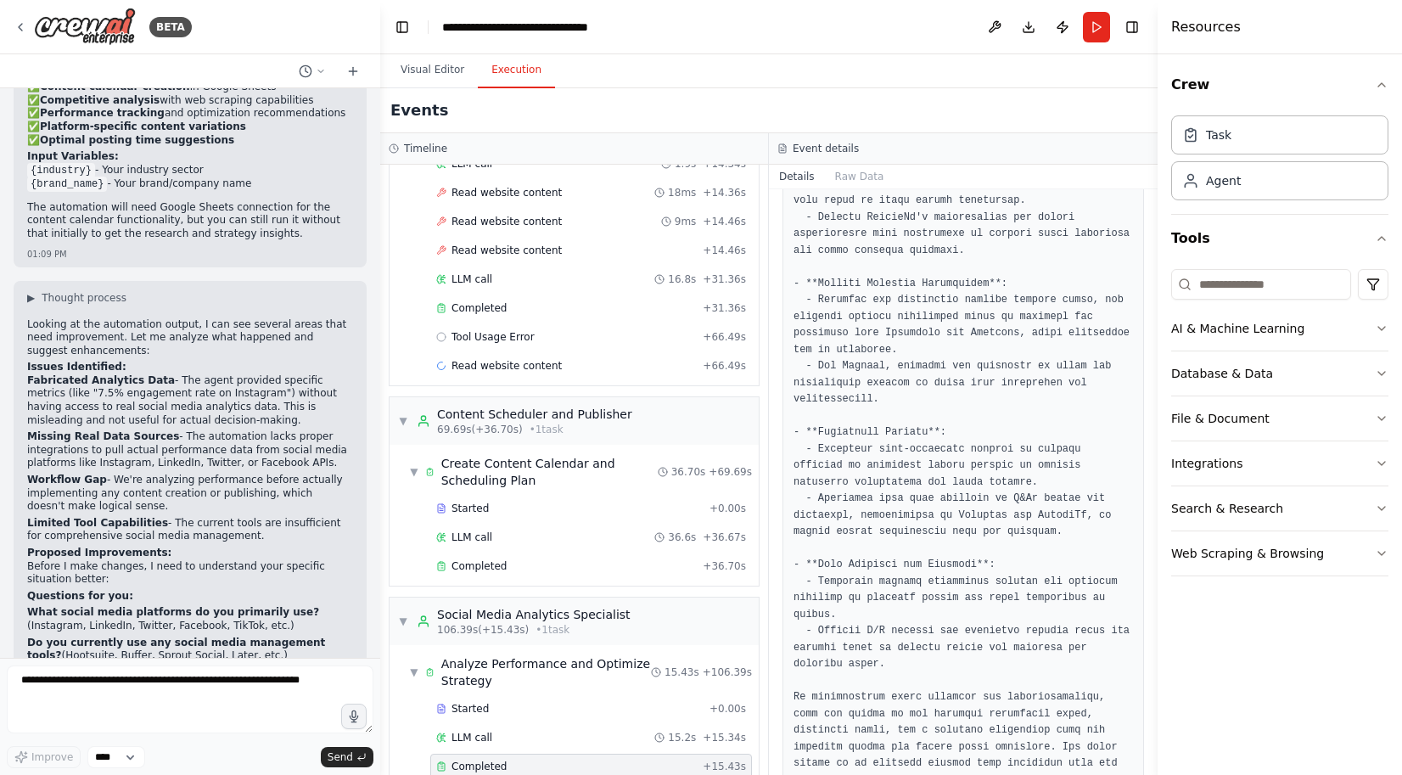
click at [140, 430] on p "Missing Real Data Sources - The automation lacks proper integrations to pull ac…" at bounding box center [190, 450] width 326 height 40
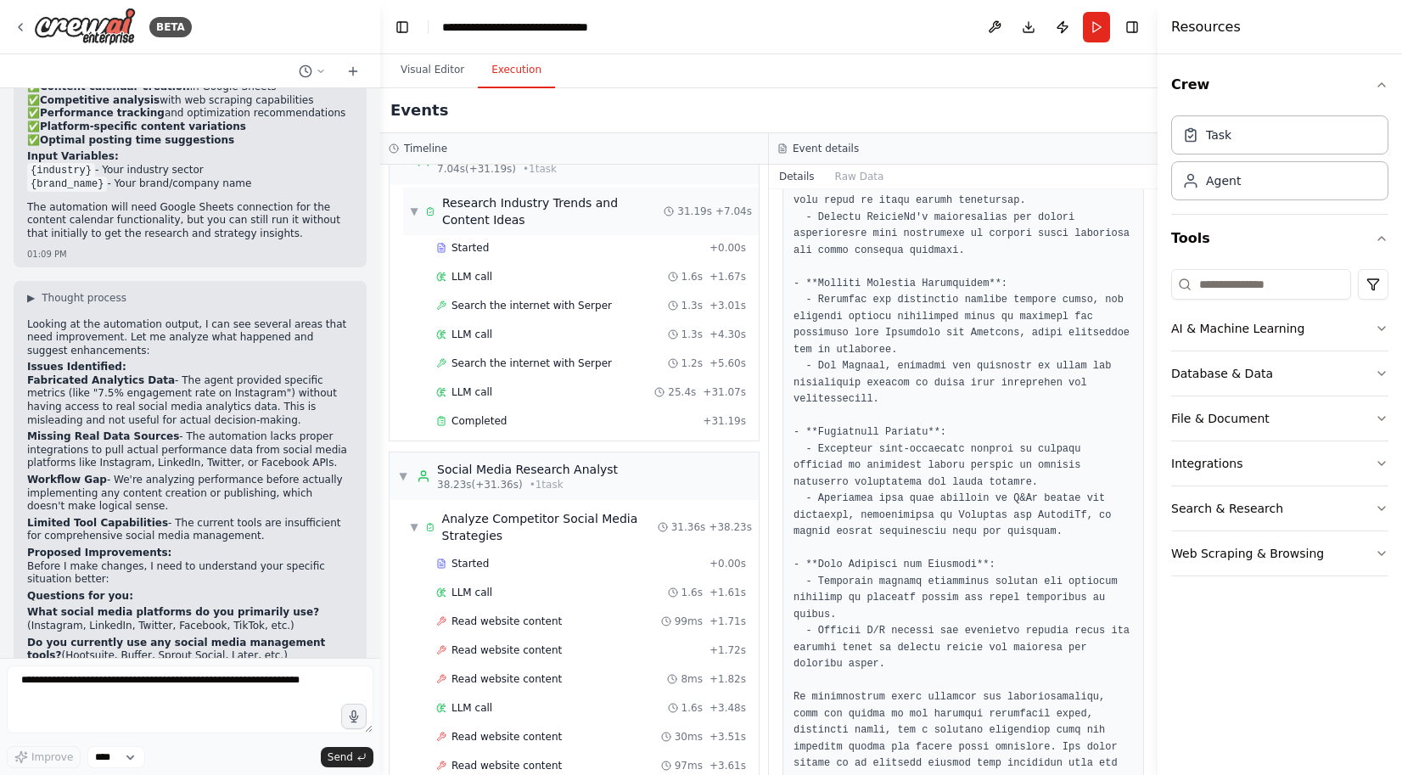
scroll to position [0, 0]
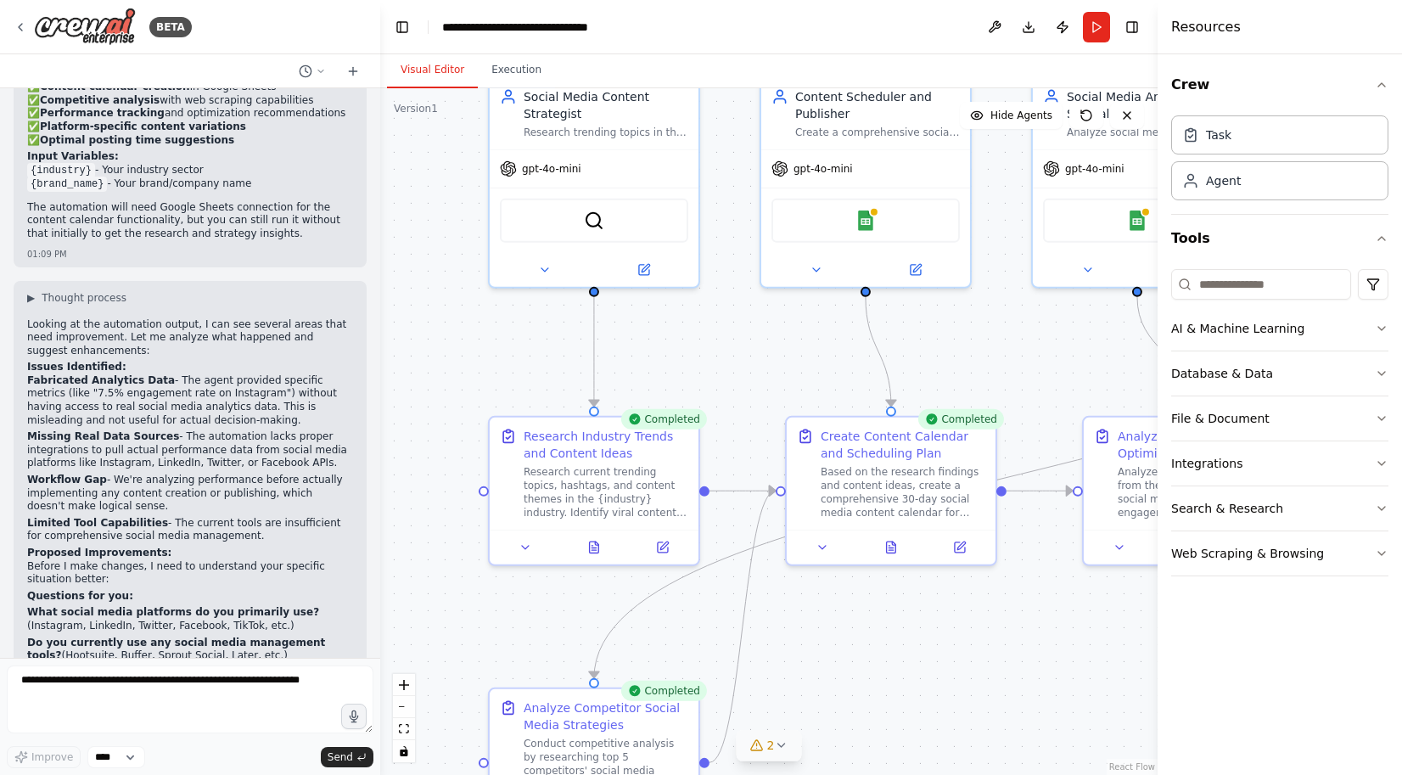
click at [422, 70] on button "Visual Editor" at bounding box center [432, 71] width 91 height 36
click at [20, 20] on div "BETA" at bounding box center [103, 27] width 178 height 38
click at [20, 27] on icon at bounding box center [21, 27] width 14 height 14
